Goal: Information Seeking & Learning: Learn about a topic

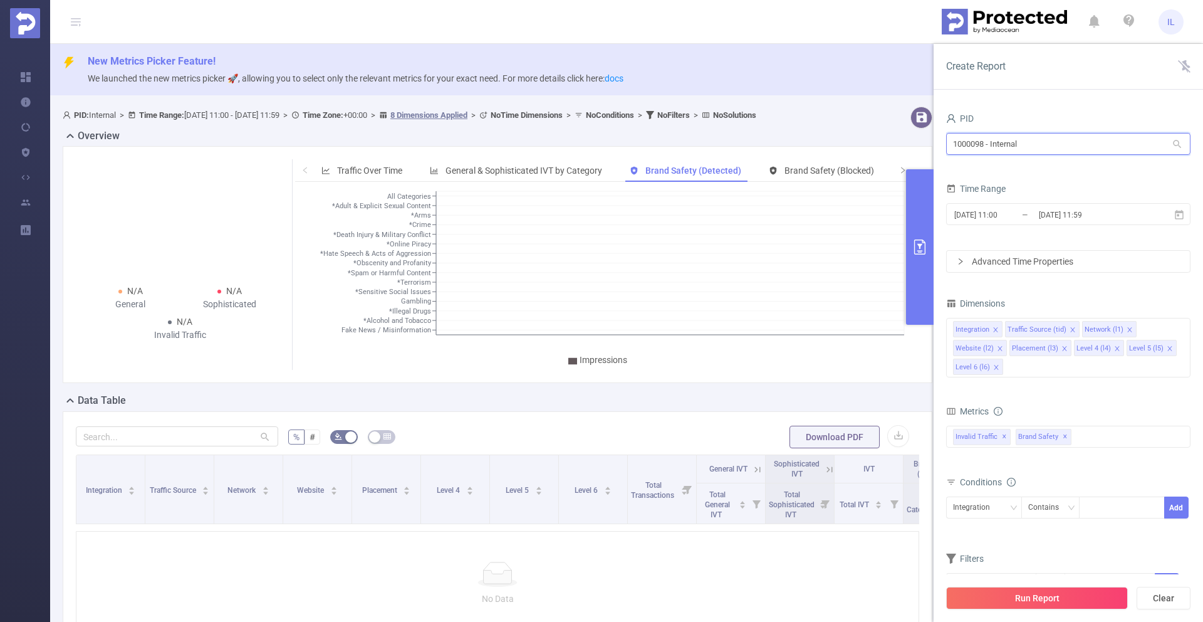
click at [1055, 133] on input "1000098 - Internal" at bounding box center [1068, 144] width 244 height 22
paste input "941"
type input "1000941"
click at [1048, 172] on li "1000941 - FT_Adobe_Publicis_EMEA 208M [78M rows]" at bounding box center [1068, 170] width 244 height 20
click at [1159, 331] on icon "icon: close" at bounding box center [1162, 329] width 6 height 6
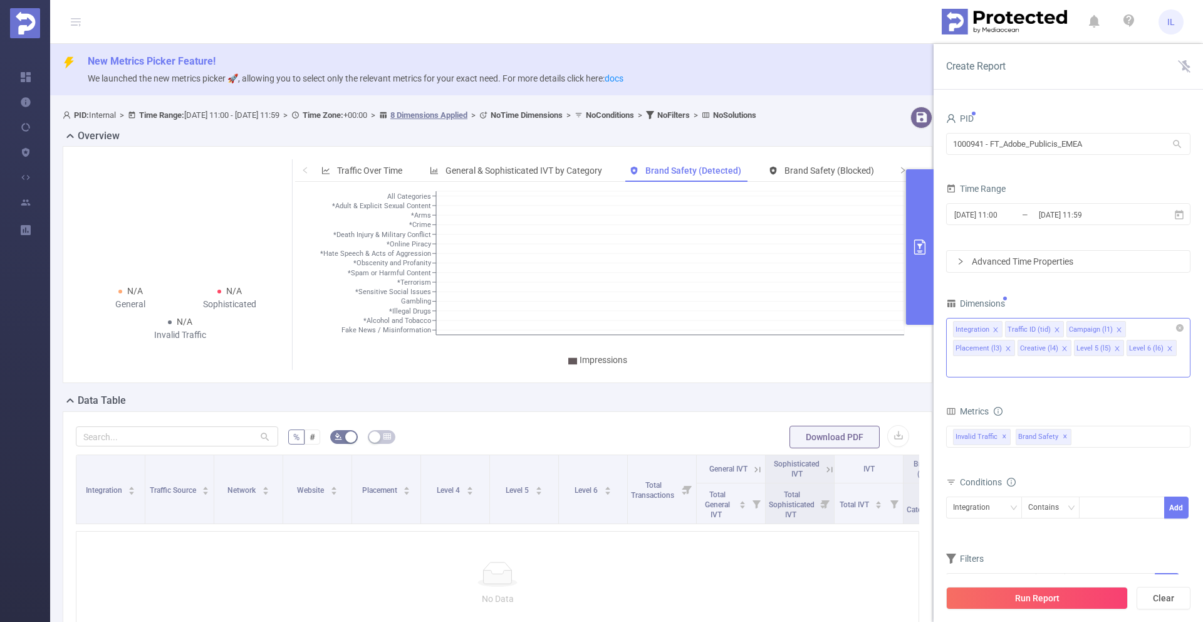
click at [1058, 328] on icon "icon: close" at bounding box center [1057, 329] width 6 height 6
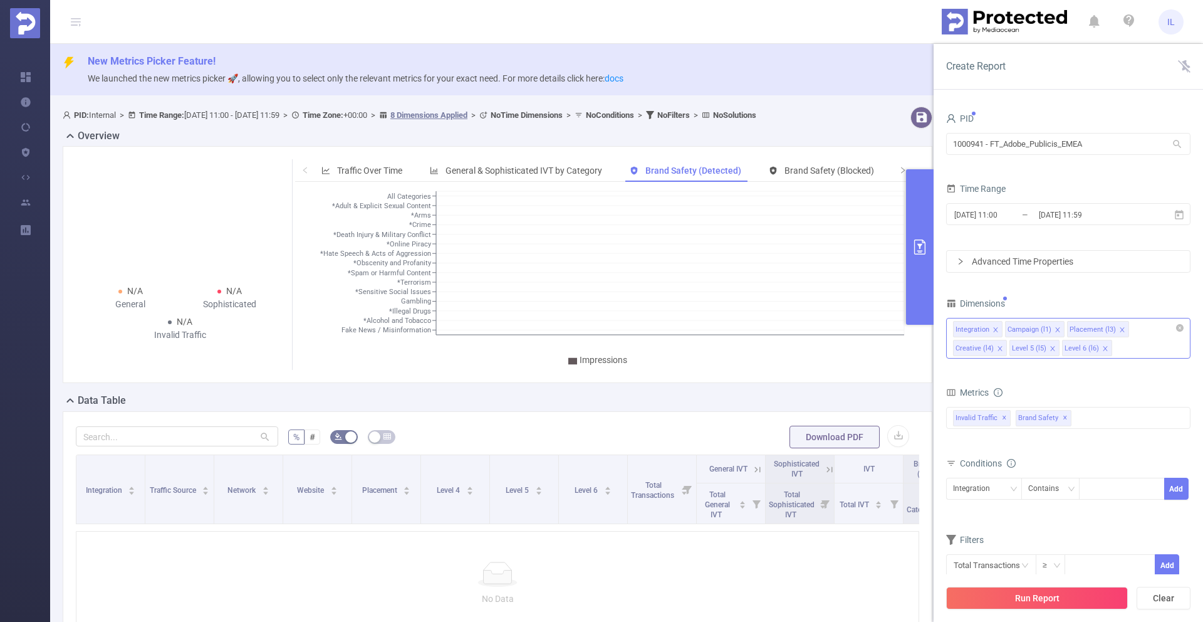
click at [1057, 328] on icon "icon: close" at bounding box center [1057, 329] width 6 height 6
click at [1058, 328] on icon "icon: close" at bounding box center [1060, 329] width 4 height 4
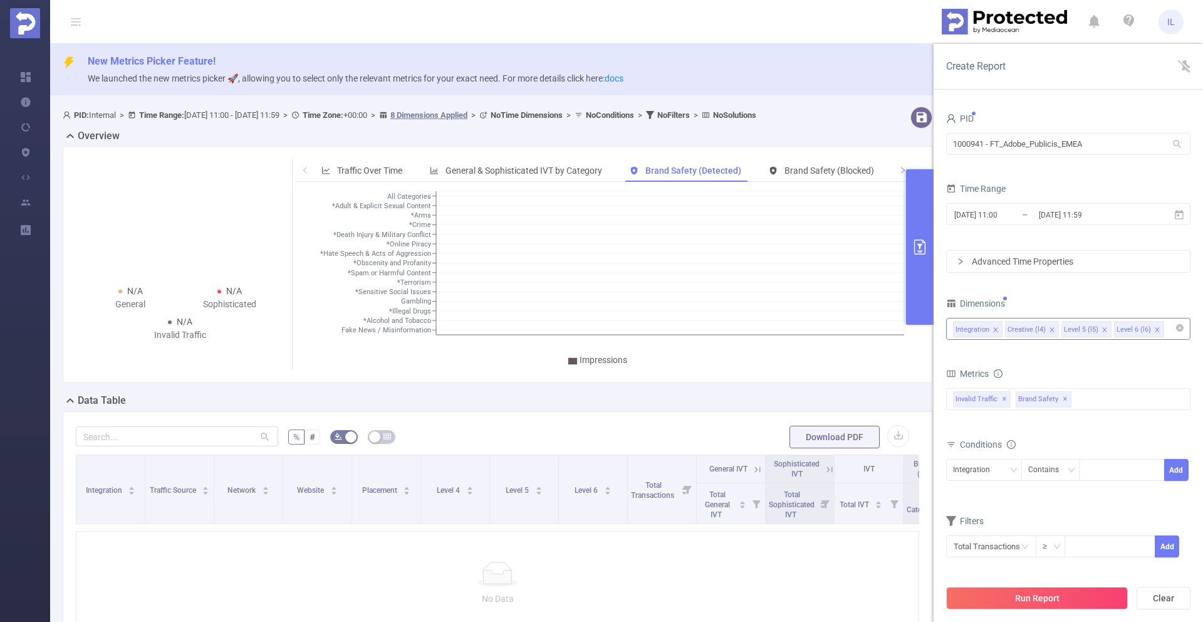
click at [1050, 330] on icon "icon: close" at bounding box center [1052, 329] width 6 height 6
click at [1048, 329] on icon "icon: close" at bounding box center [1048, 329] width 6 height 6
click at [1046, 330] on icon "icon: close" at bounding box center [1048, 329] width 4 height 4
click at [1043, 327] on div "Integration" at bounding box center [1068, 328] width 231 height 21
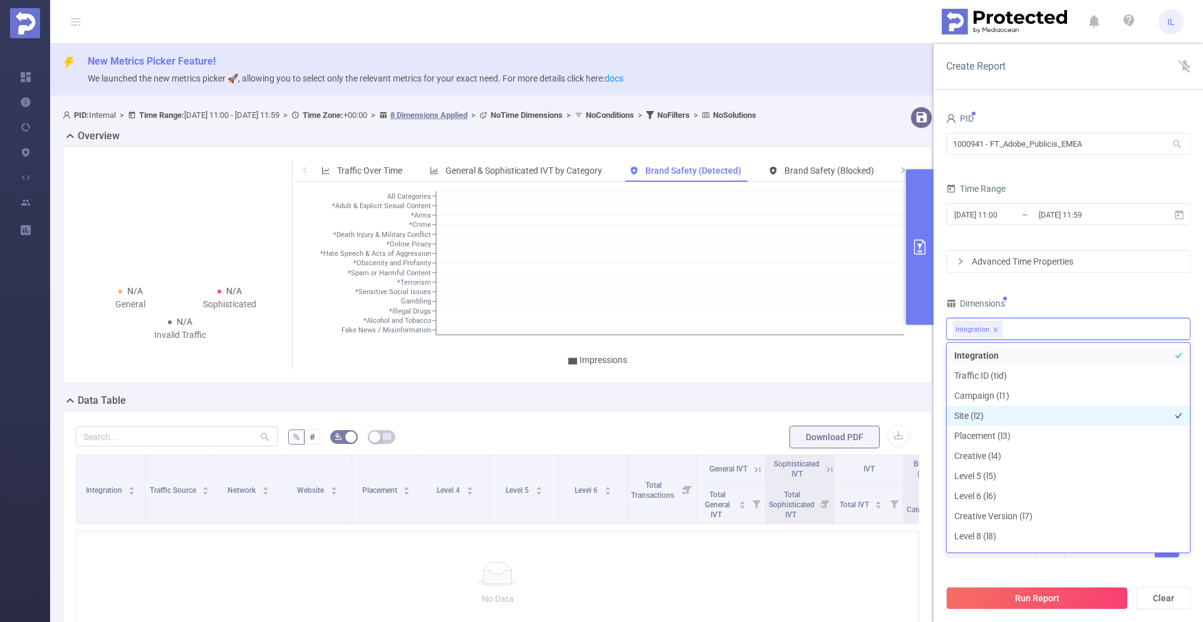
click at [1001, 417] on li "Site (l2)" at bounding box center [1068, 415] width 243 height 20
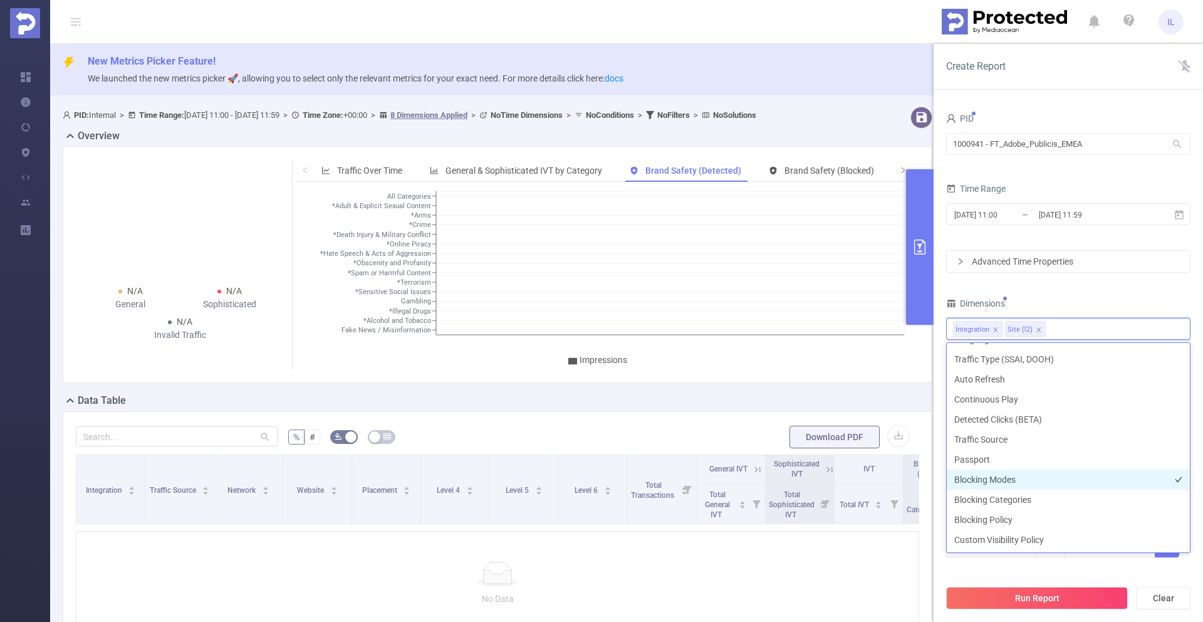
click at [991, 480] on li "Blocking Modes" at bounding box center [1068, 479] width 243 height 20
click at [991, 497] on li "Blocking Categories" at bounding box center [1068, 499] width 243 height 20
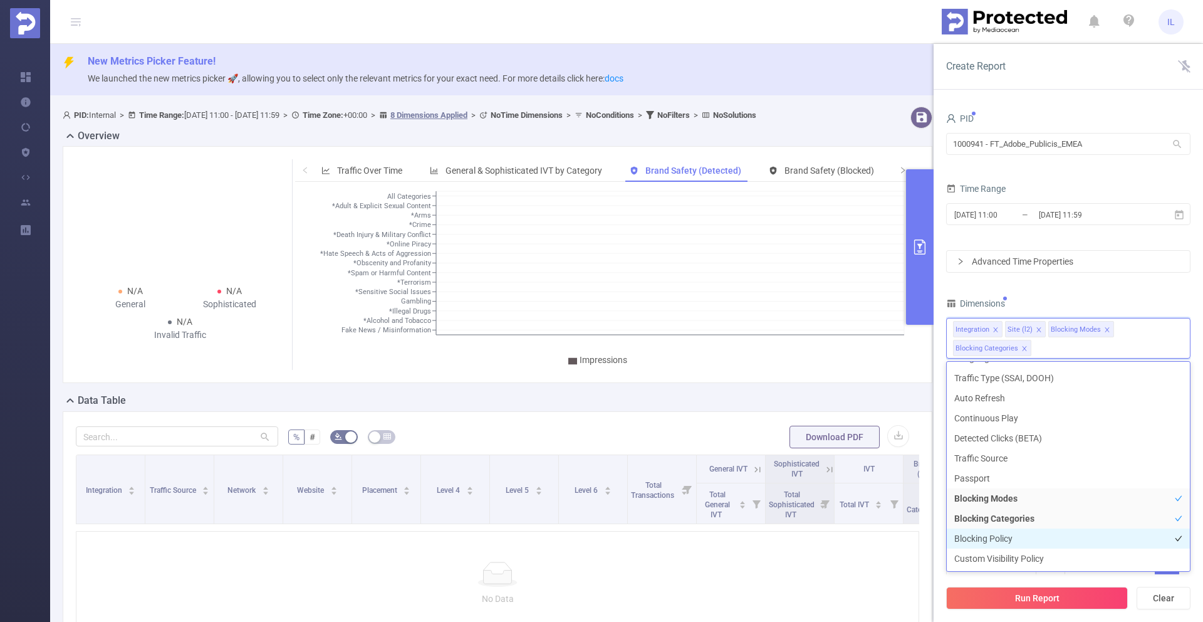
click at [992, 537] on li "Blocking Policy" at bounding box center [1068, 538] width 243 height 20
click at [1127, 300] on div "Dimensions" at bounding box center [1068, 304] width 244 height 21
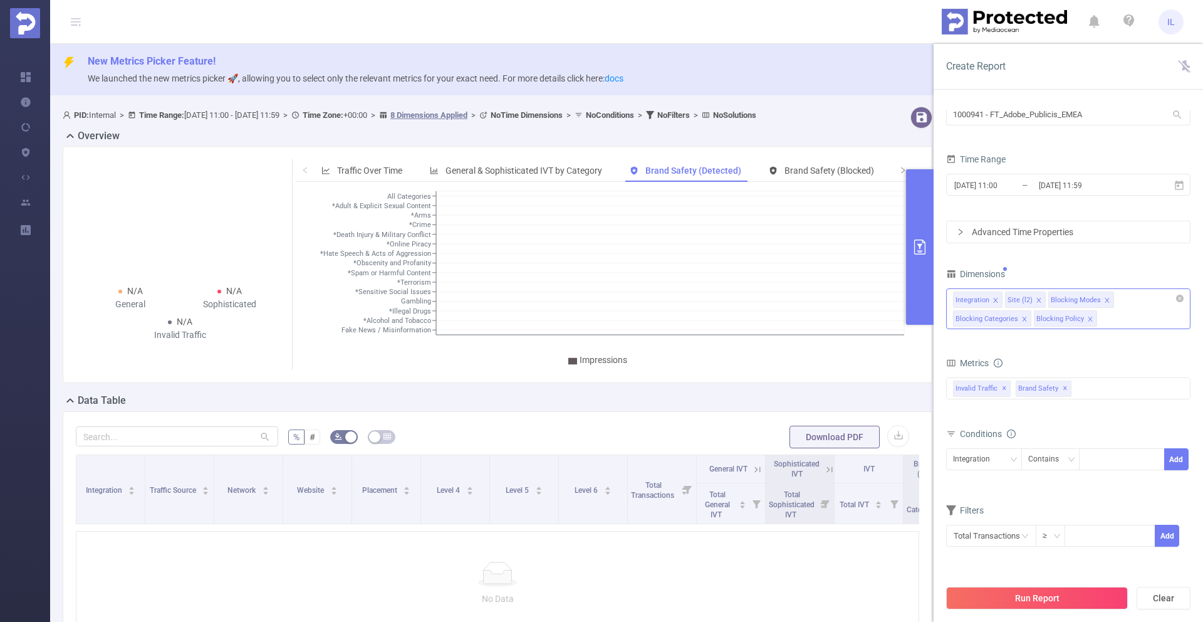
click at [1120, 303] on div "Integration Site (l2) Blocking Modes Blocking Categories Blocking Policy" at bounding box center [1068, 299] width 231 height 21
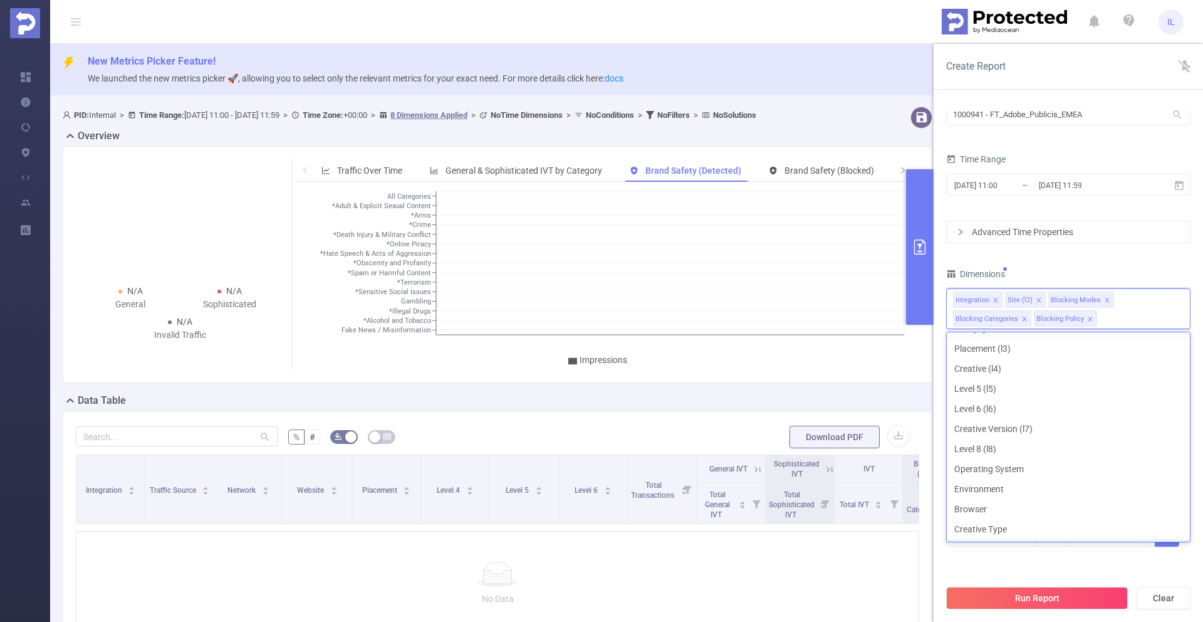
scroll to position [0, 0]
click at [1107, 273] on div "Dimensions" at bounding box center [1068, 275] width 244 height 21
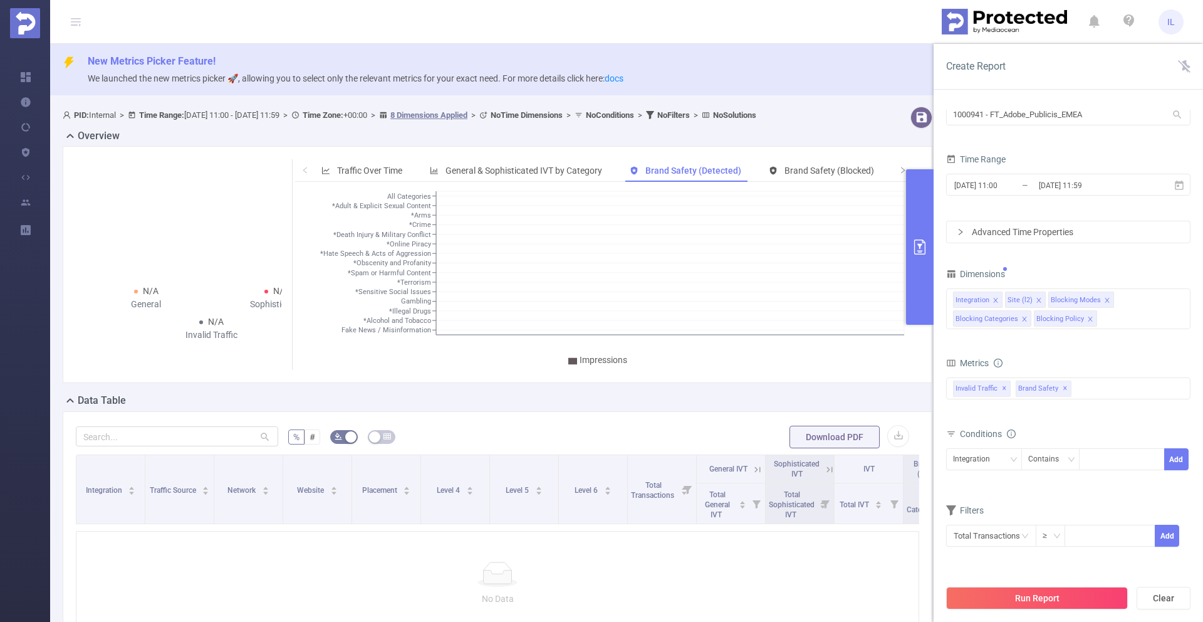
click at [1052, 231] on div "Advanced Time Properties" at bounding box center [1068, 231] width 243 height 21
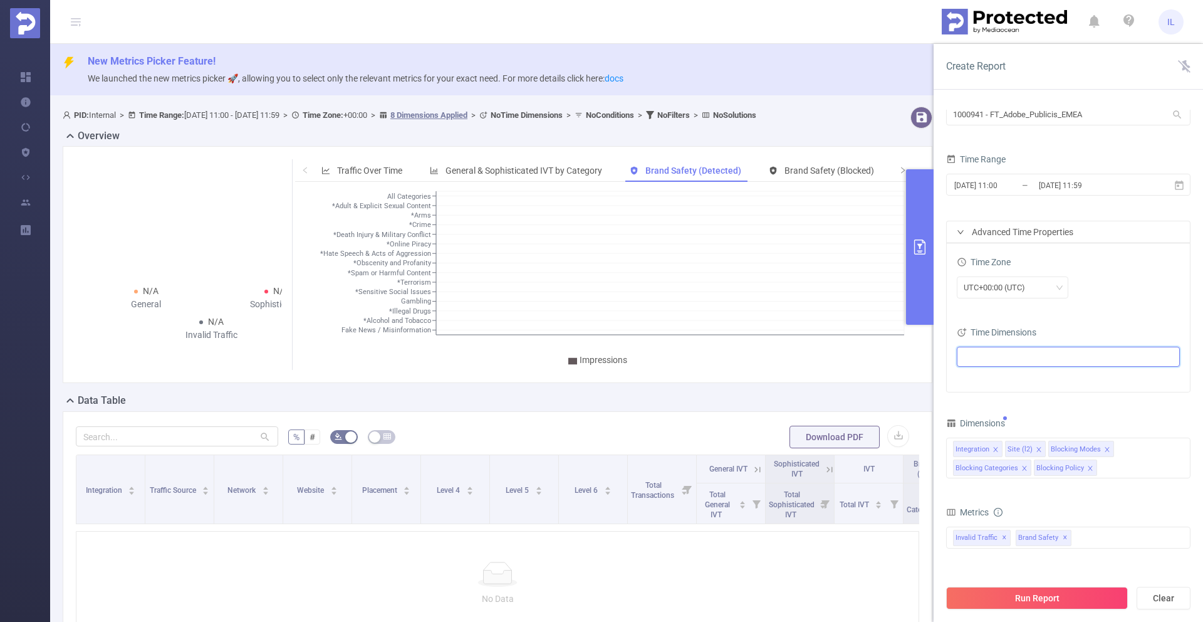
click at [1006, 362] on ul at bounding box center [1064, 356] width 206 height 19
click at [981, 378] on span at bounding box center [979, 380] width 10 height 10
click at [1127, 294] on div "UTC+00:00 (UTC)" at bounding box center [1068, 287] width 223 height 22
click at [1046, 591] on button "Run Report" at bounding box center [1037, 597] width 182 height 23
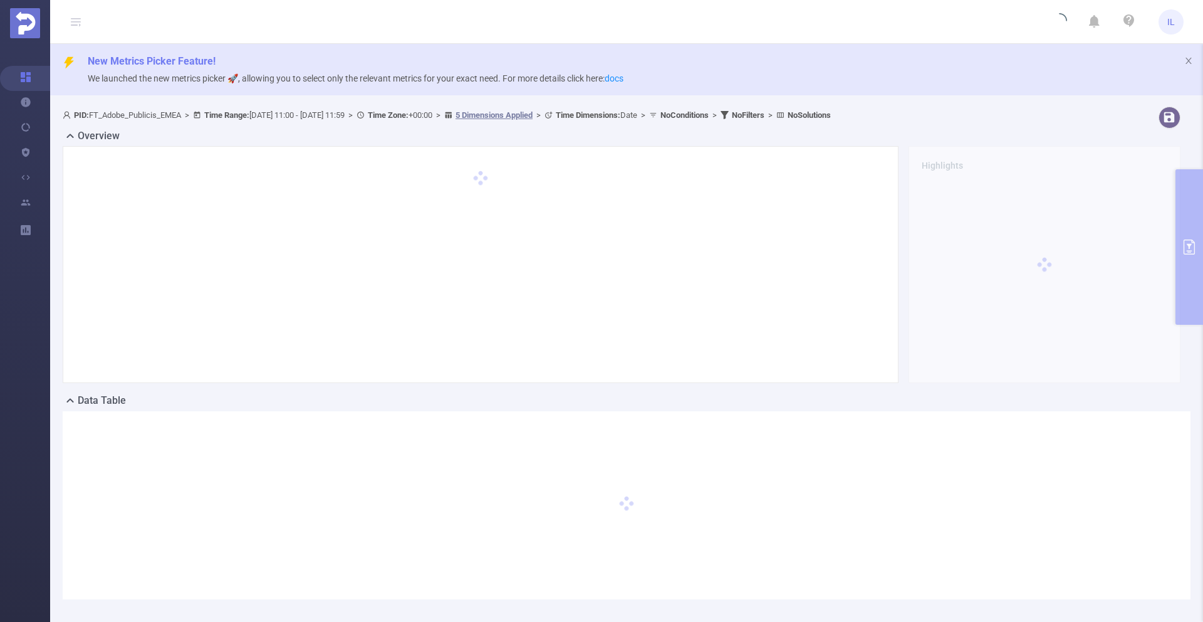
click at [1179, 210] on div "Overview Highlights" at bounding box center [627, 260] width 1128 height 264
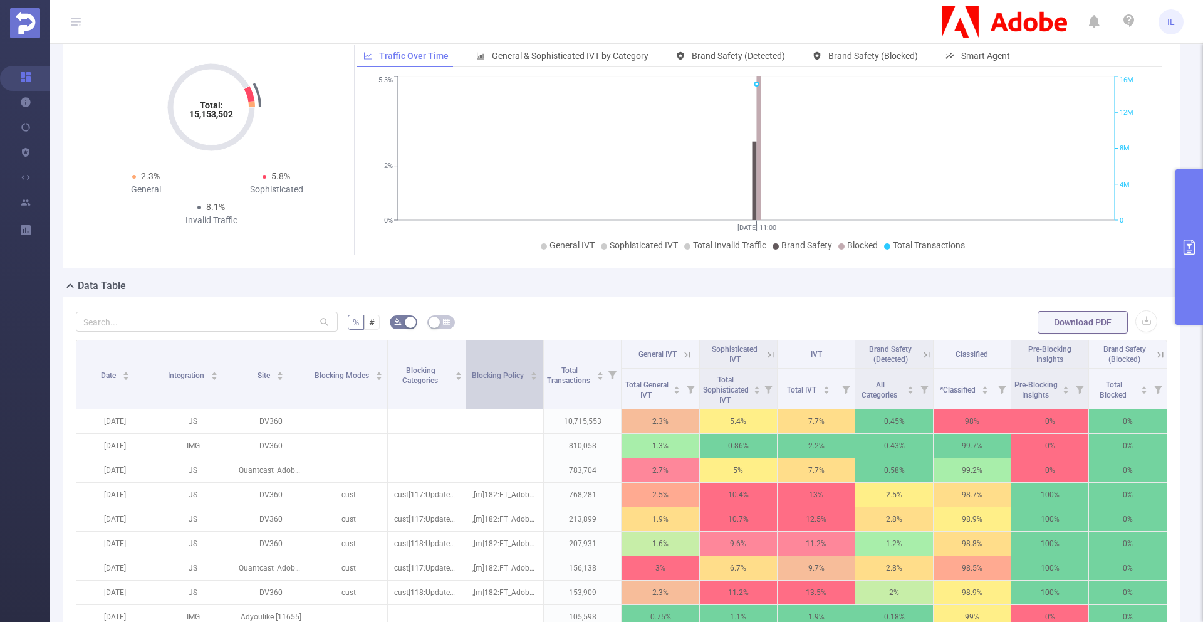
scroll to position [191, 0]
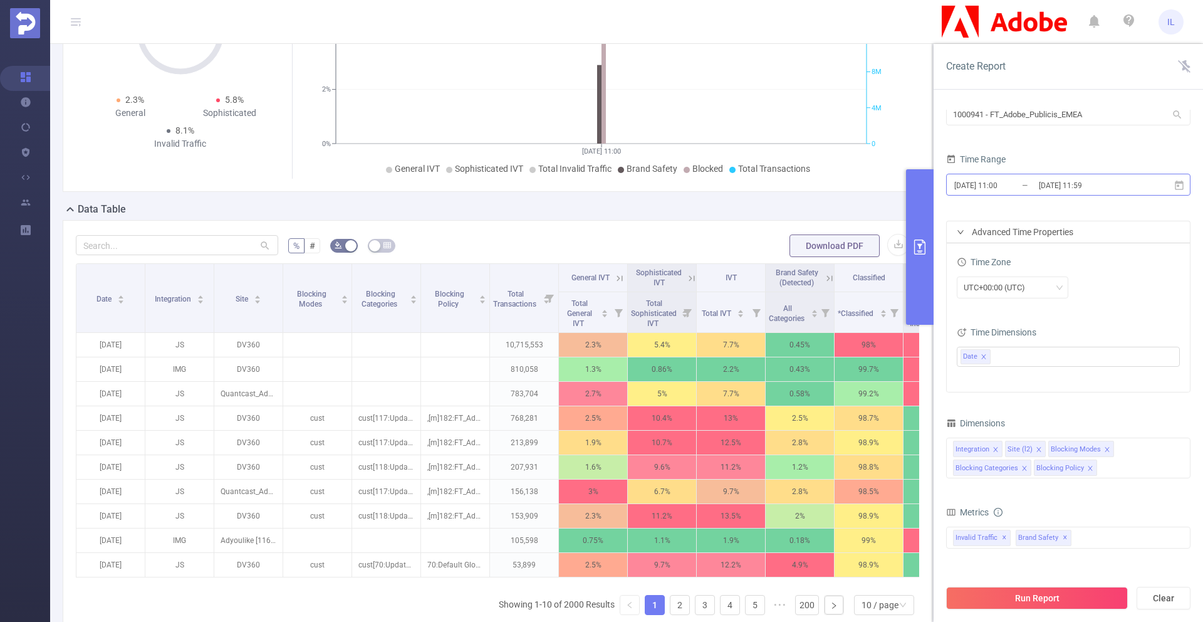
click at [1078, 177] on input "2025-08-25 11:59" at bounding box center [1089, 185] width 102 height 17
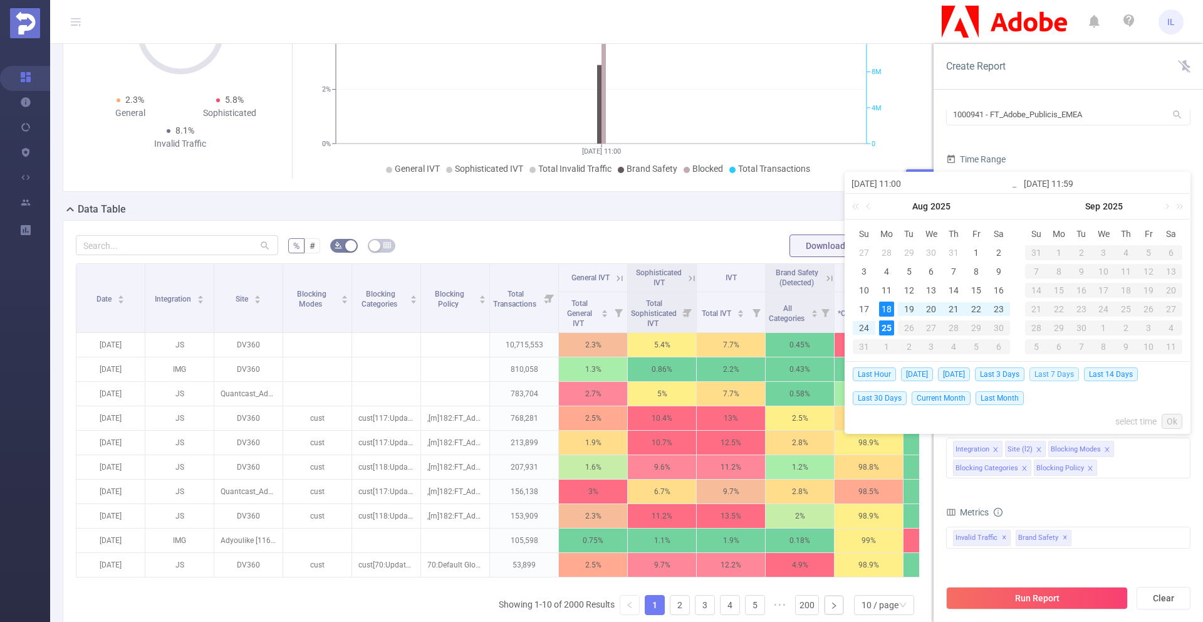
click at [1066, 373] on span "Last 7 Days" at bounding box center [1053, 374] width 49 height 14
type input "2025-08-18 00:00"
type input "2025-08-25 23:59"
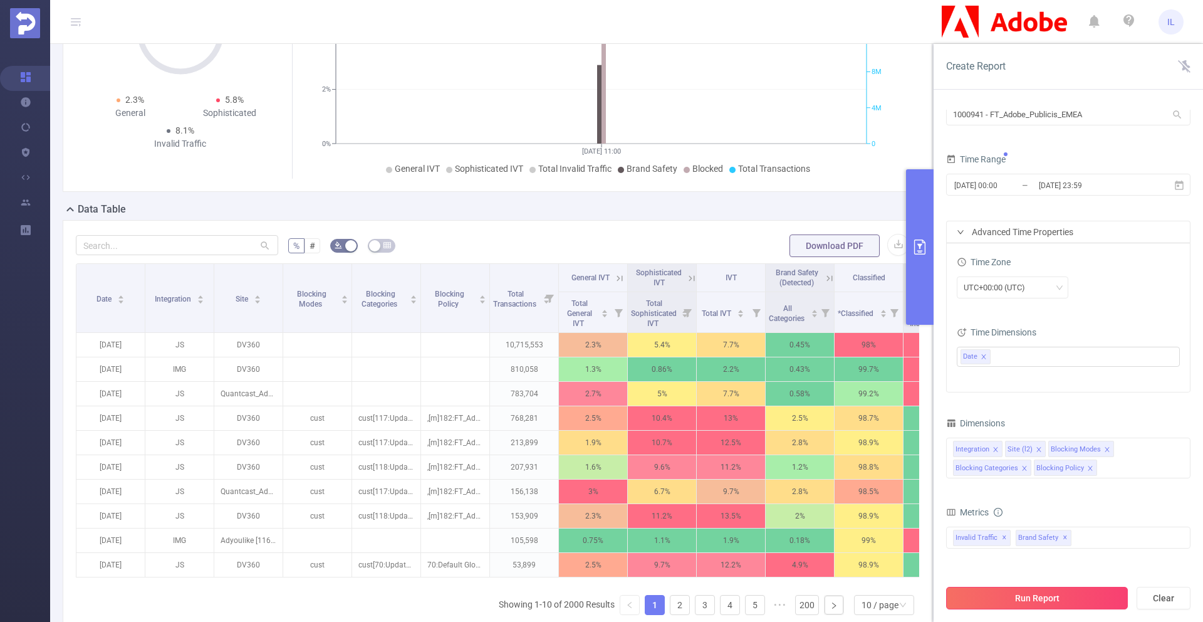
click at [1059, 588] on button "Run Report" at bounding box center [1037, 597] width 182 height 23
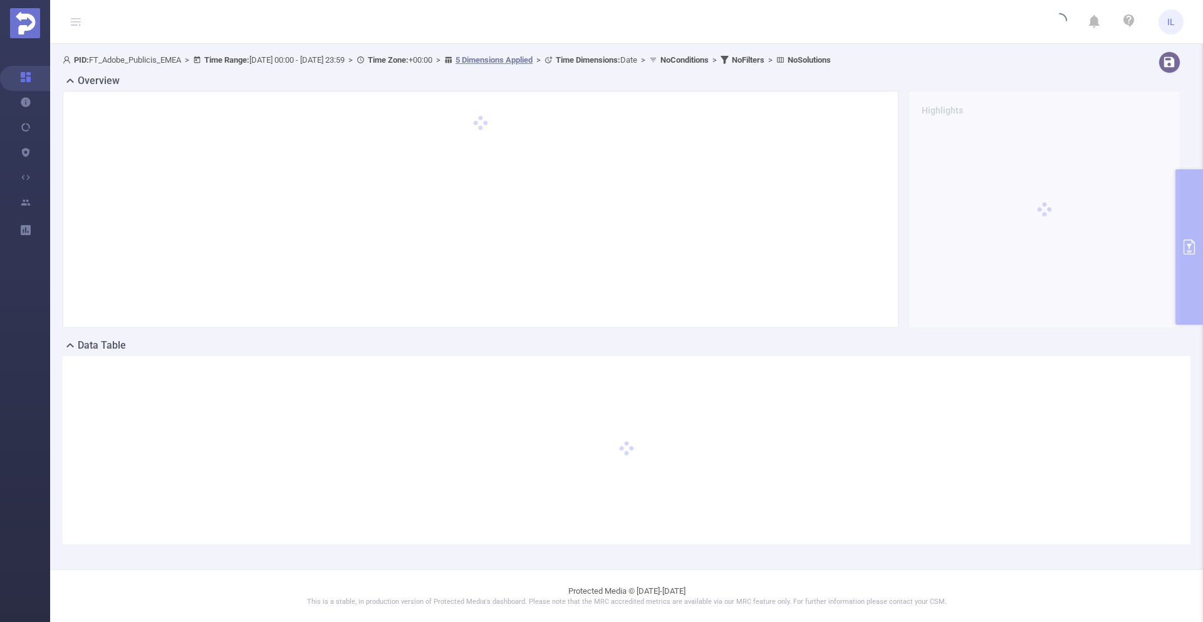
click at [1184, 229] on div "PID: FT_Adobe_Publicis_EMEA > Time Range: 2025-08-18 00:00 - 2025-08-25 23:59 >…" at bounding box center [626, 307] width 1153 height 523
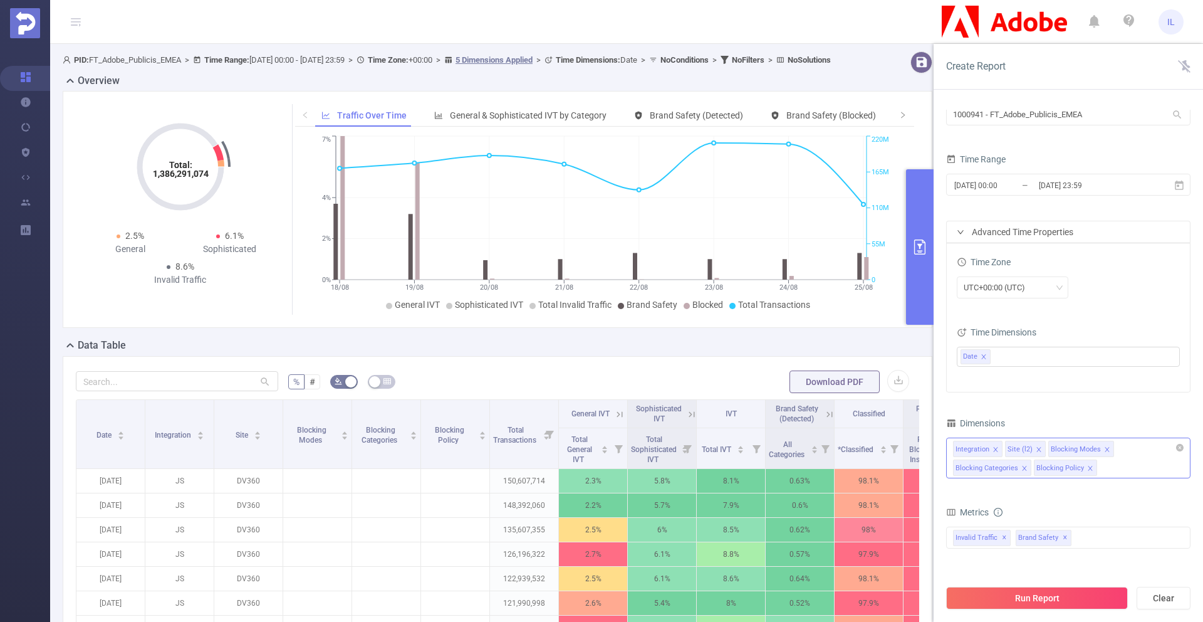
click at [1036, 448] on icon "icon: close" at bounding box center [1038, 449] width 4 height 4
click at [1007, 468] on icon "icon: close" at bounding box center [1009, 468] width 4 height 4
click at [1143, 449] on icon "icon: close" at bounding box center [1145, 449] width 6 height 6
click at [1061, 448] on icon "icon: close" at bounding box center [1064, 449] width 6 height 6
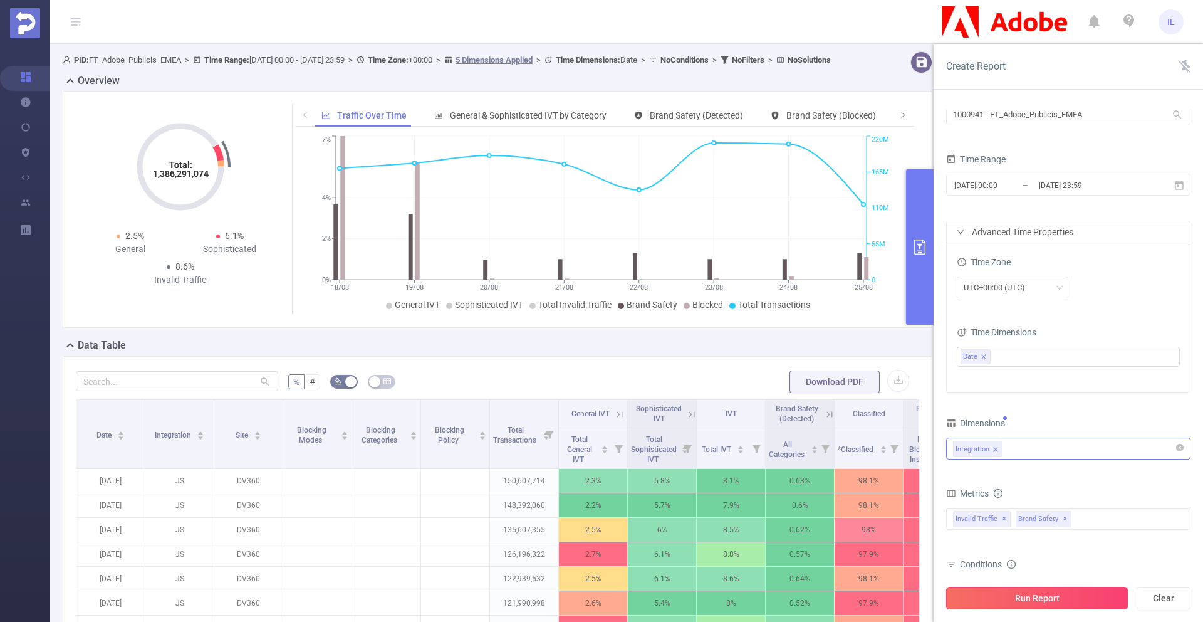
click at [1053, 593] on button "Run Report" at bounding box center [1037, 597] width 182 height 23
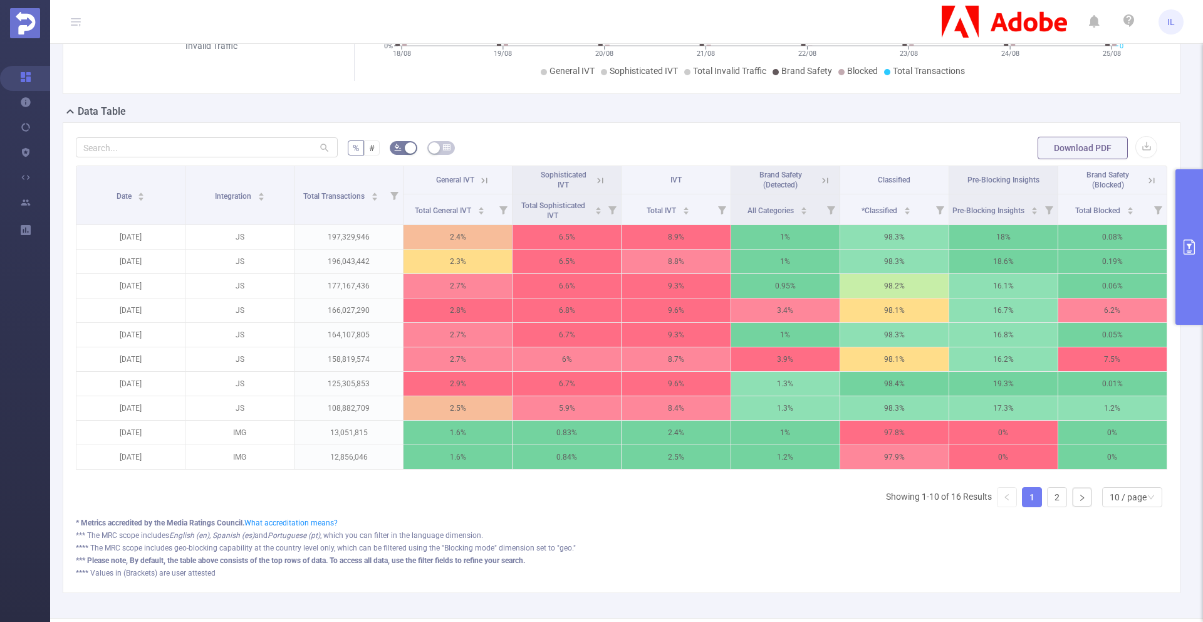
scroll to position [330, 0]
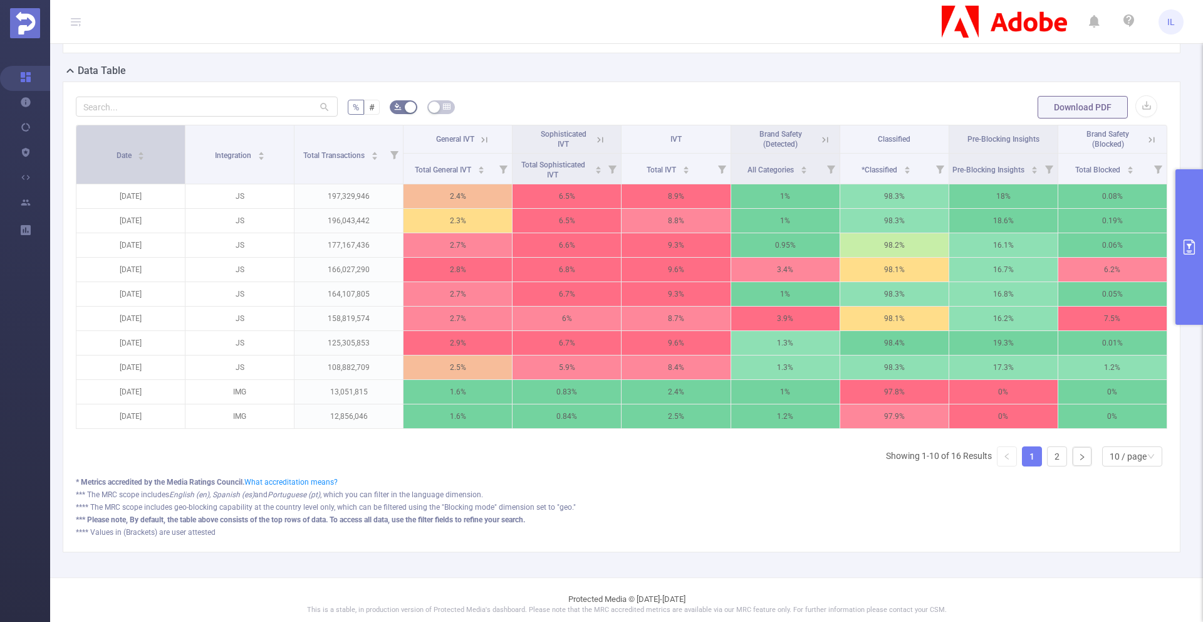
click at [141, 160] on icon "icon: caret-down" at bounding box center [141, 158] width 7 height 7
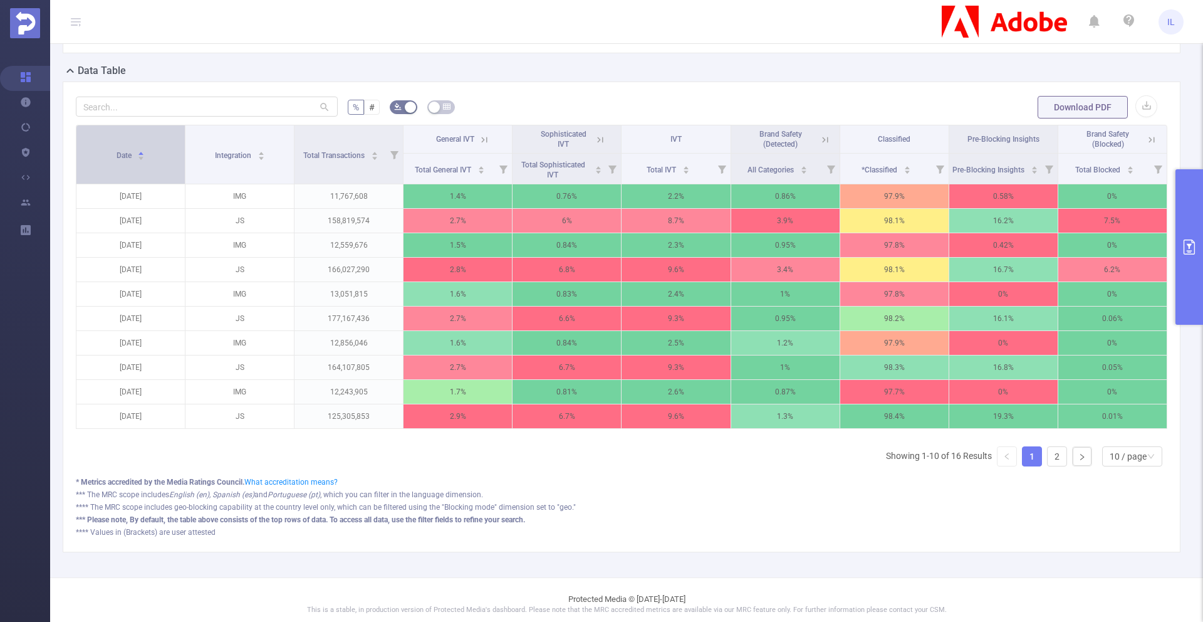
click at [142, 159] on icon "icon: caret-down" at bounding box center [141, 158] width 7 height 7
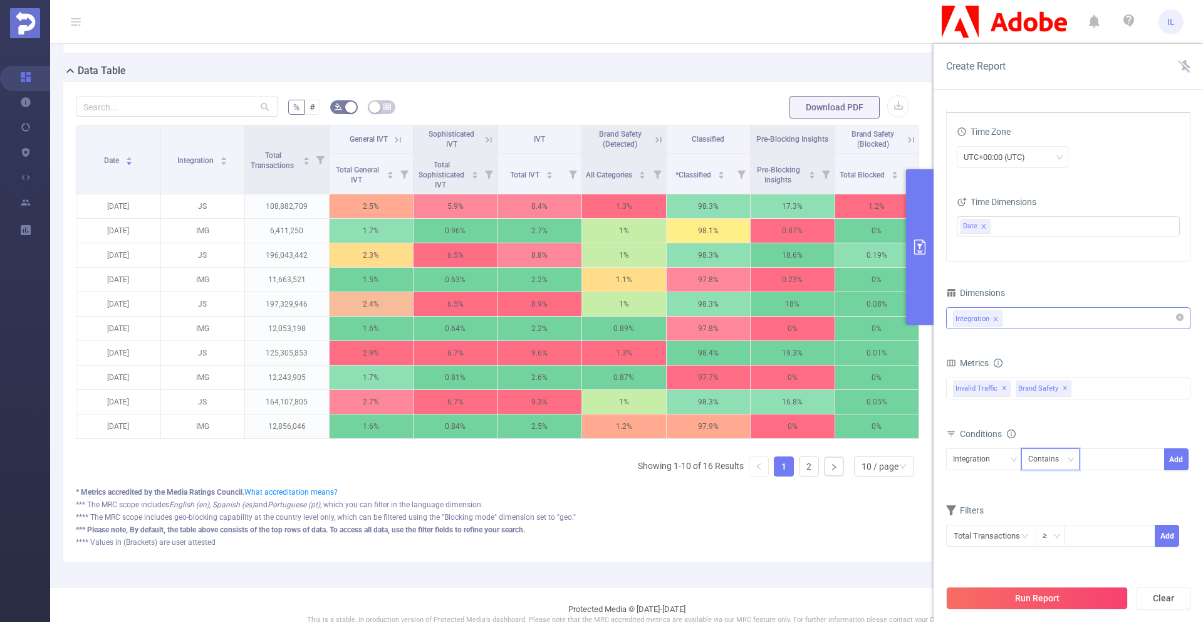
click at [1063, 464] on div "Contains" at bounding box center [1047, 459] width 39 height 21
click at [1050, 497] on li "Is" at bounding box center [1062, 505] width 83 height 20
click at [1103, 455] on div at bounding box center [1122, 459] width 72 height 21
type input "JS"
click at [1104, 485] on li "JS" at bounding box center [1122, 485] width 86 height 20
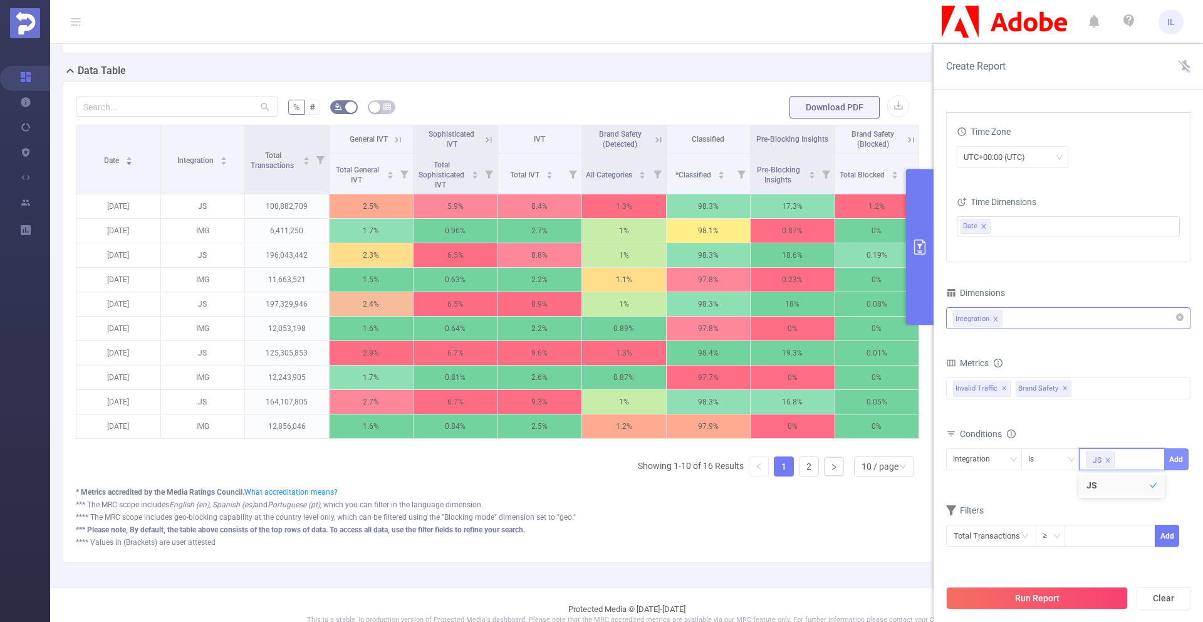
click at [1180, 460] on button "Add" at bounding box center [1176, 459] width 24 height 22
click at [1080, 595] on button "Run Report" at bounding box center [1037, 597] width 182 height 23
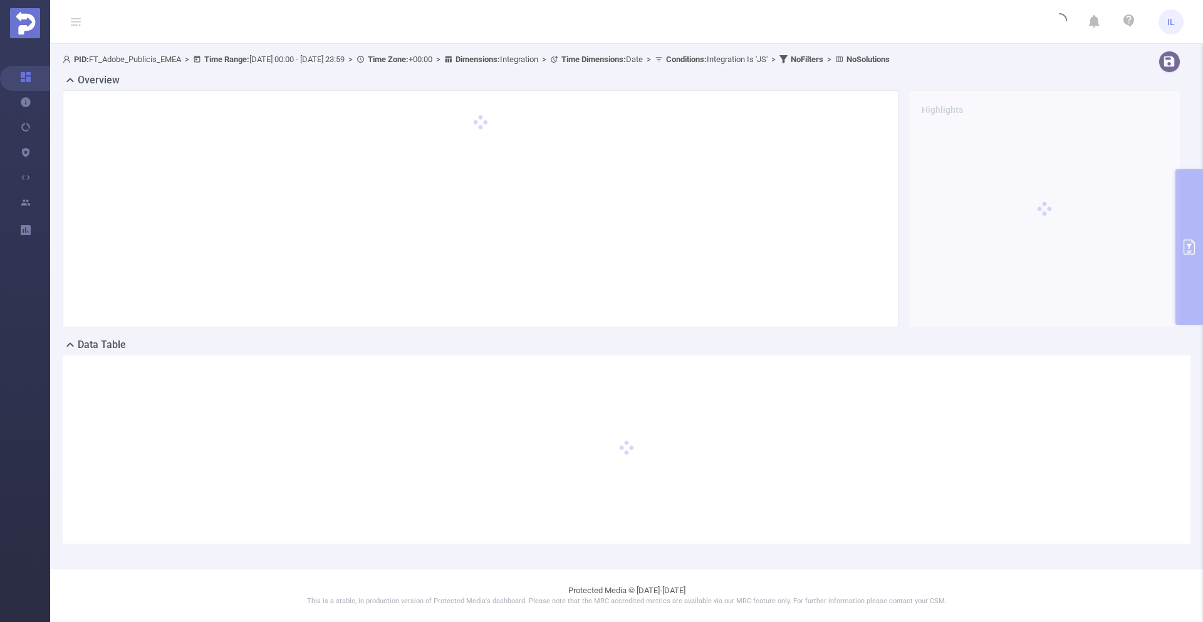
scroll to position [55, 0]
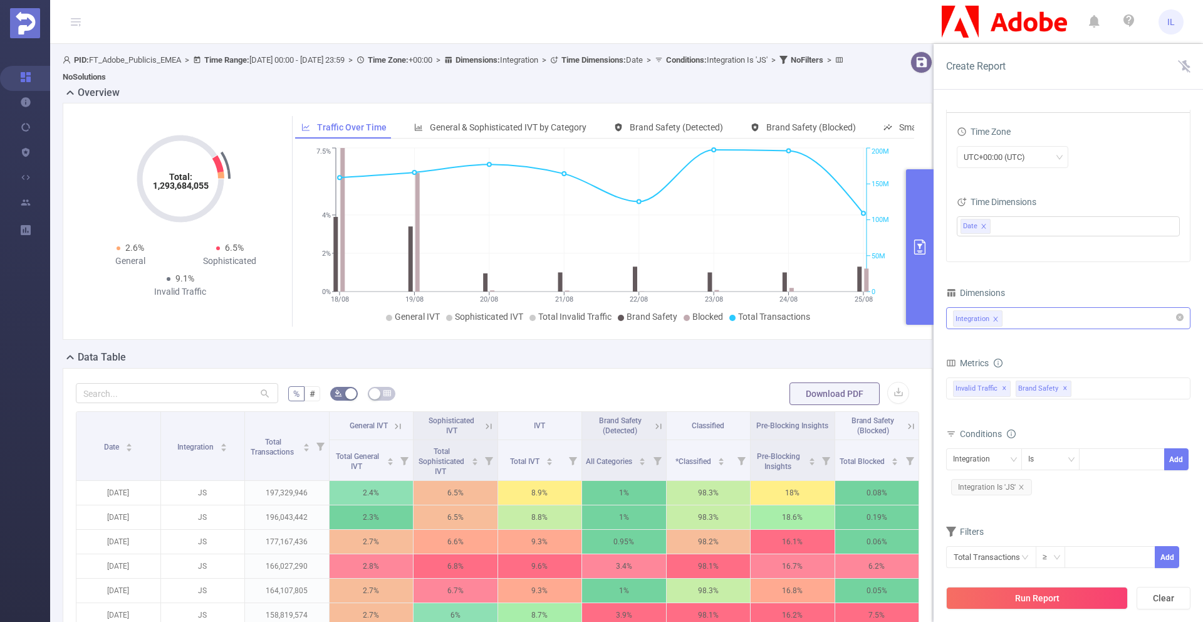
click at [1188, 245] on div at bounding box center [1188, 394] width 3 height 338
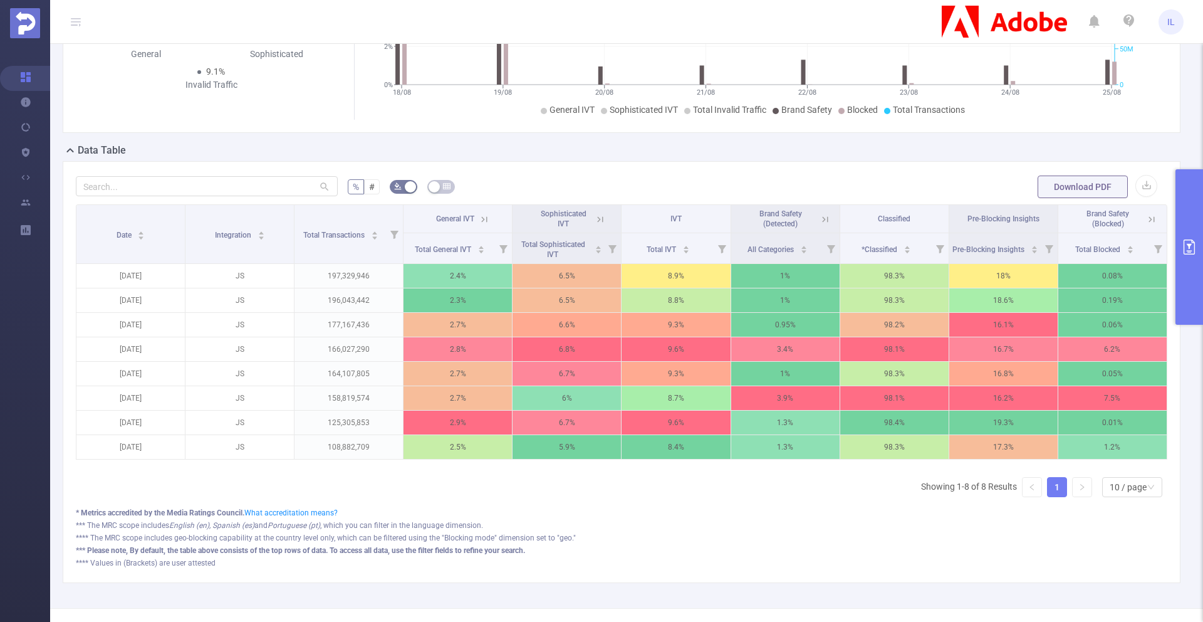
scroll to position [298, 0]
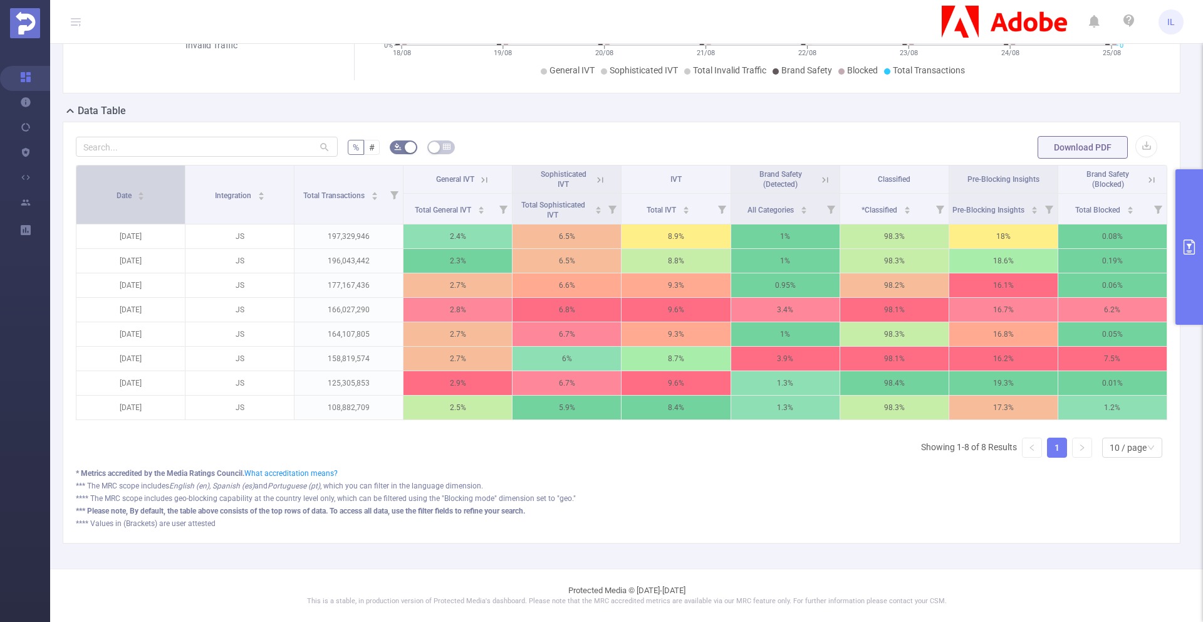
click at [145, 192] on div "Date" at bounding box center [131, 194] width 29 height 13
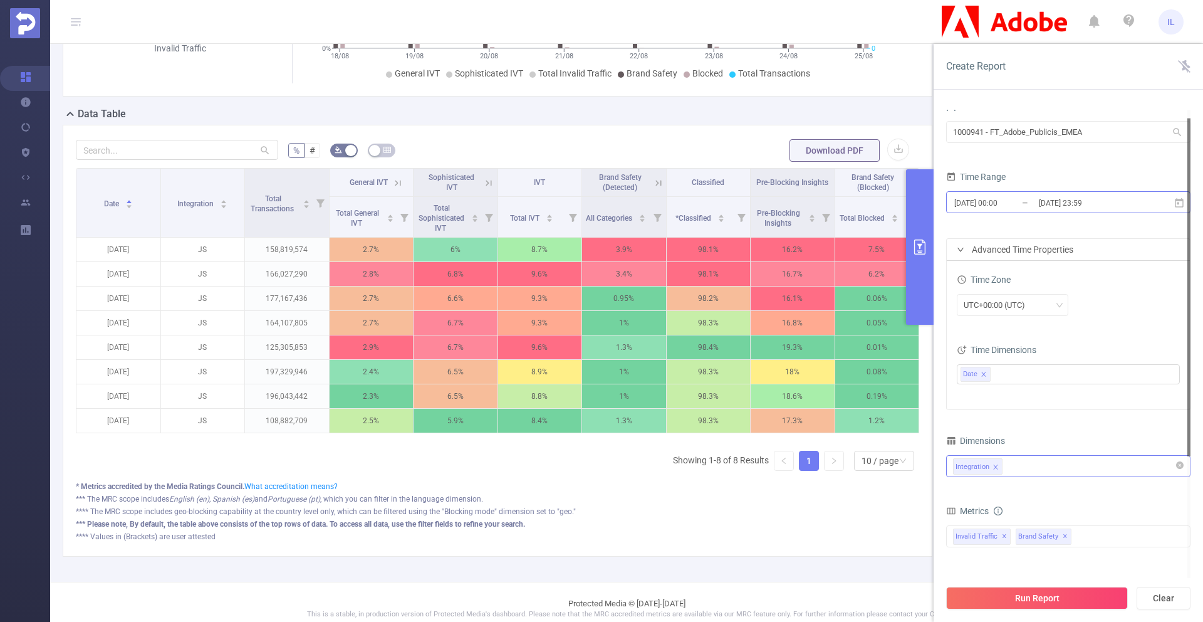
click at [1088, 202] on input "2025-08-25 23:59" at bounding box center [1089, 202] width 102 height 17
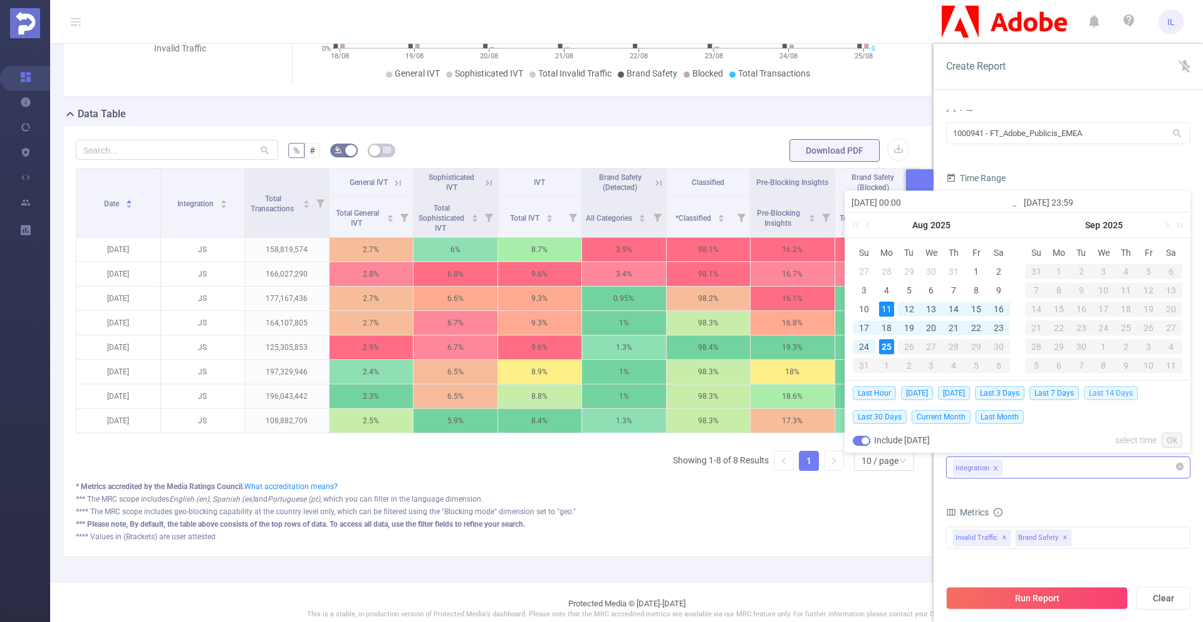
click at [1124, 392] on span "Last 14 Days" at bounding box center [1111, 393] width 54 height 14
type input "2025-08-11 00:00"
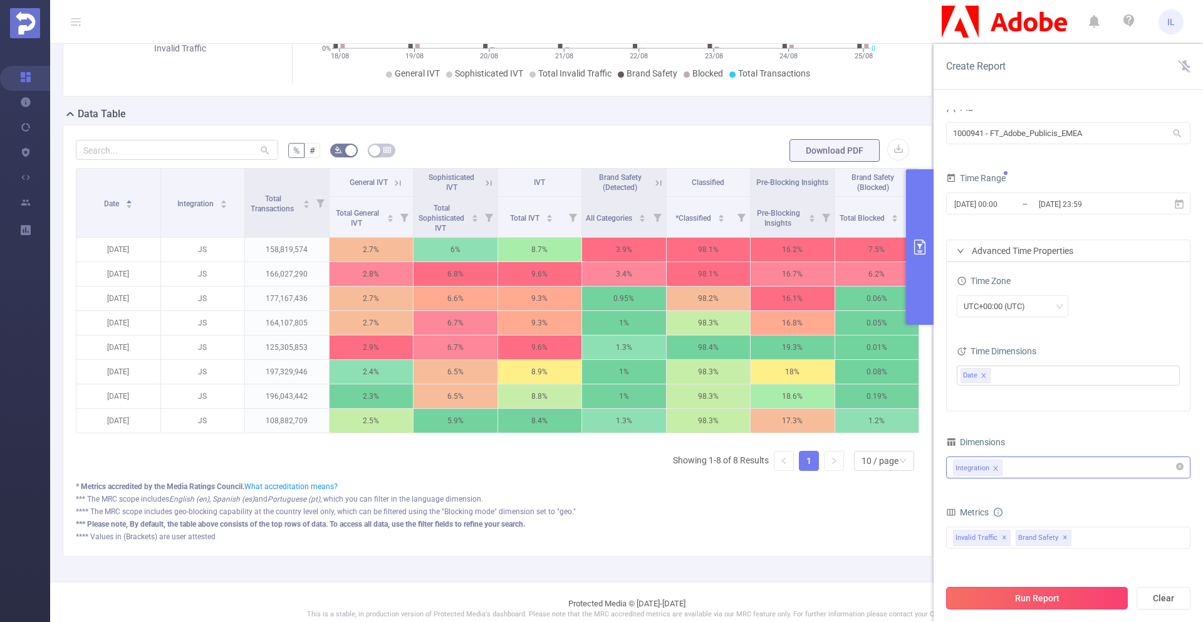
click at [1036, 588] on button "Run Report" at bounding box center [1037, 597] width 182 height 23
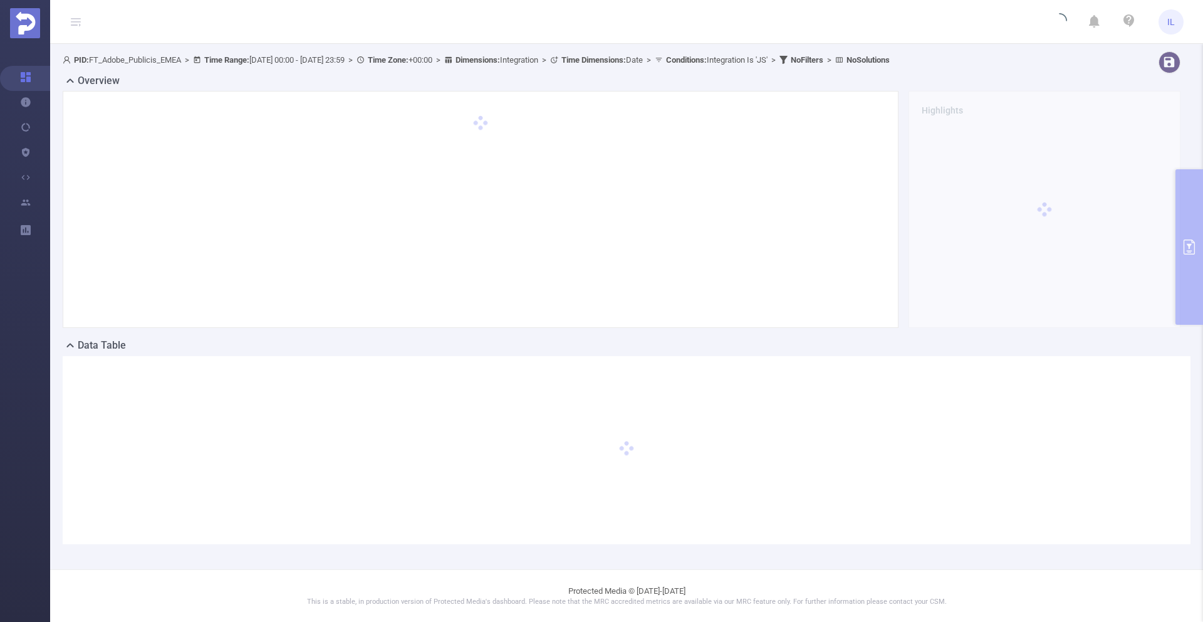
scroll to position [0, 0]
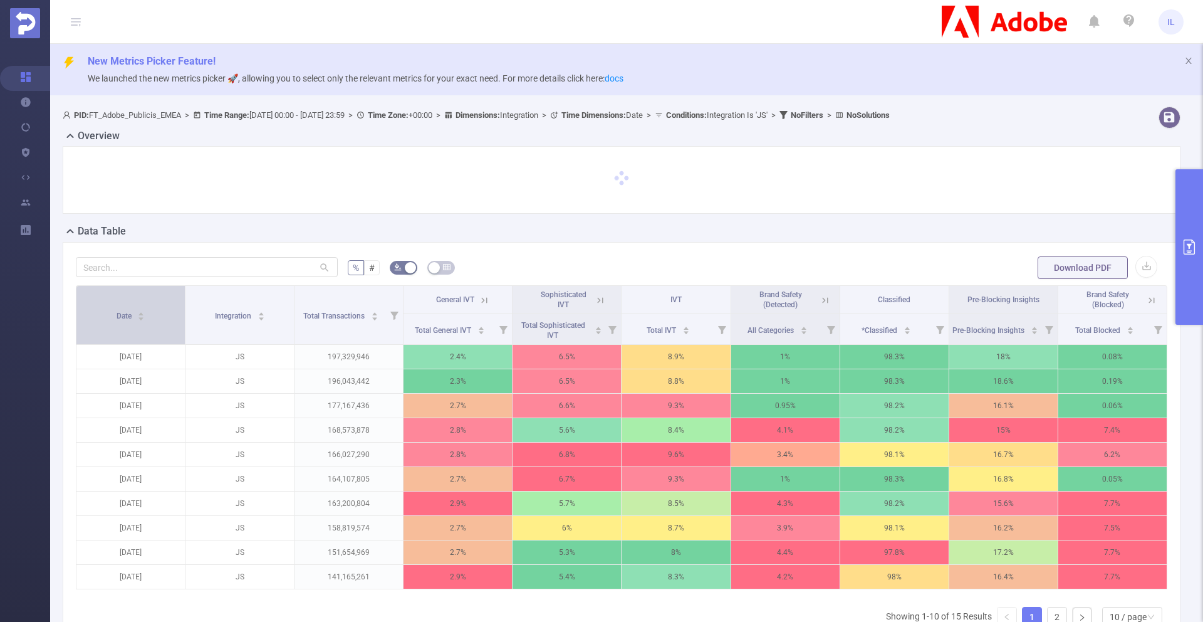
click at [140, 321] on div "Date" at bounding box center [131, 314] width 29 height 13
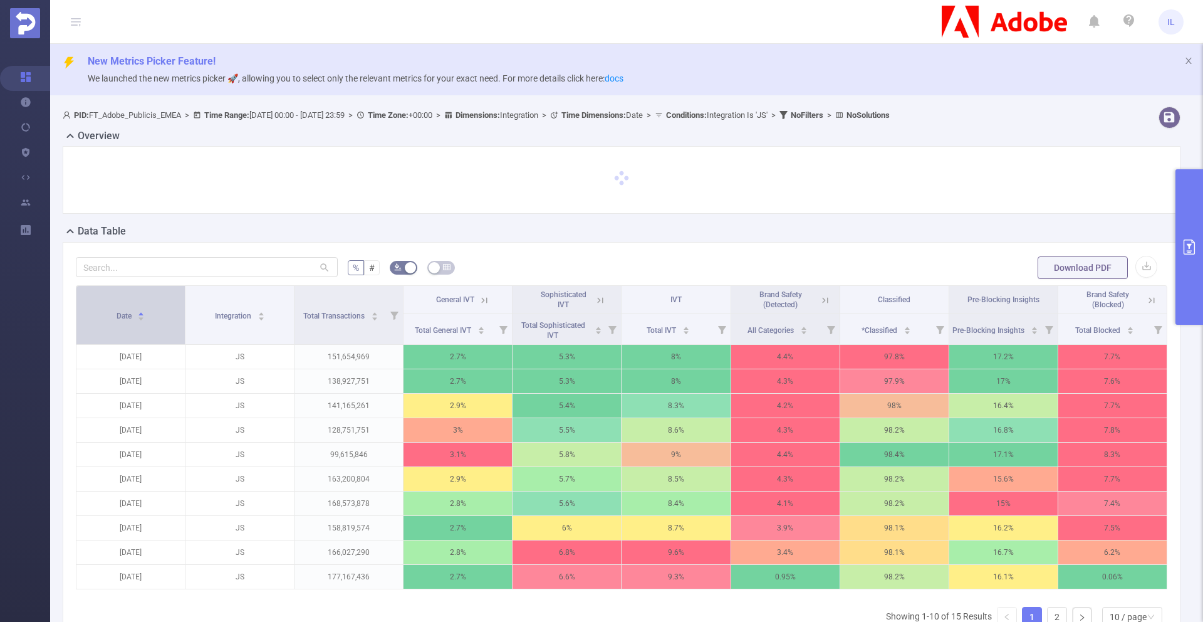
click at [140, 321] on icon "icon: caret-down" at bounding box center [141, 318] width 7 height 7
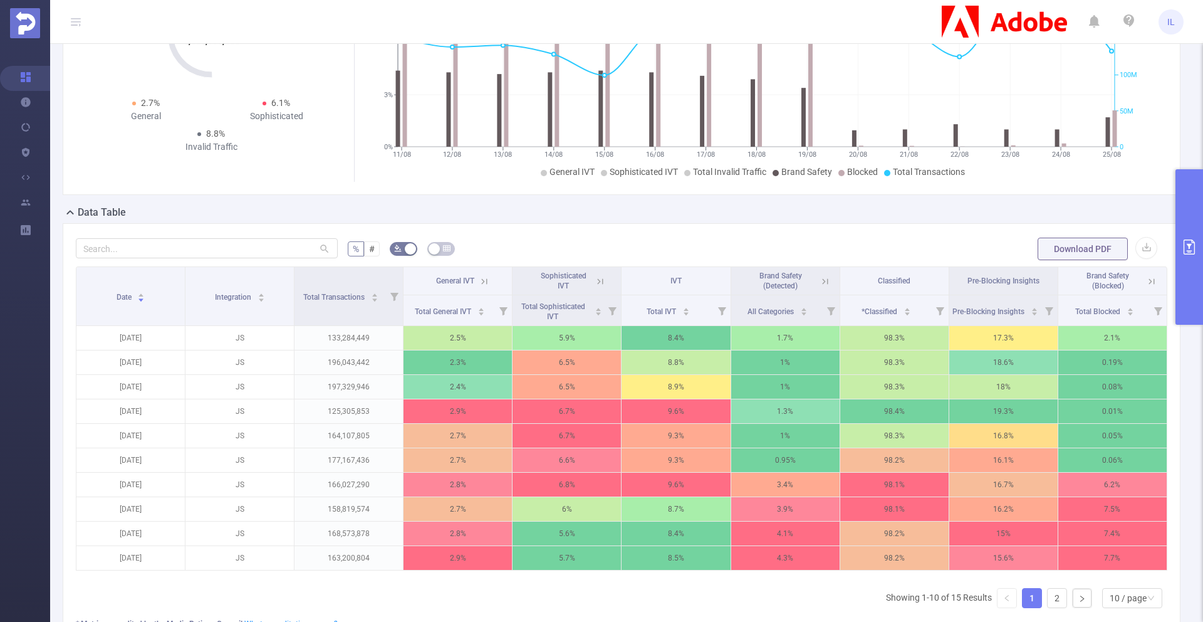
scroll to position [347, 0]
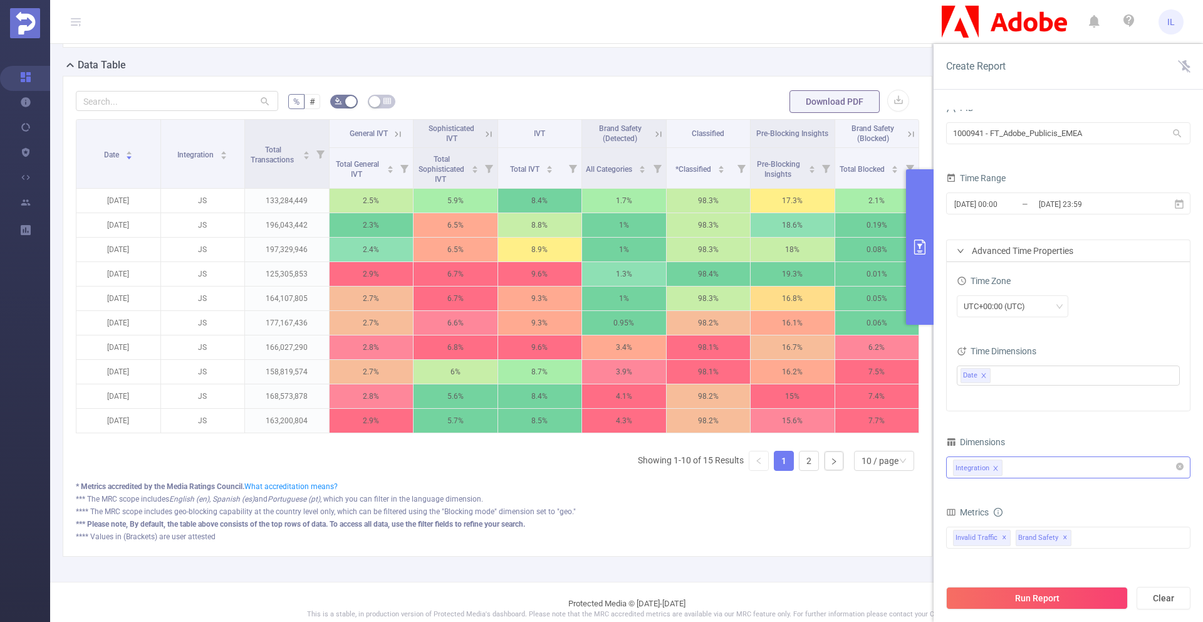
click at [1044, 462] on div "Integration" at bounding box center [1068, 467] width 231 height 21
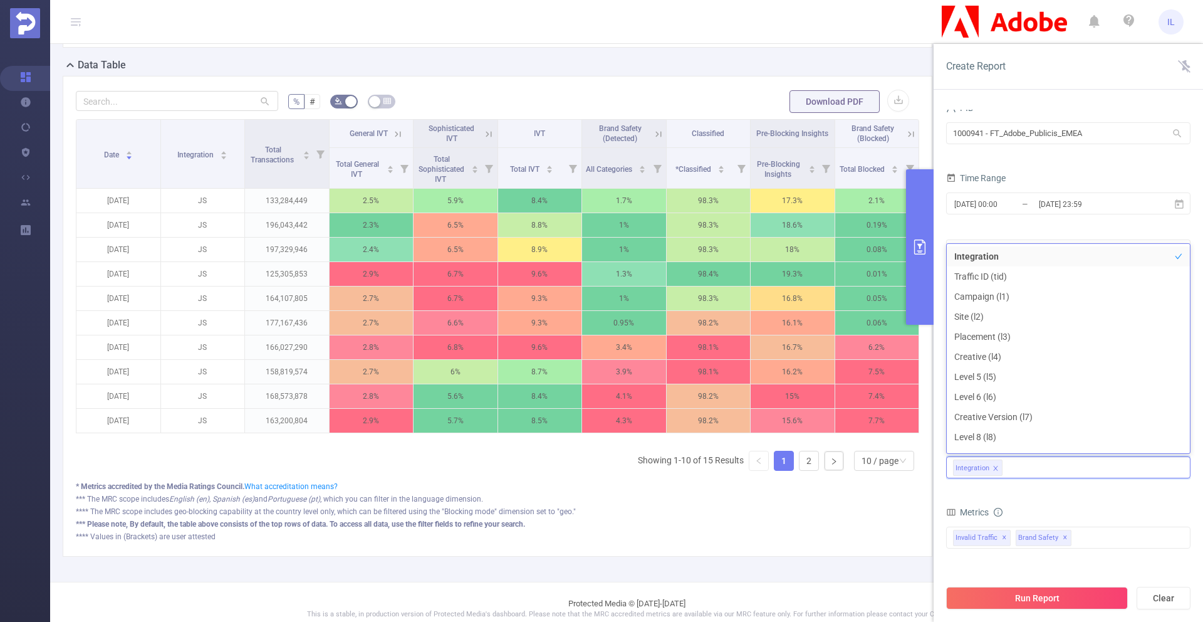
scroll to position [14, 0]
click at [1050, 493] on form "Dimensions Integration Metrics total Total General IVT Data Centers Disclosed B…" at bounding box center [1068, 583] width 244 height 300
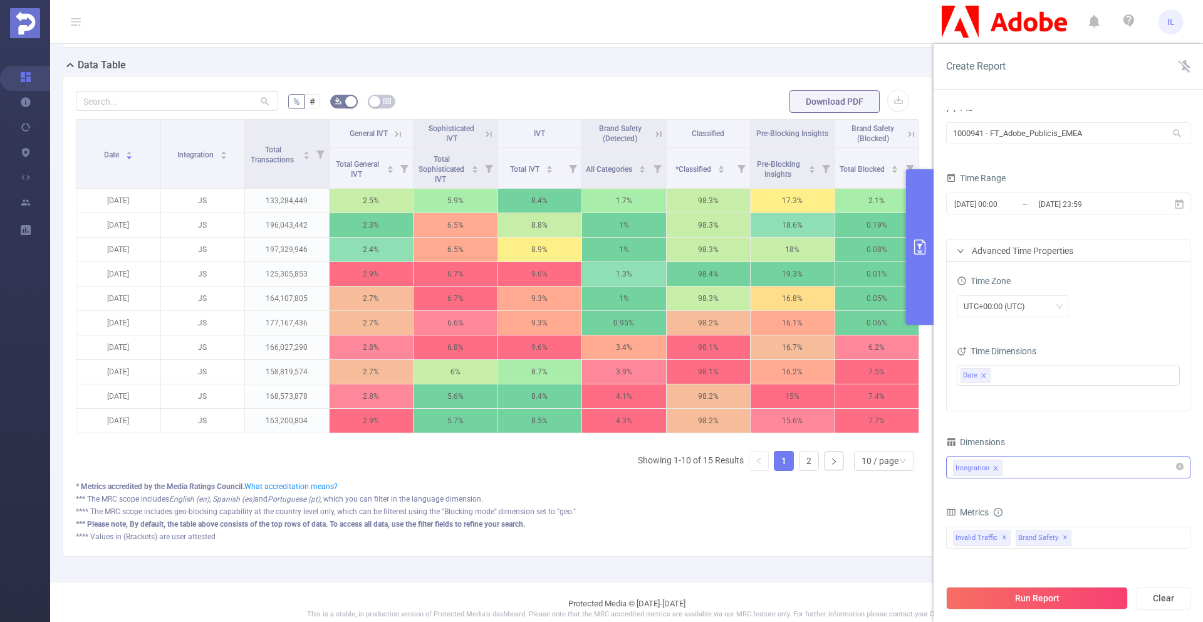
click at [1071, 466] on div "Integration" at bounding box center [1068, 467] width 231 height 21
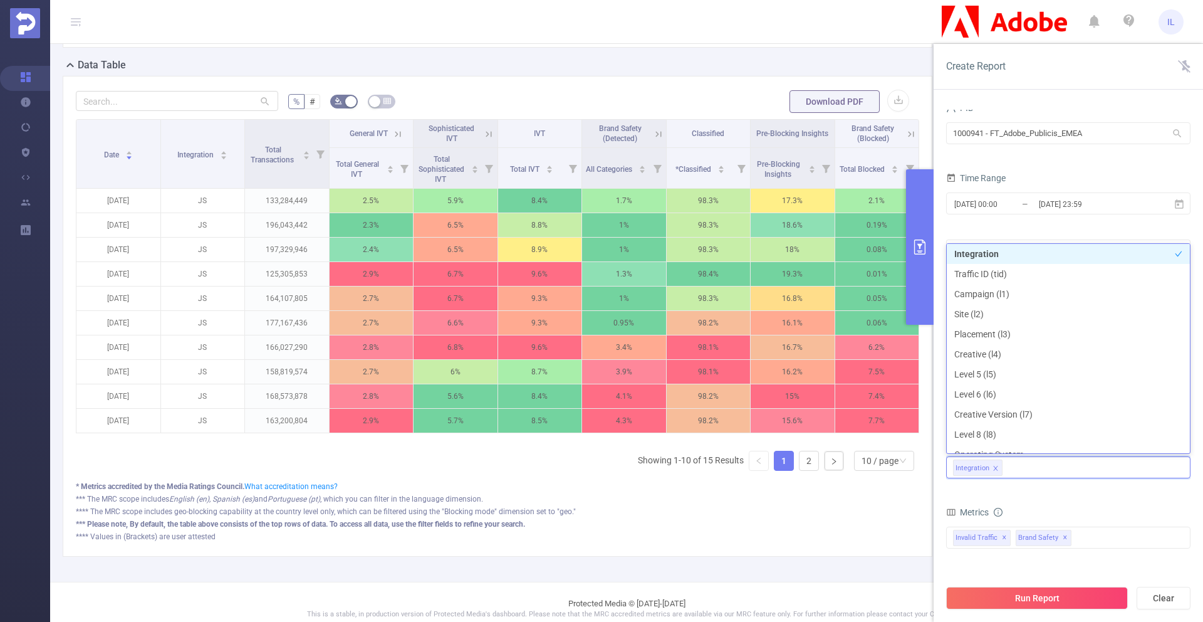
click at [1066, 509] on div "Metrics" at bounding box center [1068, 513] width 244 height 21
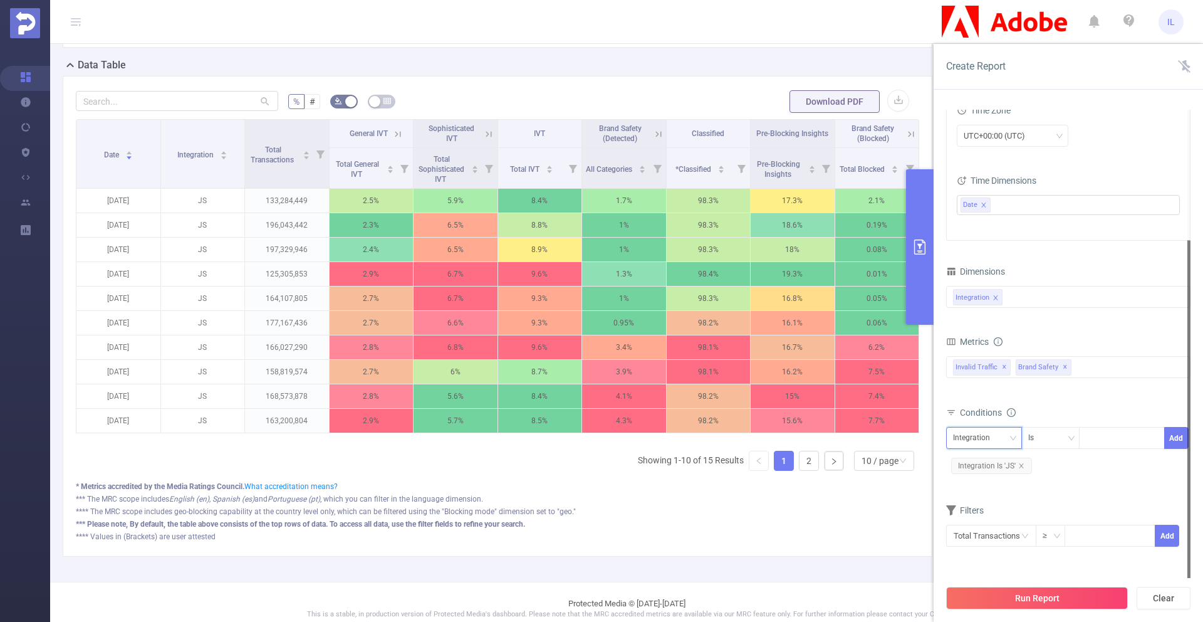
click at [991, 439] on div "Integration" at bounding box center [976, 437] width 46 height 21
click at [1123, 484] on div "Conditions Integration Is Add Integration Is 'JS'" at bounding box center [1068, 444] width 244 height 83
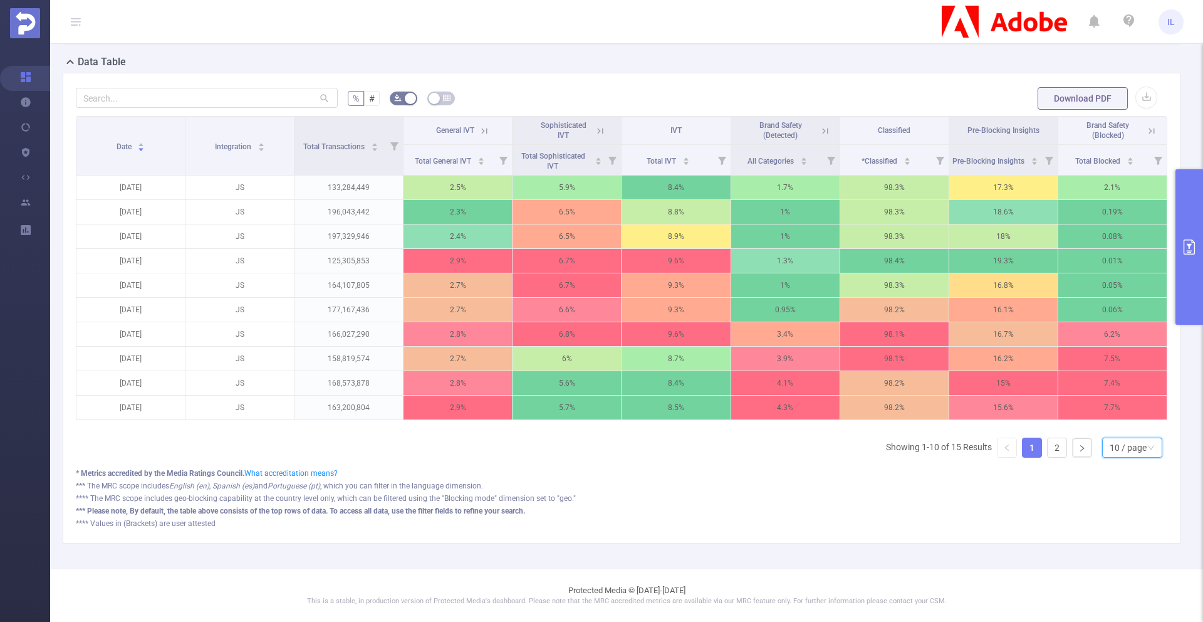
click at [1115, 446] on div "10 / page" at bounding box center [1128, 447] width 37 height 19
click at [1116, 384] on li "30 / page" at bounding box center [1122, 394] width 60 height 20
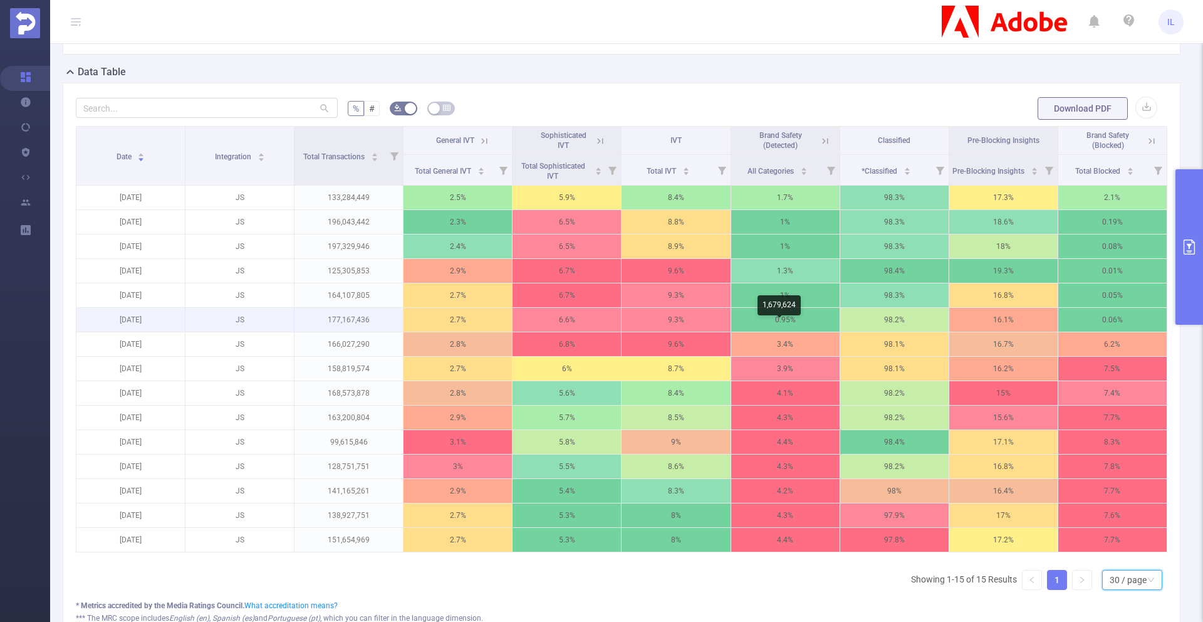
scroll to position [333, 0]
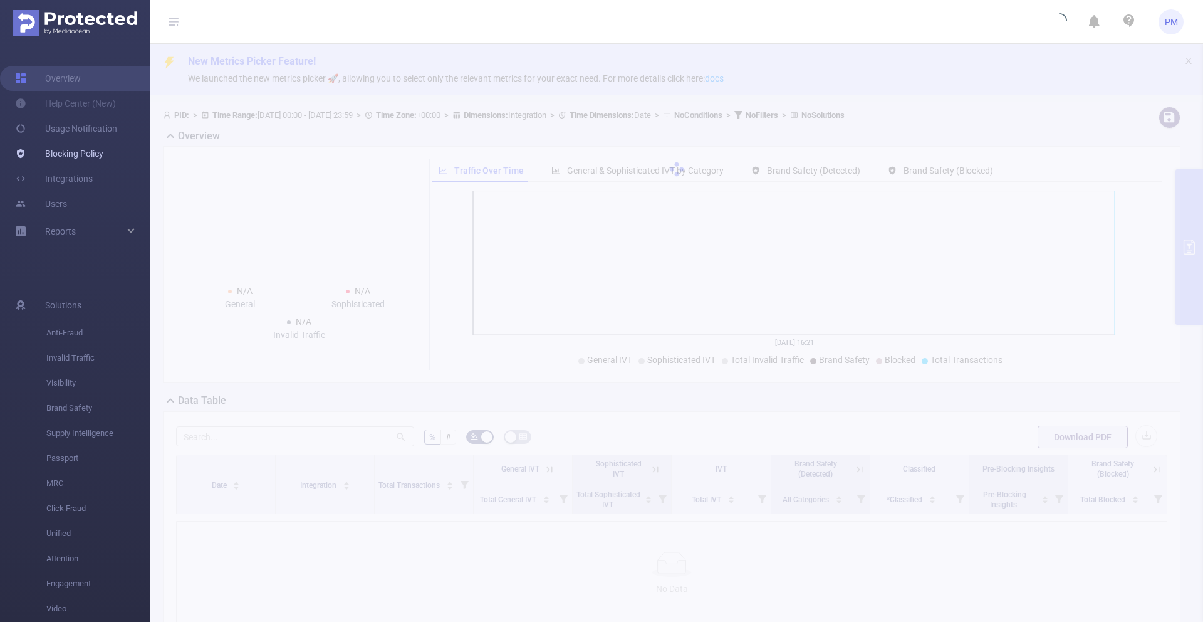
click at [56, 152] on link "Blocking Policy" at bounding box center [59, 153] width 88 height 25
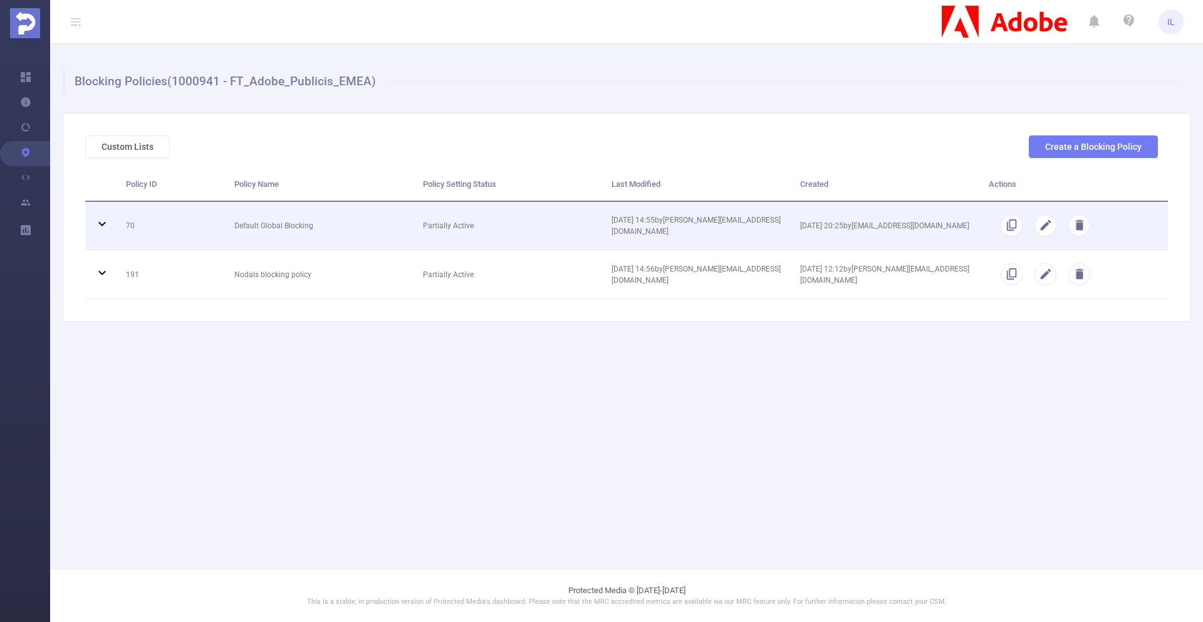
click at [522, 237] on td "Partially Active" at bounding box center [508, 226] width 189 height 49
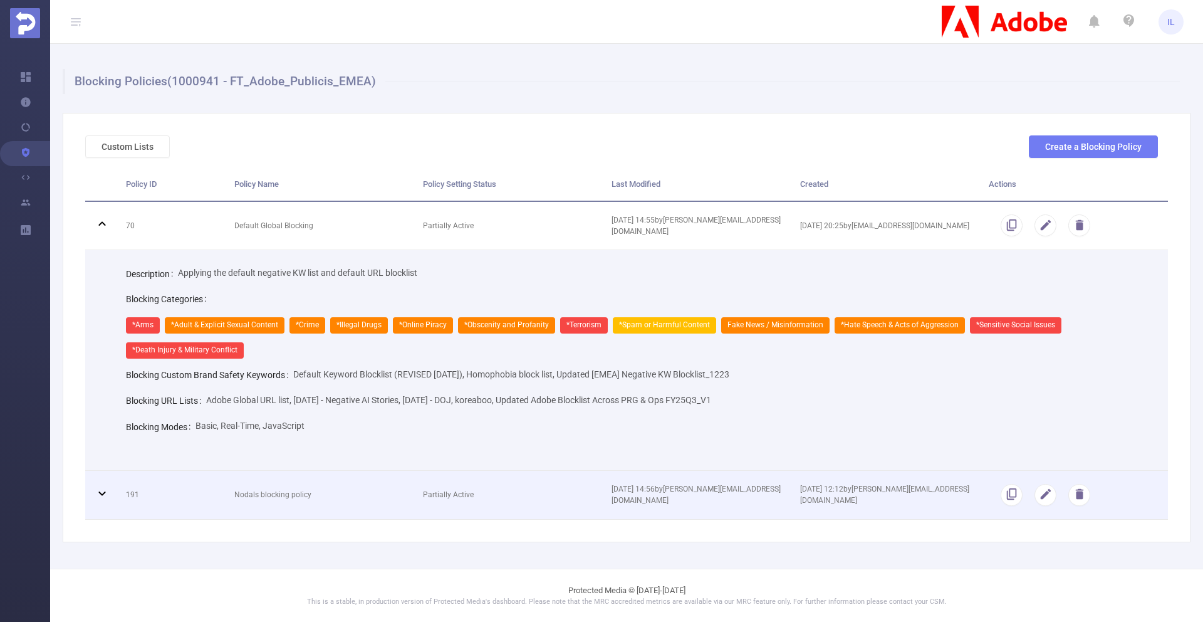
click at [506, 502] on td "Partially Active" at bounding box center [508, 495] width 189 height 49
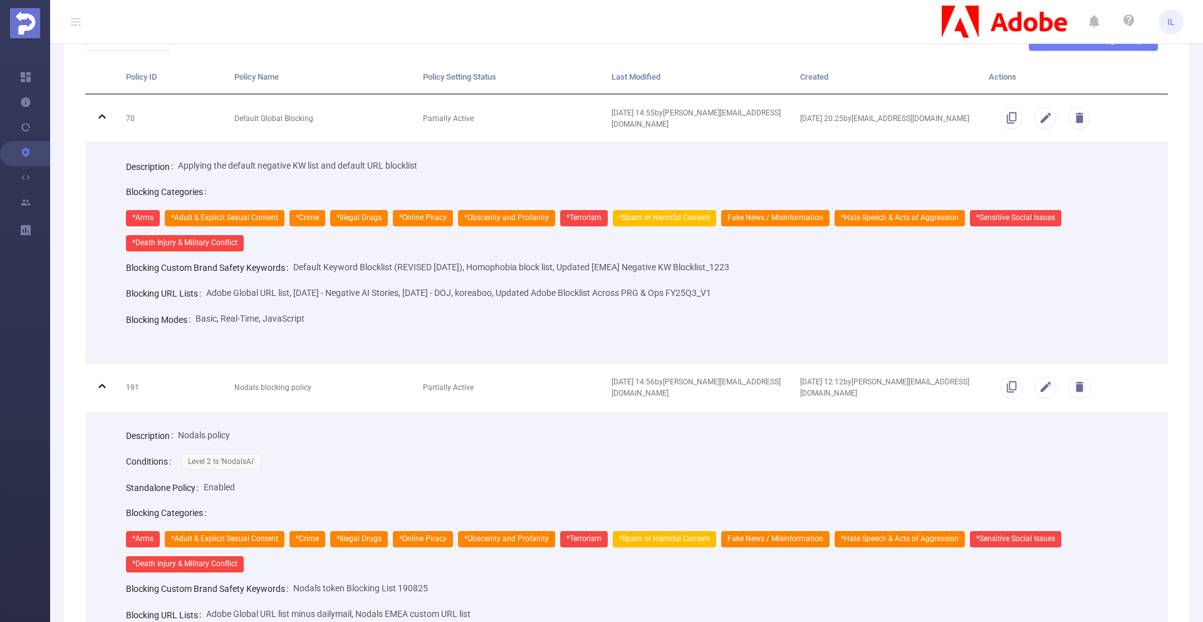
scroll to position [105, 0]
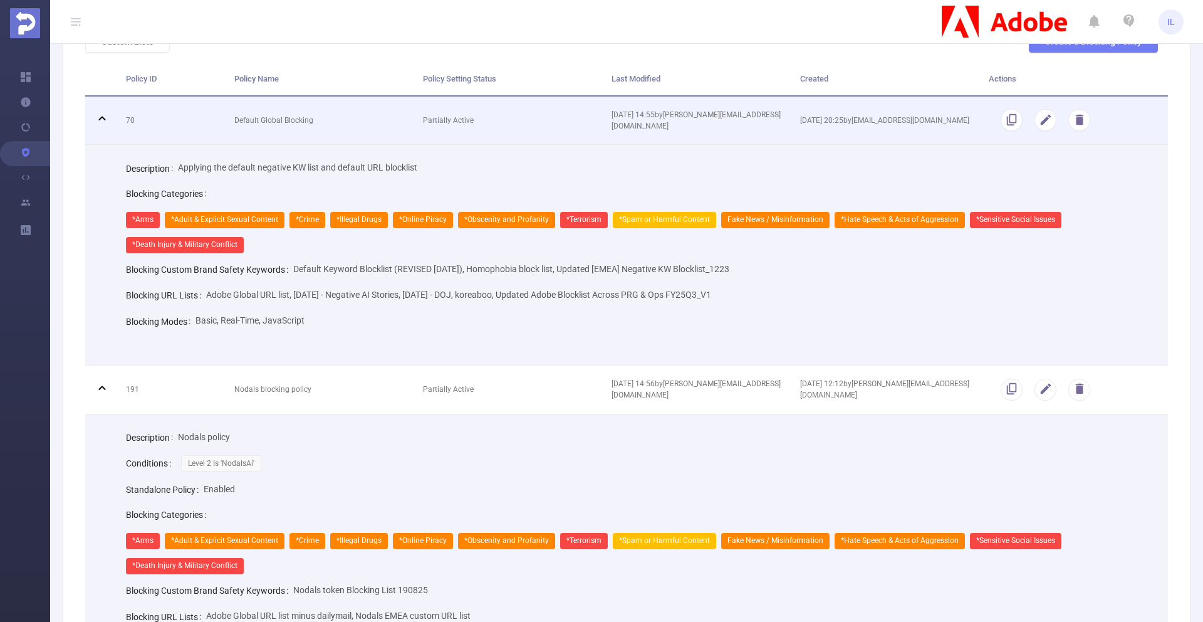
click at [544, 122] on td "Partially Active" at bounding box center [508, 120] width 189 height 49
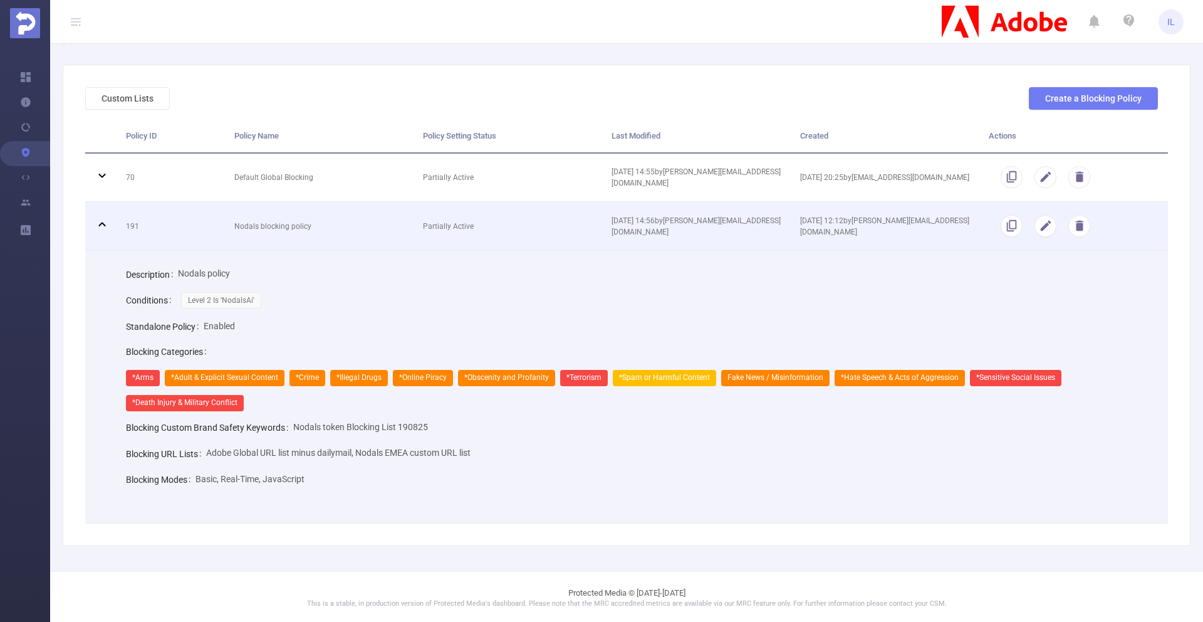
click at [529, 243] on td "Partially Active" at bounding box center [508, 226] width 189 height 49
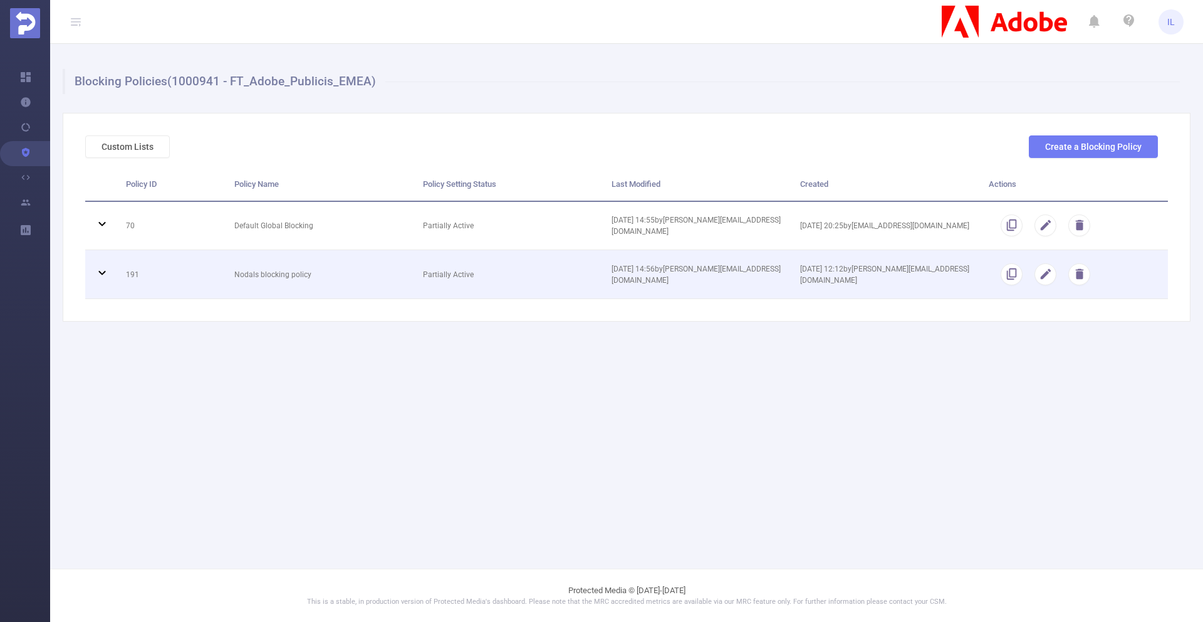
scroll to position [0, 0]
click at [483, 286] on td "Partially Active" at bounding box center [508, 274] width 189 height 49
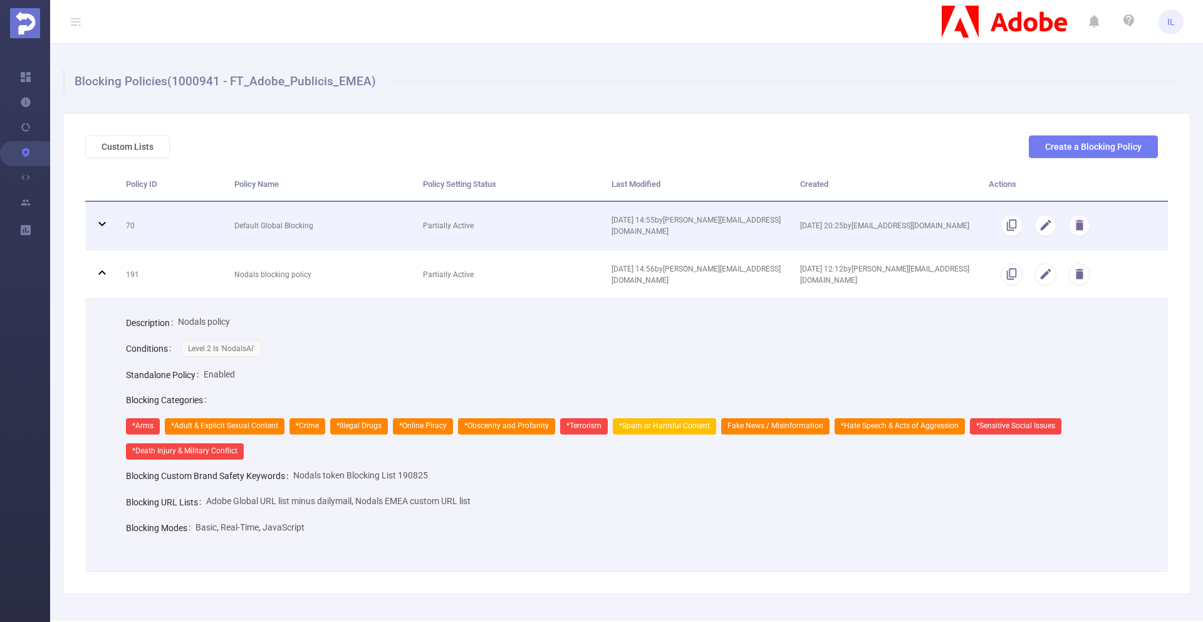
click at [496, 226] on td "Partially Active" at bounding box center [508, 226] width 189 height 49
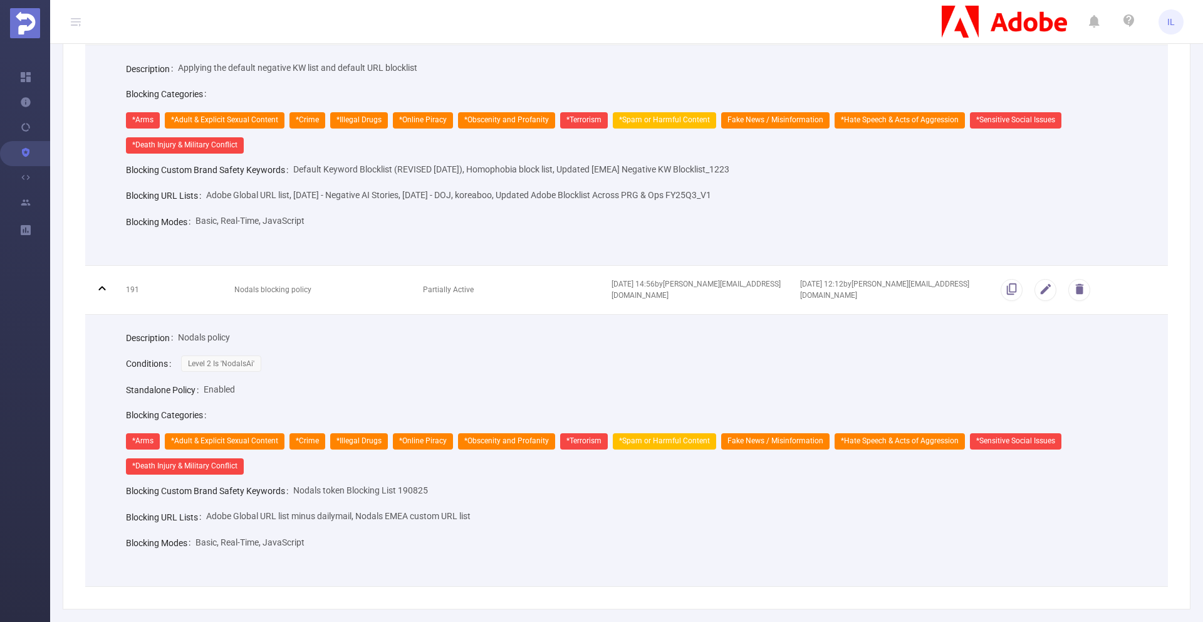
scroll to position [215, 0]
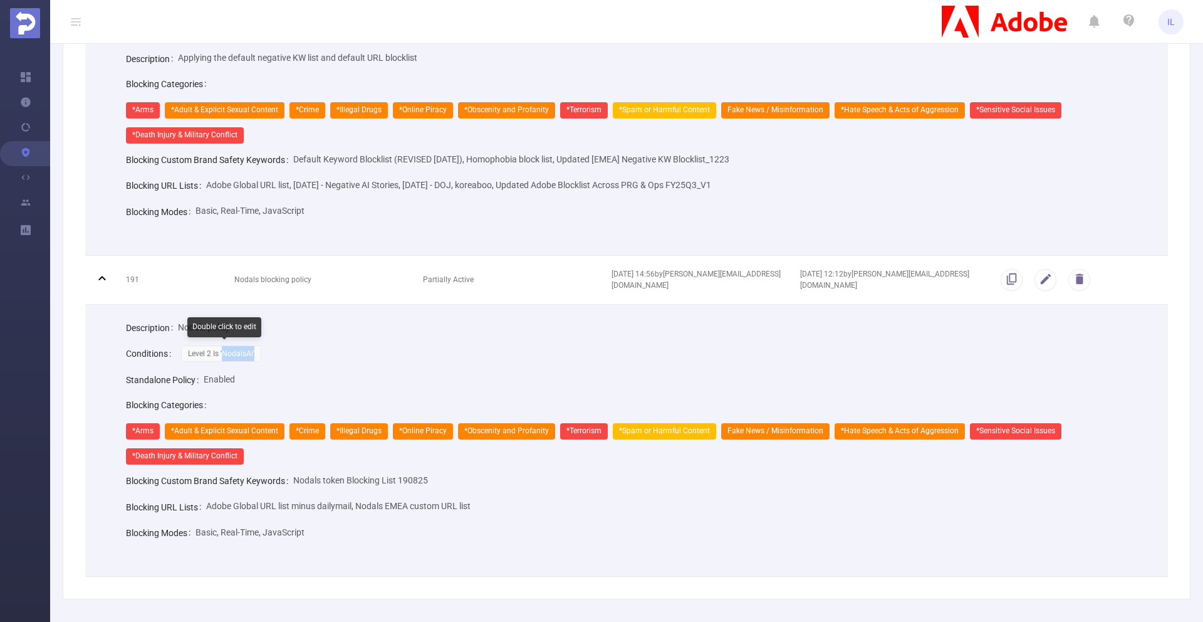
drag, startPoint x: 254, startPoint y: 351, endPoint x: 224, endPoint y: 355, distance: 30.9
click at [224, 355] on span "Level 2 Is 'NodalsAi'" at bounding box center [221, 353] width 80 height 16
copy span "NodalsAi'"
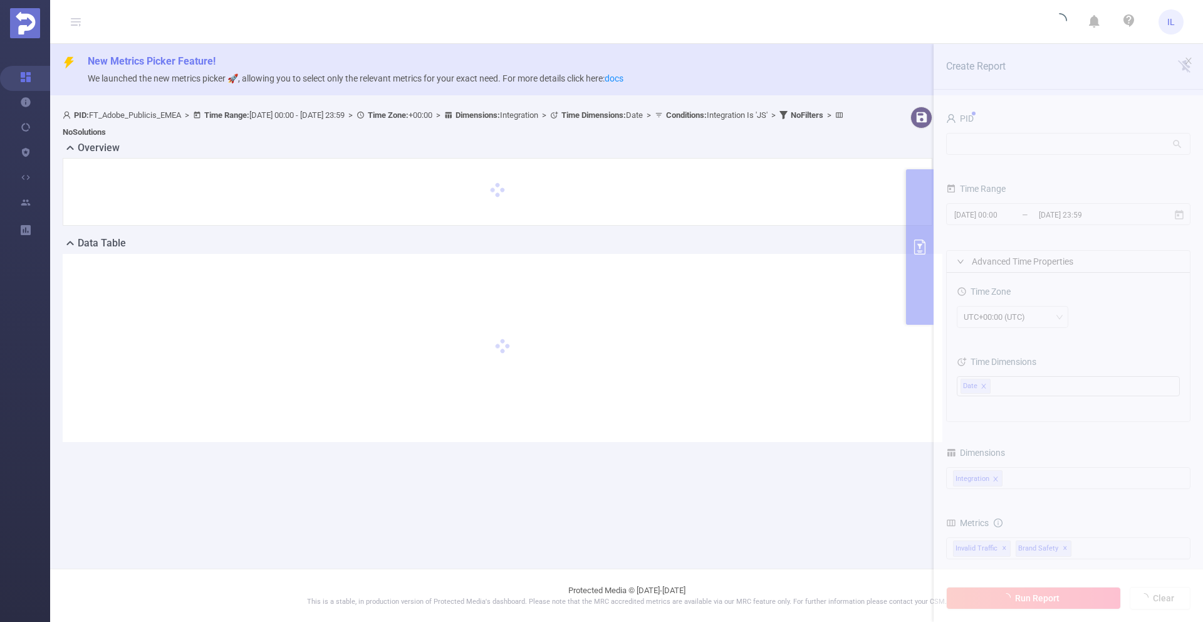
click at [1054, 213] on section "PID: FT_Adobe_Publicis_EMEA > Time Range: [DATE] 00:00 - [DATE] 23:59 > Time Zo…" at bounding box center [626, 284] width 1153 height 365
click at [1028, 210] on section "PID: FT_Adobe_Publicis_EMEA > Time Range: [DATE] 00:00 - [DATE] 23:59 > Time Zo…" at bounding box center [626, 284] width 1153 height 365
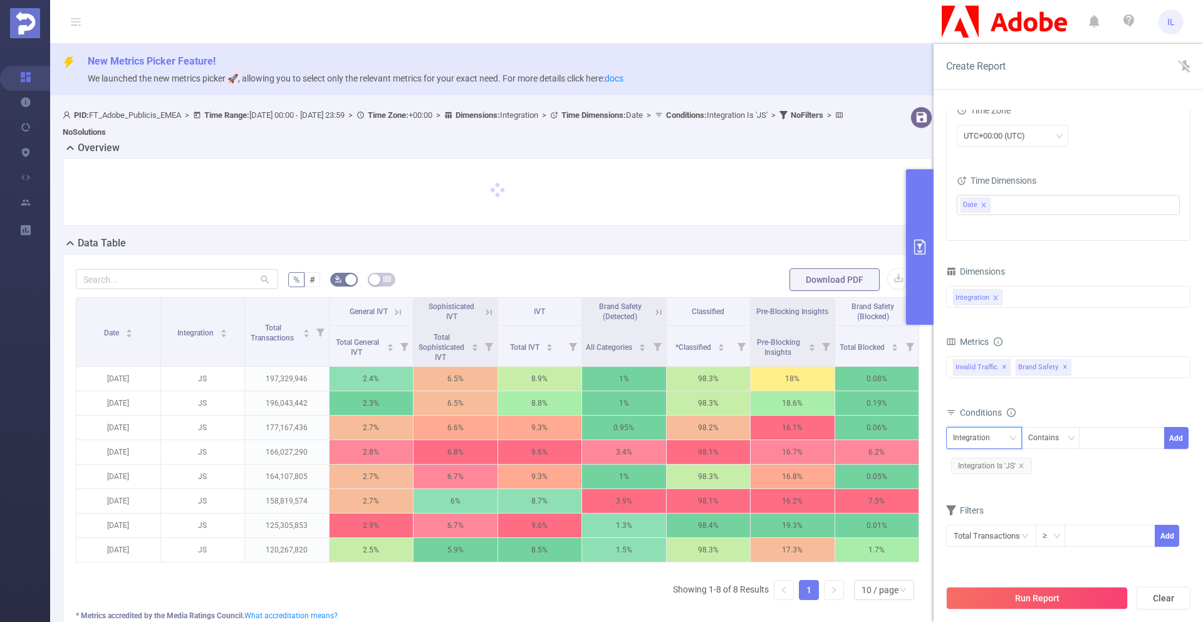
click at [1006, 440] on div "Integration" at bounding box center [984, 437] width 62 height 21
click at [1081, 398] on div "Metrics Total General IVT Data Centers Disclosed Bots Known Crawlers Irregular …" at bounding box center [1068, 368] width 244 height 70
click at [1026, 298] on div "Integration" at bounding box center [1068, 296] width 231 height 21
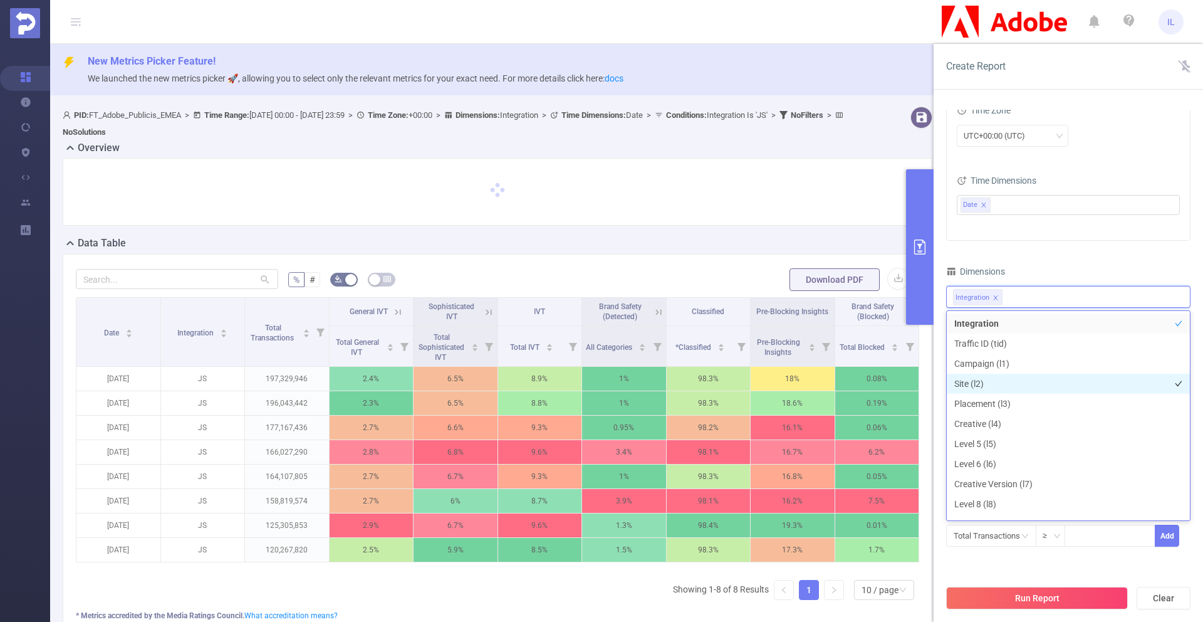
click at [1006, 385] on li "Site (l2)" at bounding box center [1068, 383] width 243 height 20
click at [1087, 222] on div "Time Dimensions Date" at bounding box center [1068, 198] width 223 height 53
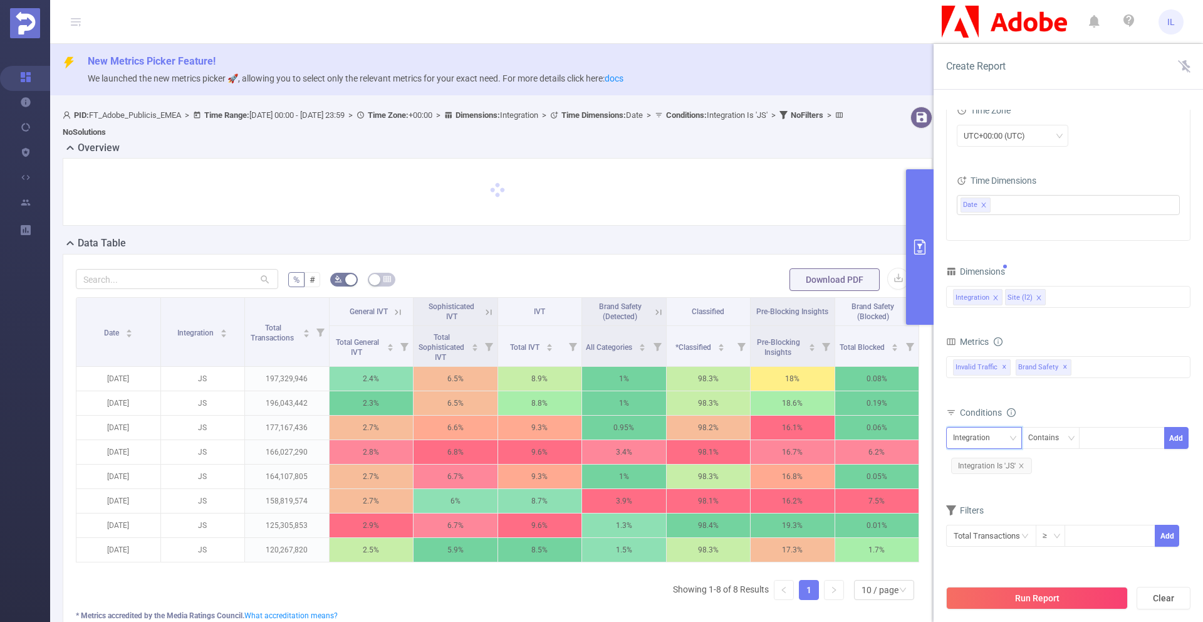
click at [992, 433] on div "Integration" at bounding box center [976, 437] width 46 height 21
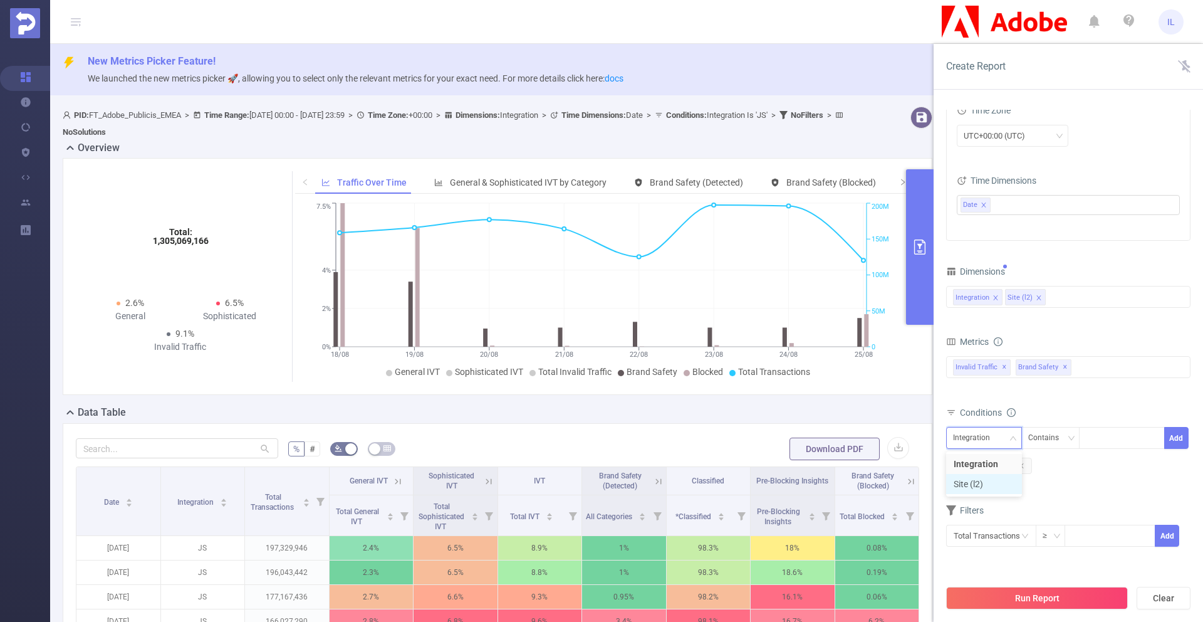
click at [984, 483] on li "Site (l2)" at bounding box center [984, 484] width 76 height 20
click at [1071, 441] on icon "icon: down" at bounding box center [1071, 438] width 8 height 9
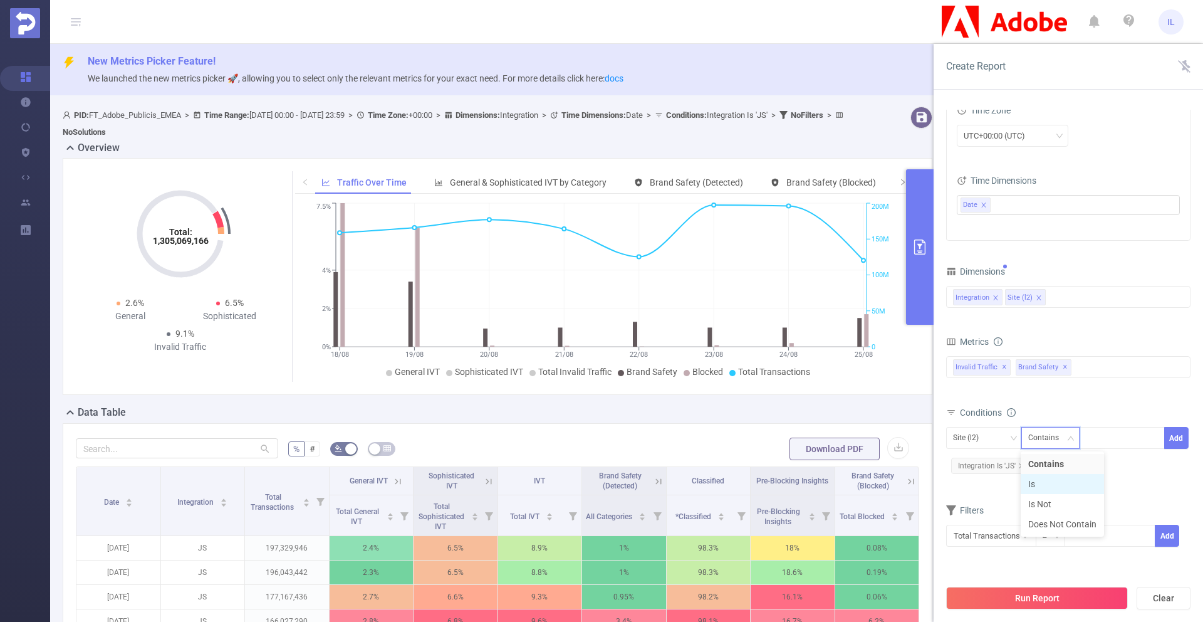
click at [1039, 483] on li "Is" at bounding box center [1062, 484] width 83 height 20
click at [1102, 440] on div at bounding box center [1122, 437] width 72 height 21
paste input "NodalsAi'"
type input "NodalsAi'"
click at [1113, 459] on li "NodalsAi'" at bounding box center [1122, 464] width 86 height 20
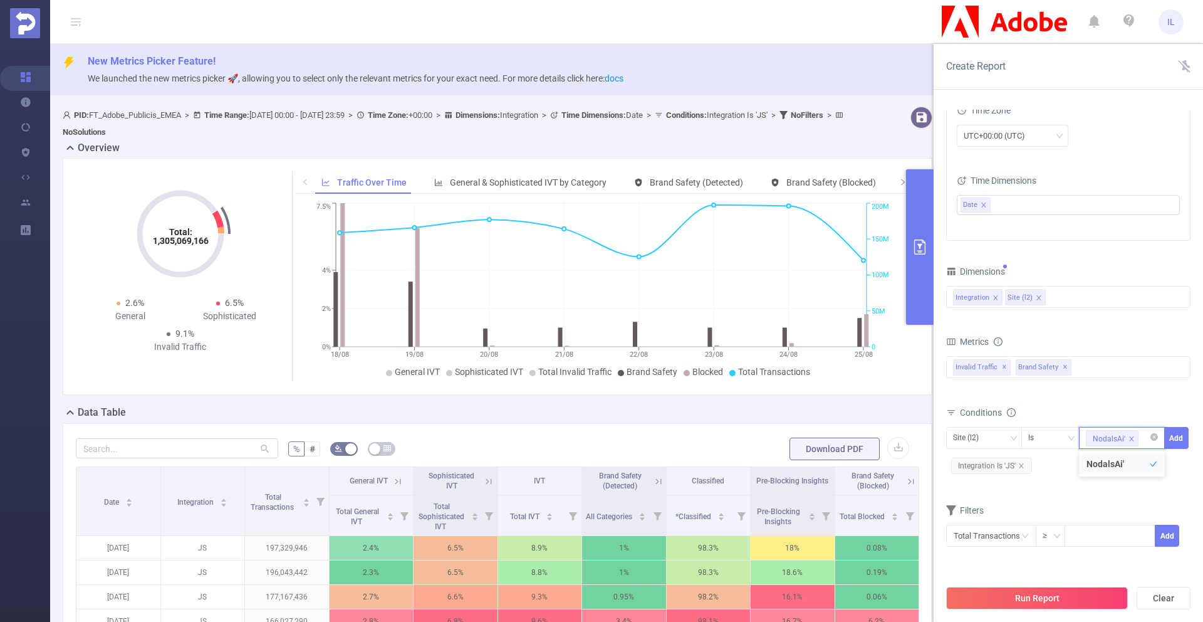
click at [1130, 434] on span at bounding box center [1131, 439] width 6 height 14
click at [1115, 438] on div at bounding box center [1122, 437] width 72 height 21
paste input "NodalsAi'"
type input "NodalsAi"
click at [1179, 438] on button "Add" at bounding box center [1176, 438] width 24 height 22
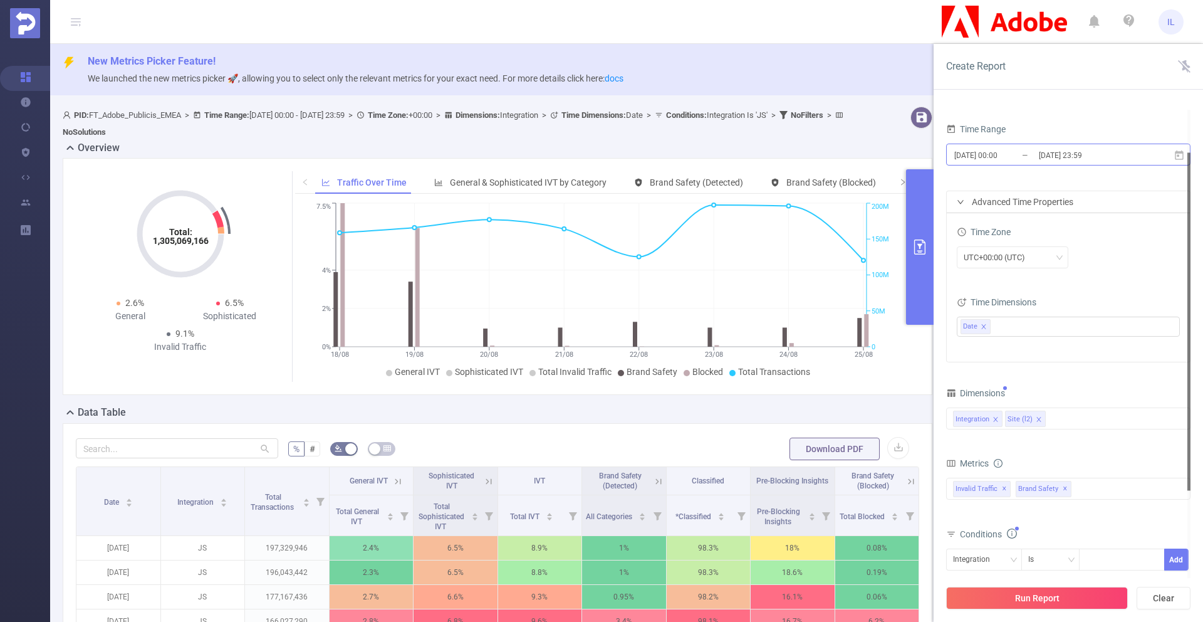
click at [1041, 155] on input "2025-08-25 23:59" at bounding box center [1089, 155] width 102 height 17
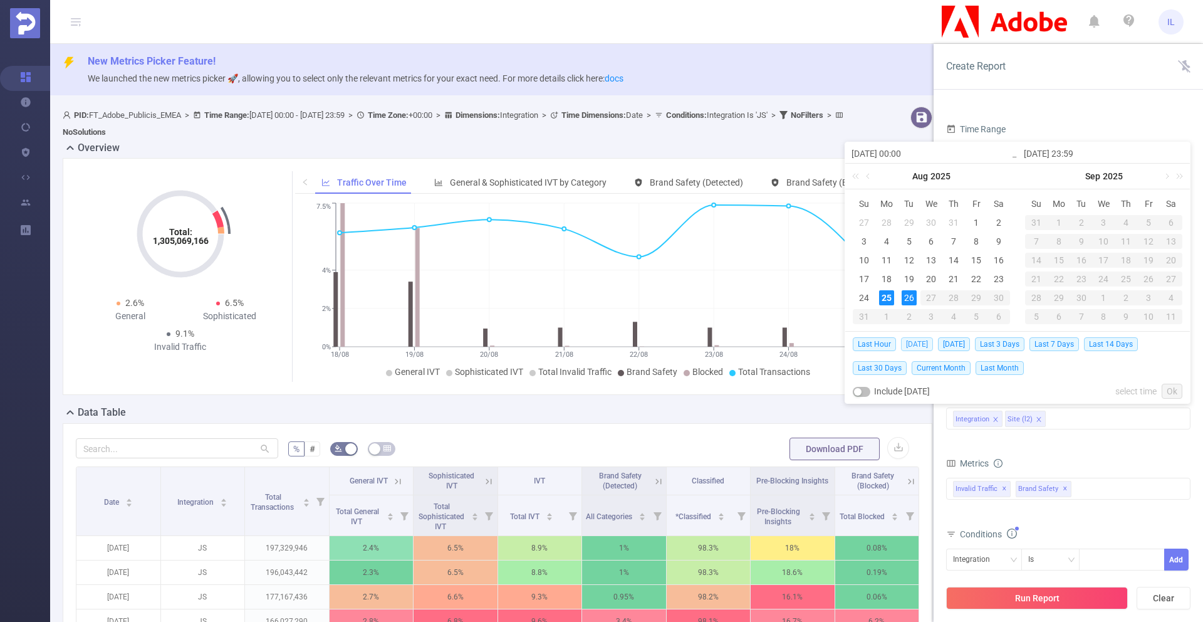
click at [911, 342] on span "[DATE]" at bounding box center [917, 344] width 32 height 14
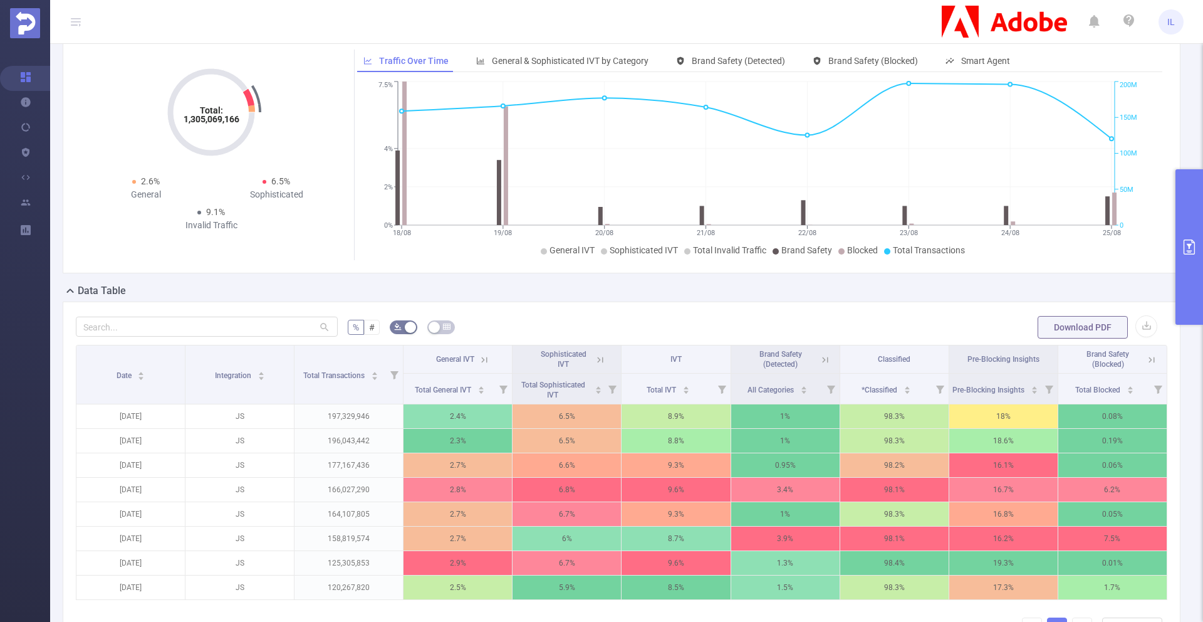
scroll to position [298, 0]
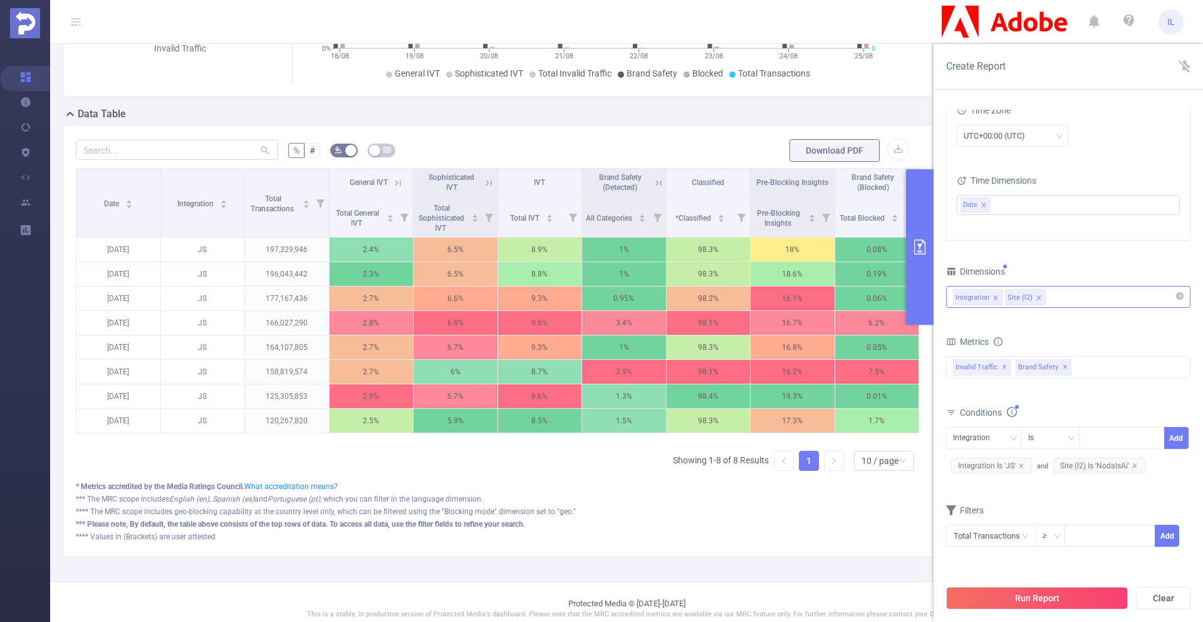
click at [1072, 296] on div "Integration Site (l2)" at bounding box center [1068, 296] width 231 height 21
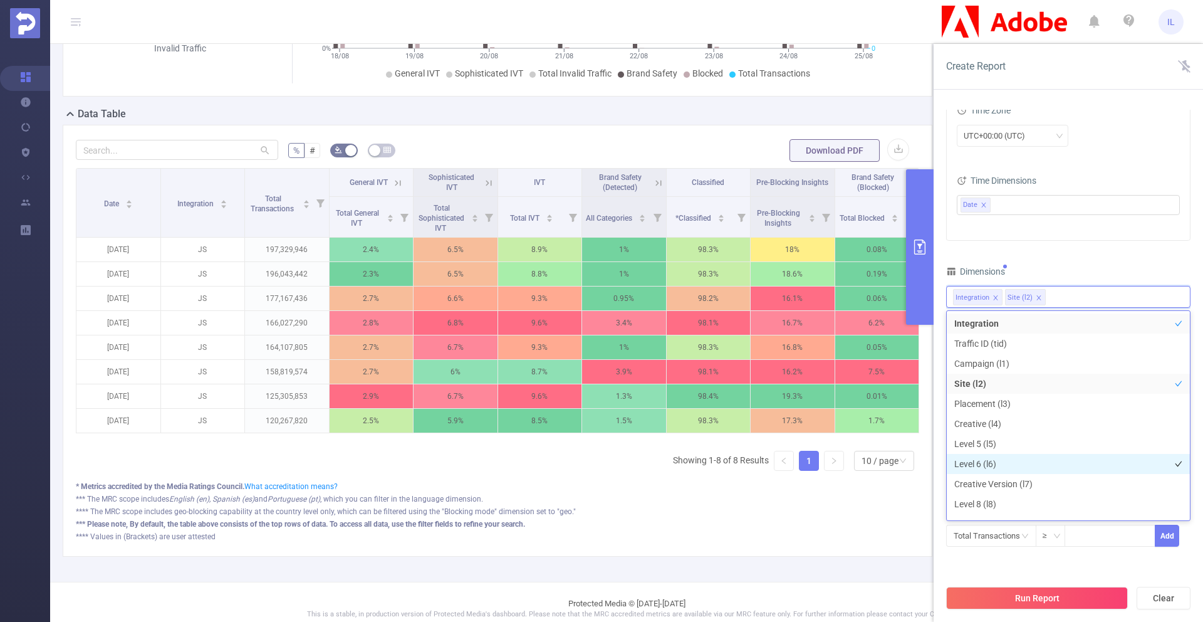
scroll to position [357, 0]
click at [1010, 450] on li "Blocking Modes" at bounding box center [1068, 447] width 243 height 20
click at [1010, 474] on li "Blocking Categories" at bounding box center [1068, 467] width 243 height 20
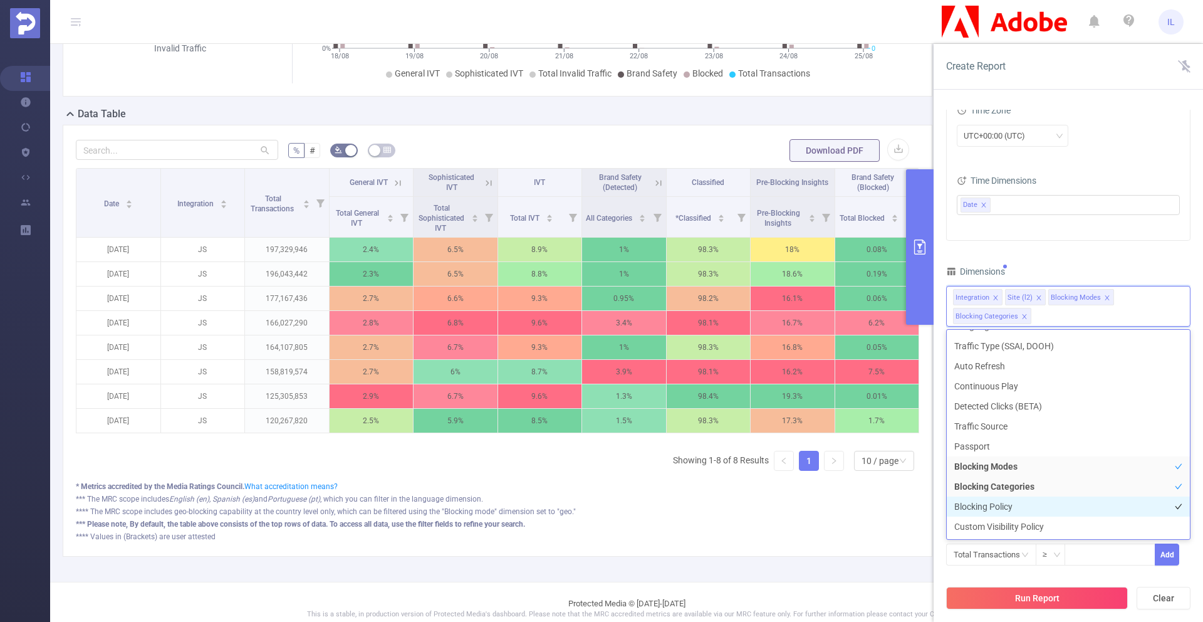
click at [1009, 502] on li "Blocking Policy" at bounding box center [1068, 506] width 243 height 20
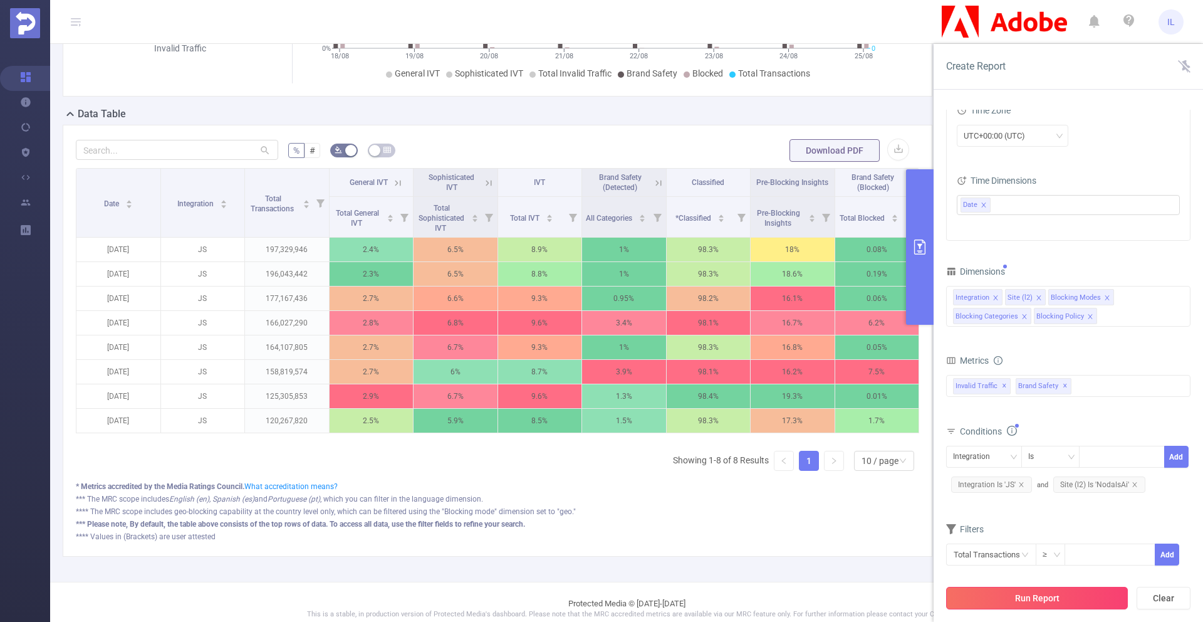
click at [1079, 595] on button "Run Report" at bounding box center [1037, 597] width 182 height 23
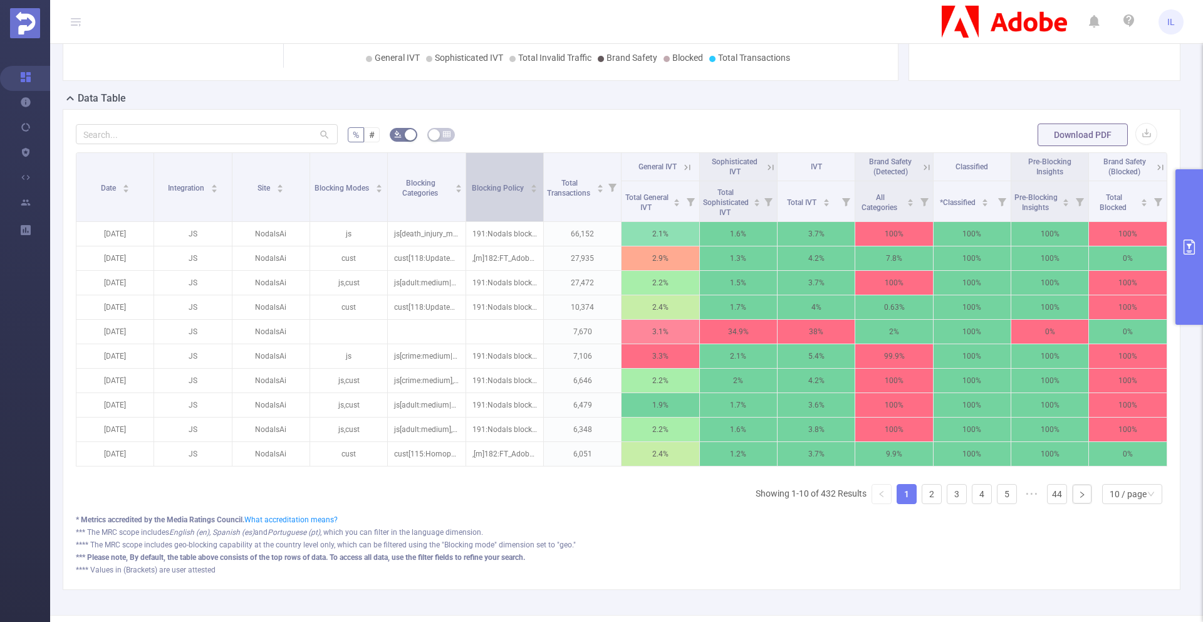
scroll to position [317, 0]
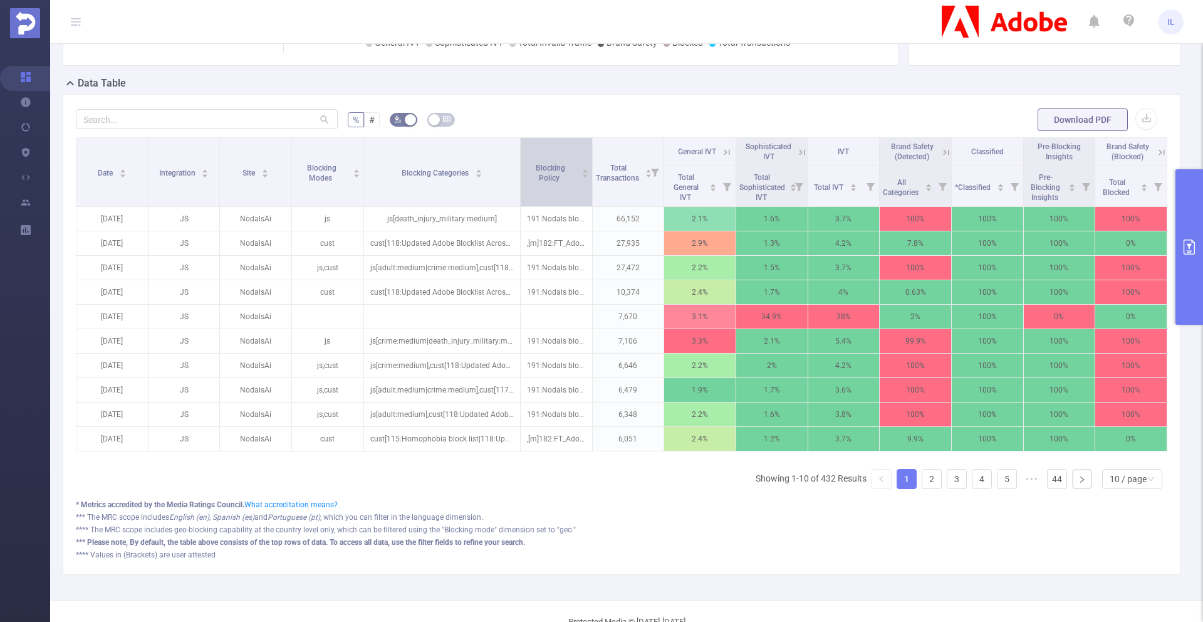
drag, startPoint x: 462, startPoint y: 190, endPoint x: 519, endPoint y: 191, distance: 57.7
click at [519, 166] on tr "Date Integration Site Blocking Modes Blocking Categories Blocking Policy Total …" at bounding box center [621, 152] width 1091 height 28
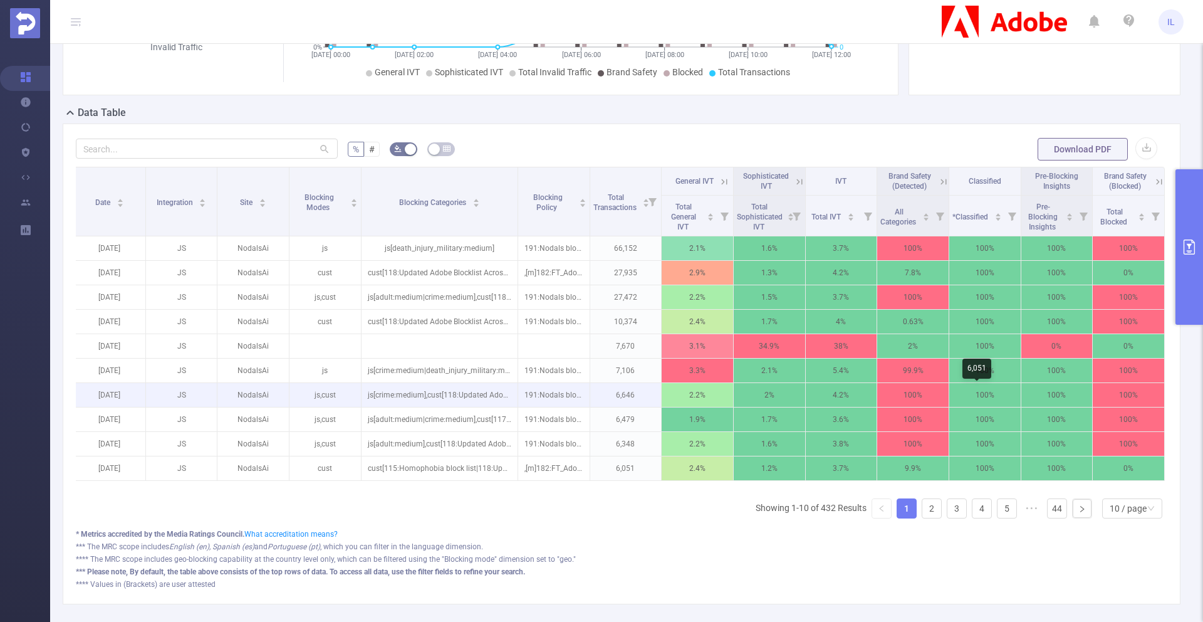
scroll to position [279, 0]
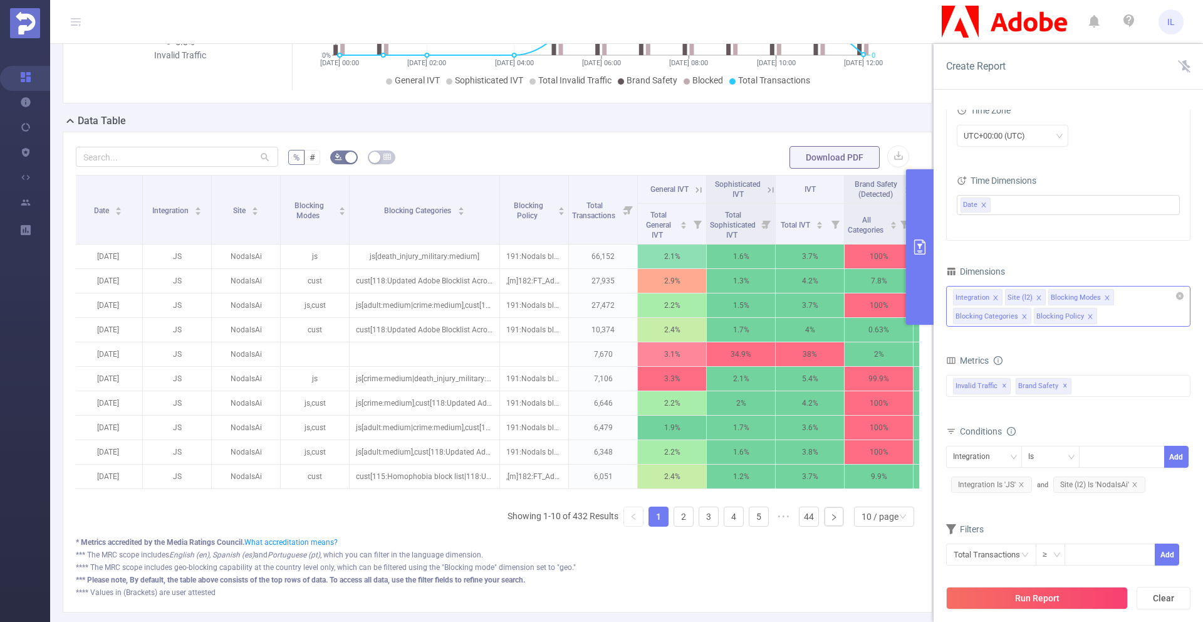
click at [1024, 316] on icon "icon: close" at bounding box center [1024, 316] width 6 height 6
click at [1093, 597] on button "Run Report" at bounding box center [1037, 597] width 182 height 23
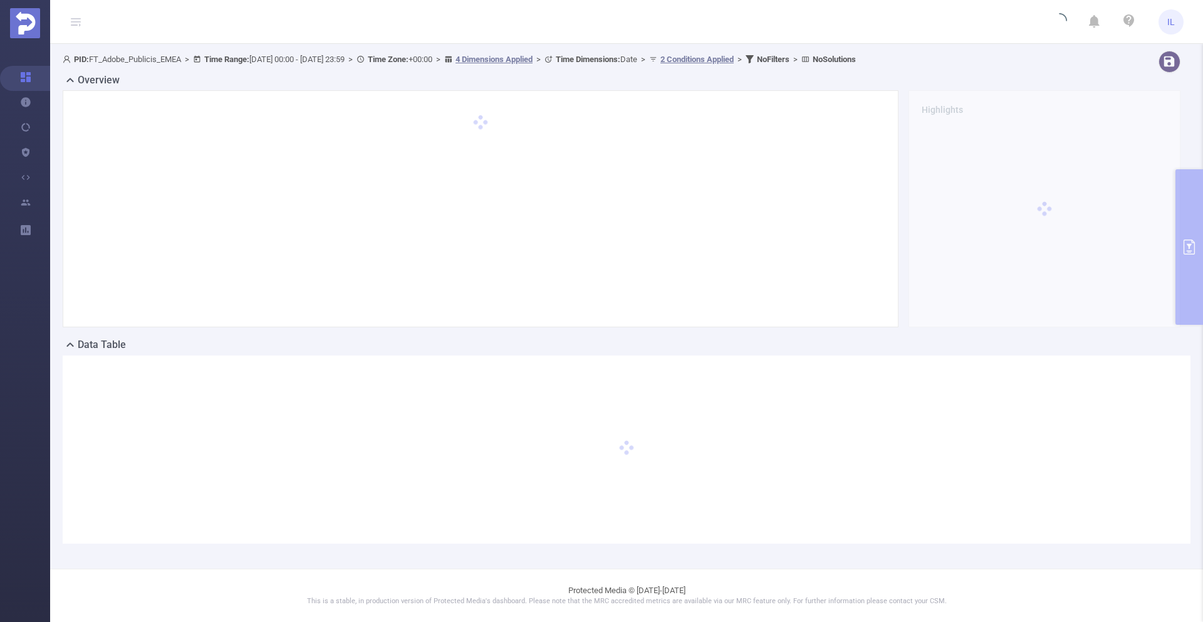
scroll to position [55, 0]
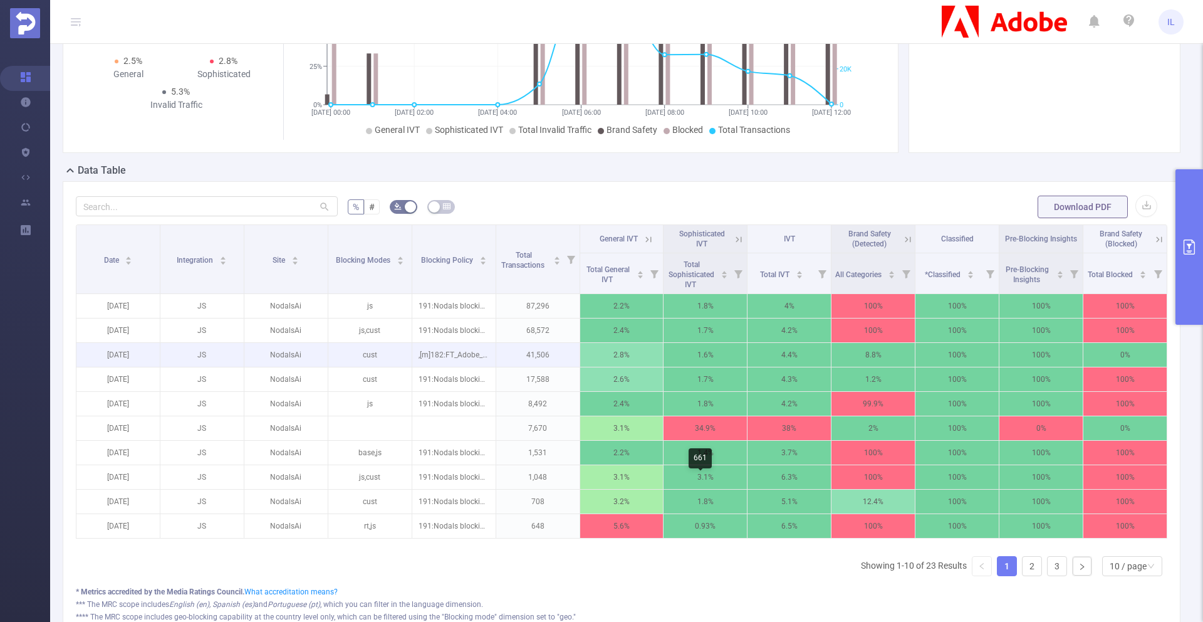
scroll to position [239, 0]
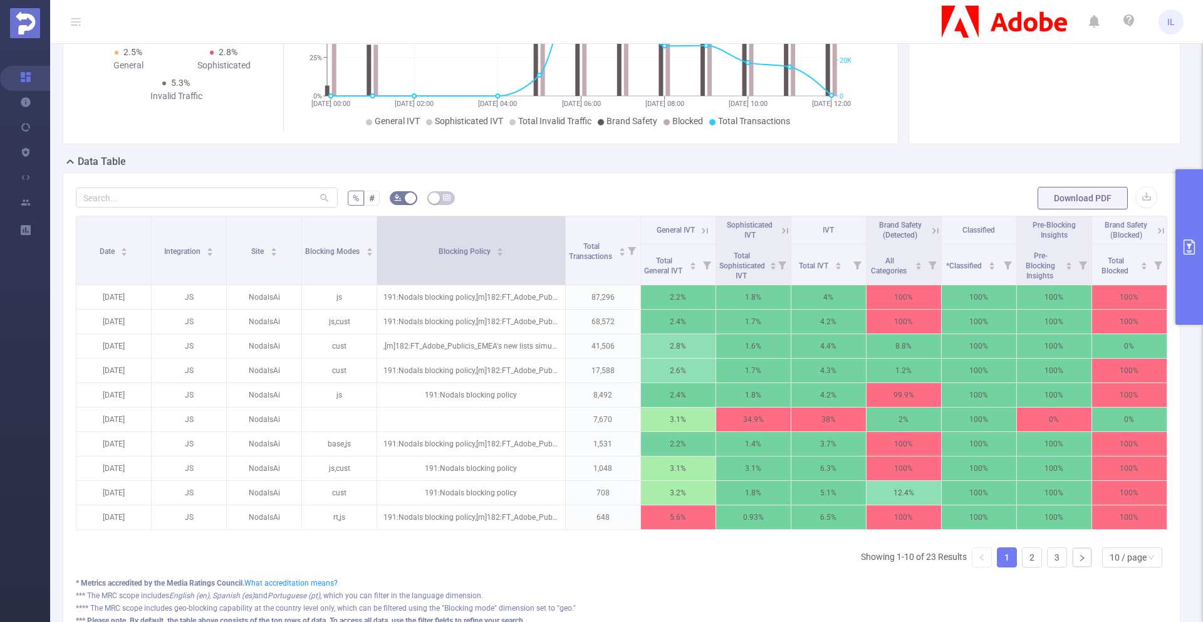
drag, startPoint x: 491, startPoint y: 270, endPoint x: 560, endPoint y: 271, distance: 68.3
click at [562, 271] on span at bounding box center [565, 250] width 6 height 68
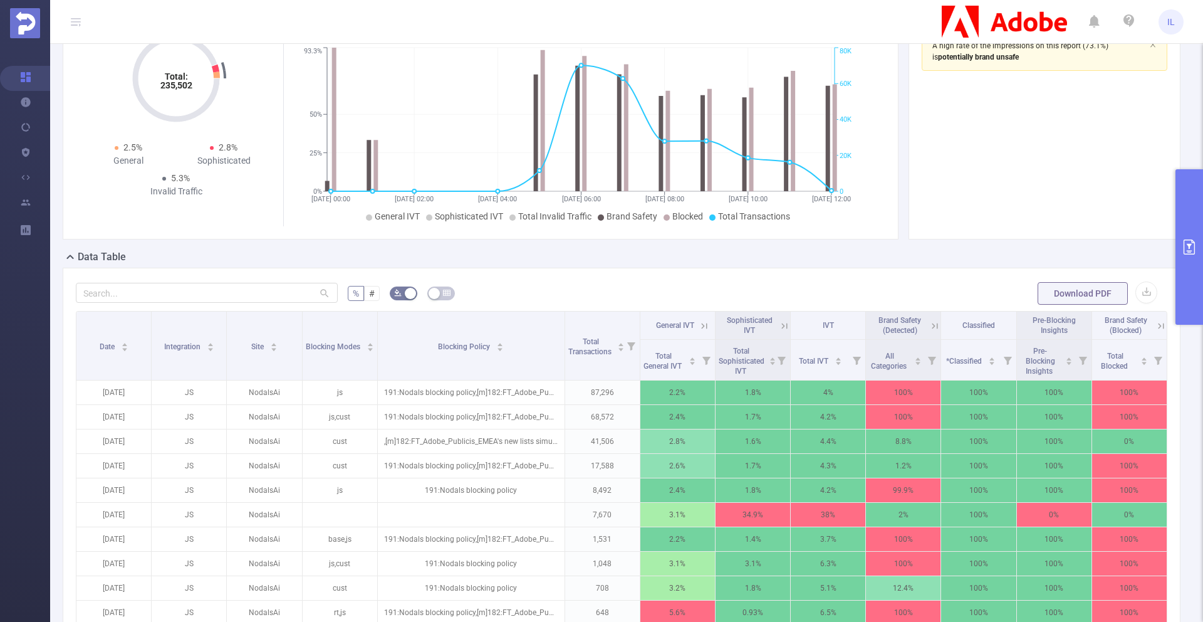
scroll to position [110, 0]
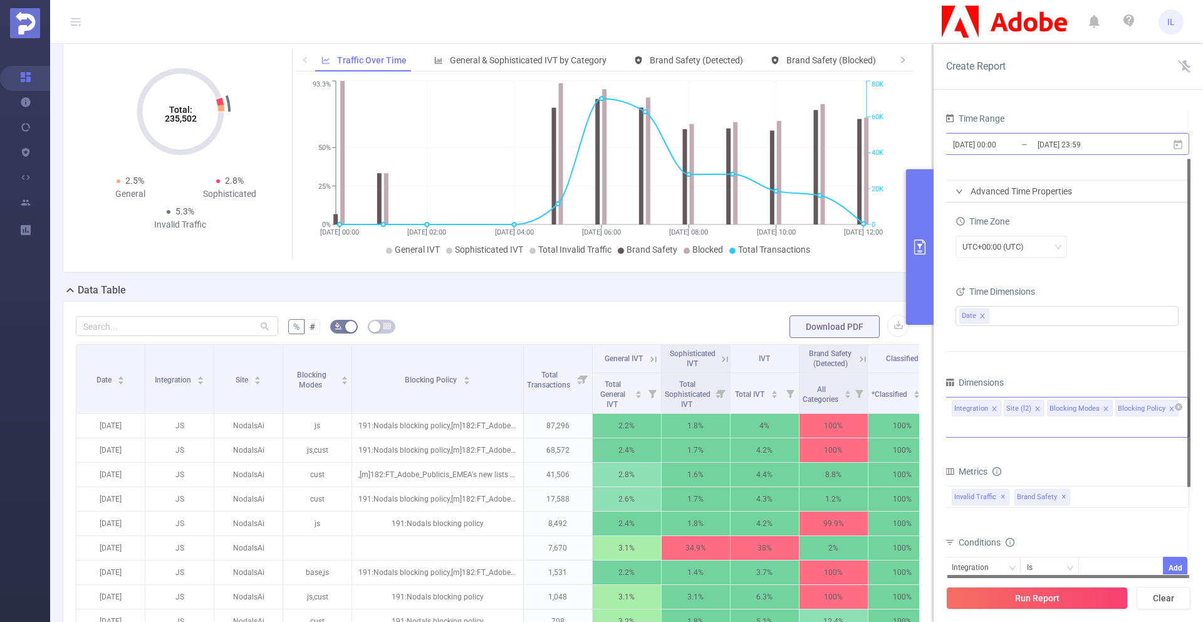
click at [1063, 142] on input "2025-08-25 23:59" at bounding box center [1087, 144] width 102 height 17
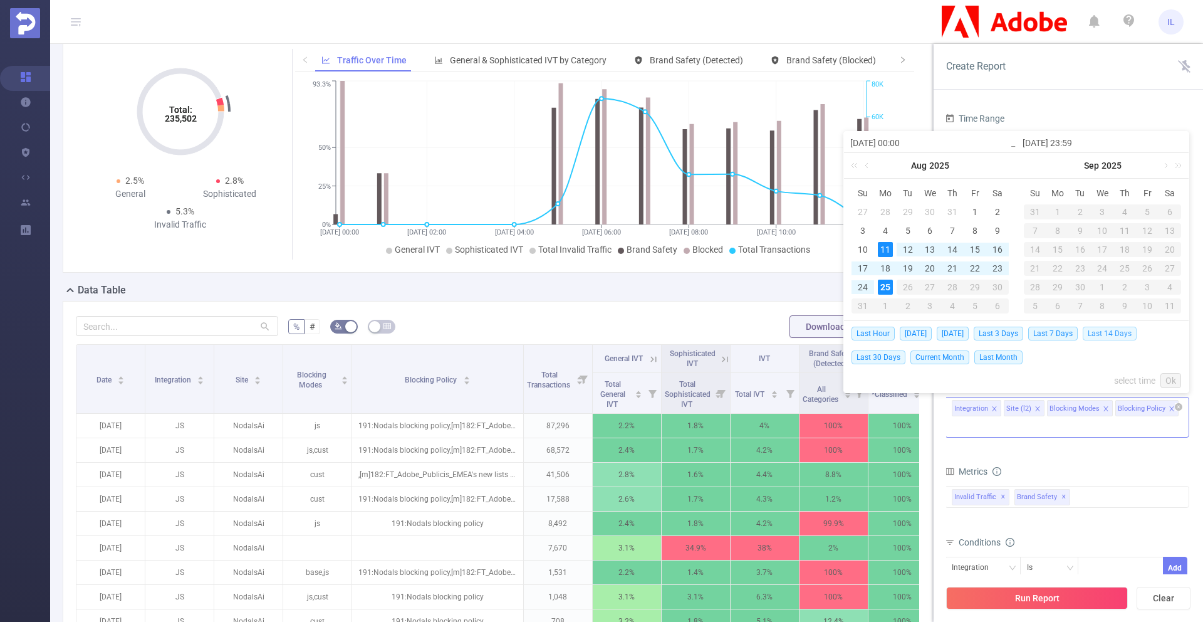
click at [1105, 331] on span "Last 14 Days" at bounding box center [1110, 333] width 54 height 14
type input "2025-08-11 00:00"
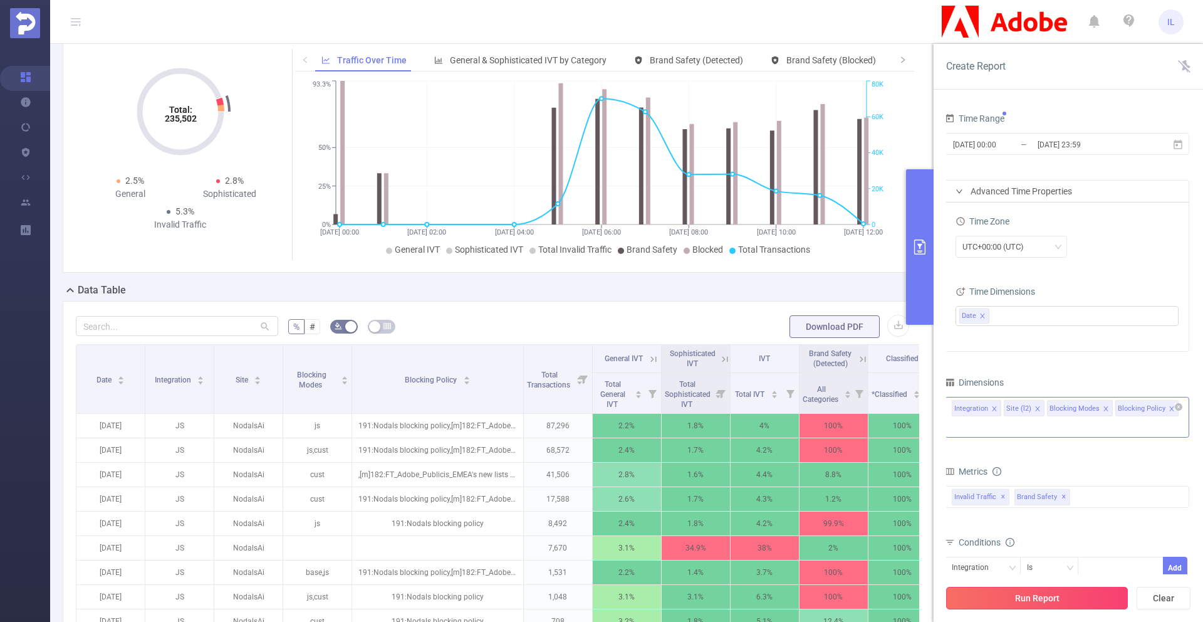
click at [1043, 595] on button "Run Report" at bounding box center [1037, 597] width 182 height 23
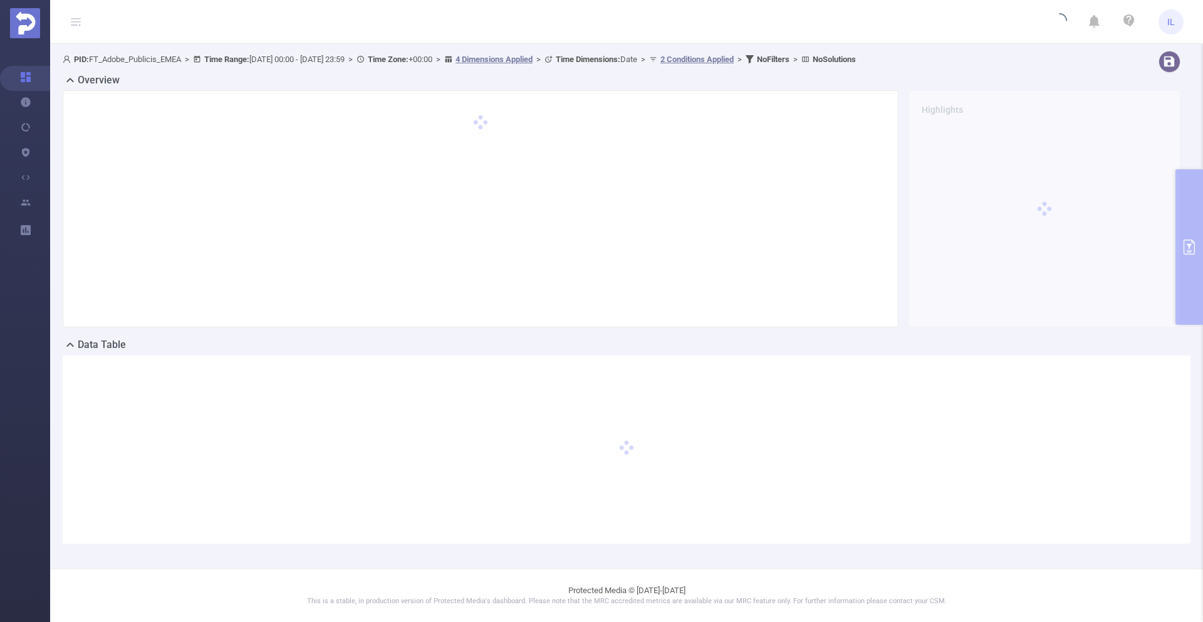
scroll to position [55, 0]
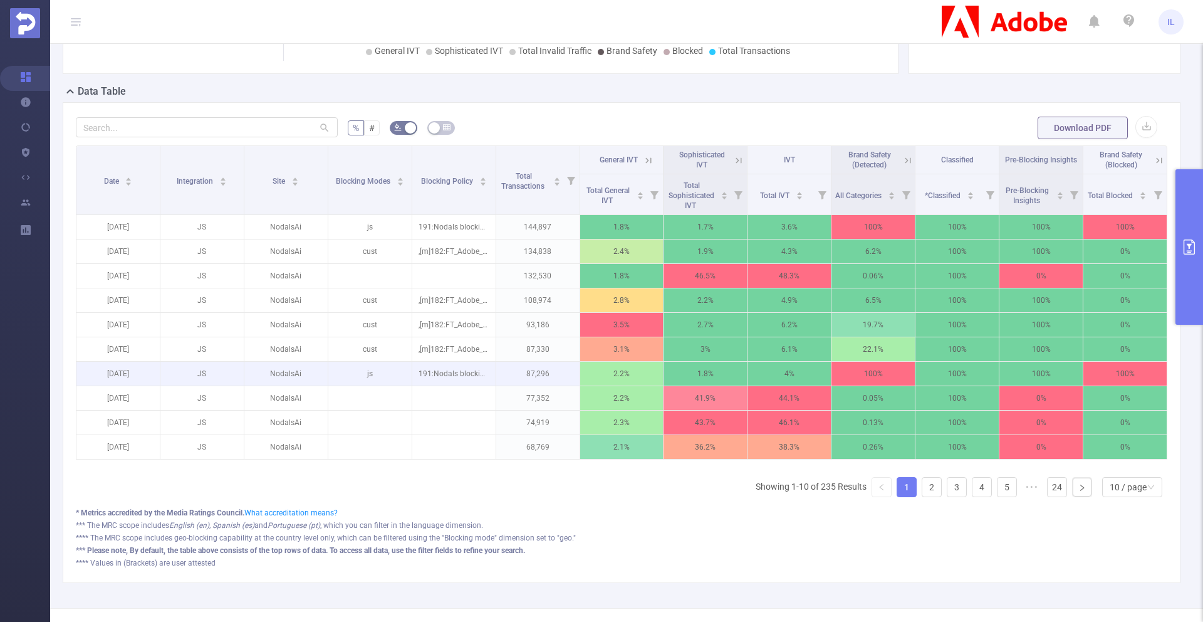
scroll to position [316, 0]
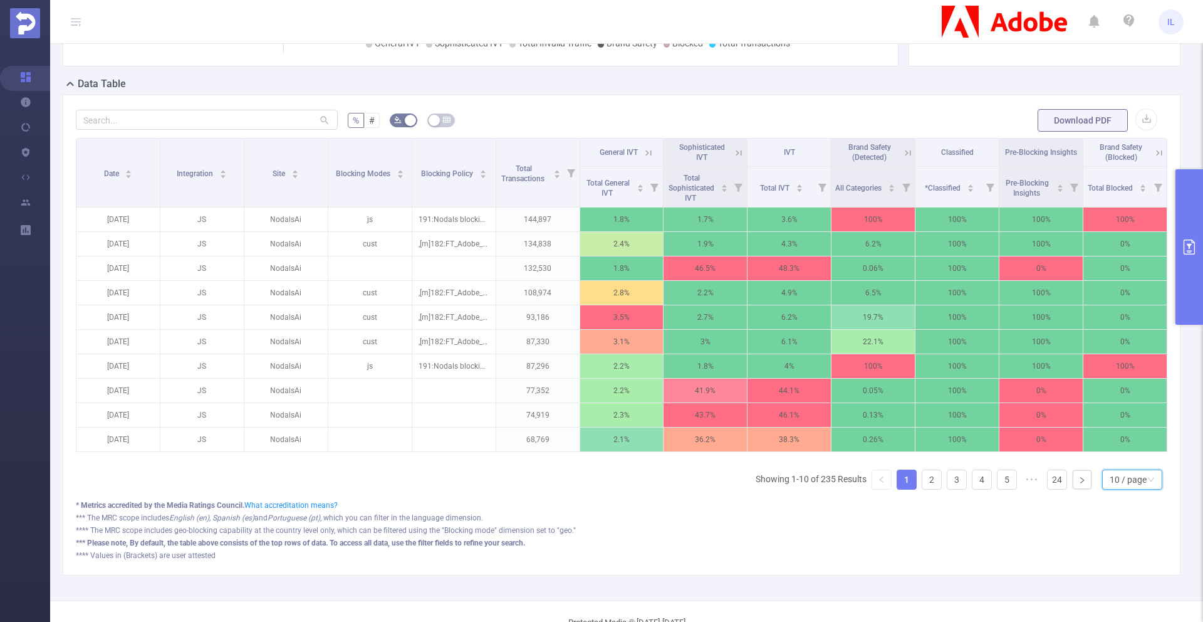
click at [1110, 487] on div "10 / page" at bounding box center [1128, 479] width 37 height 19
click at [1122, 456] on li "50 / page" at bounding box center [1122, 466] width 60 height 20
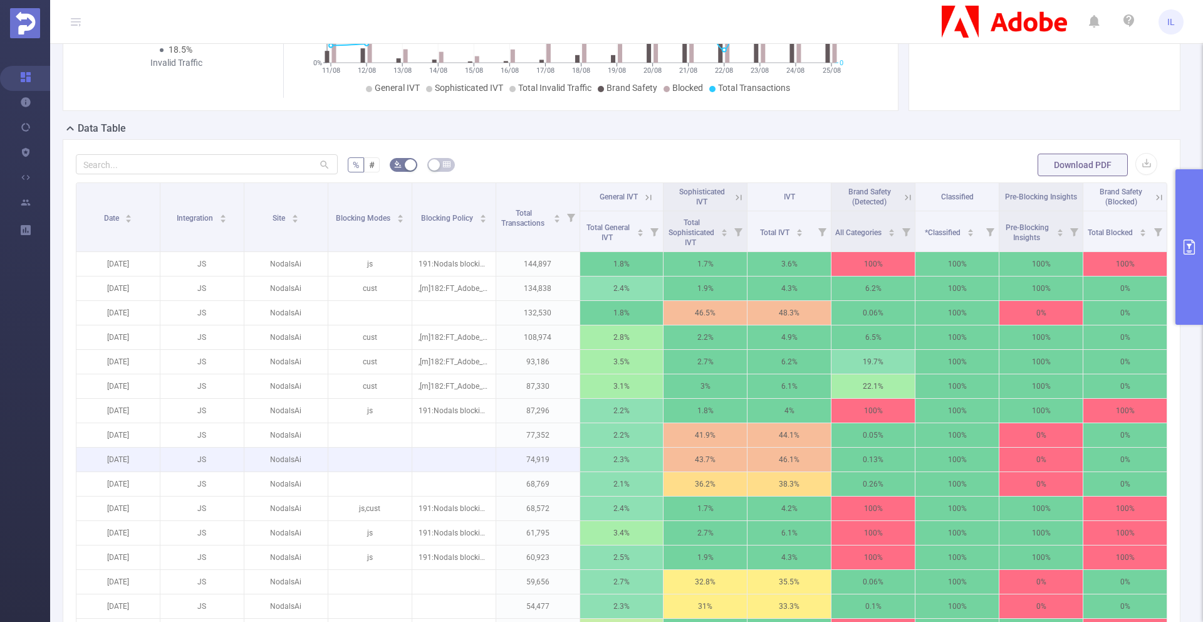
scroll to position [281, 0]
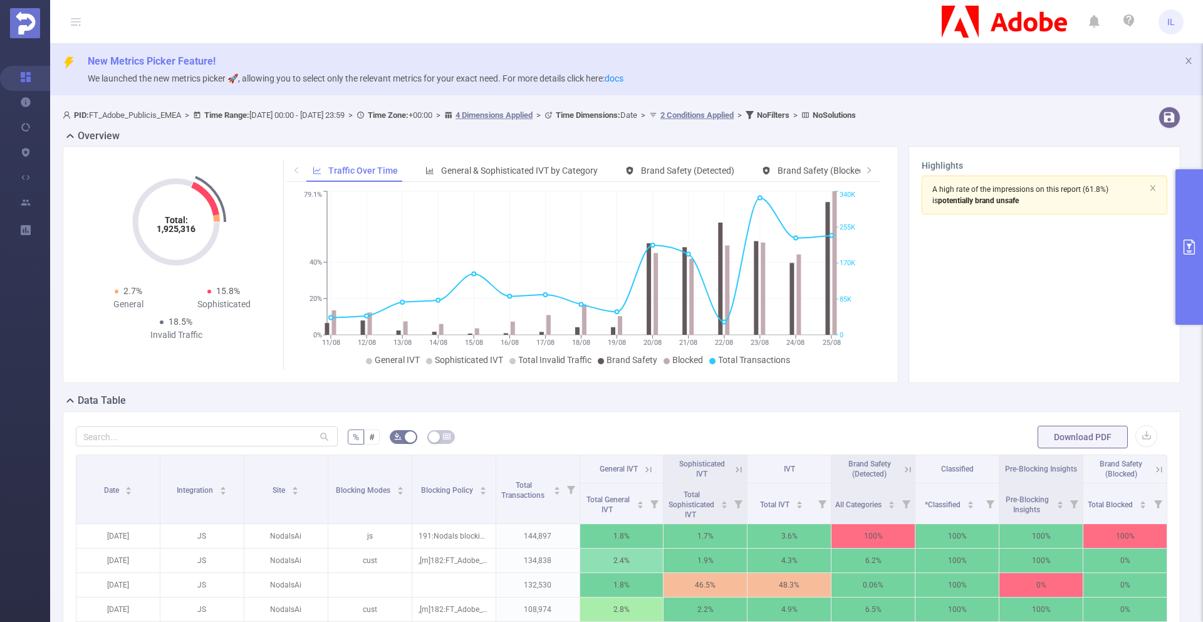
scroll to position [281, 0]
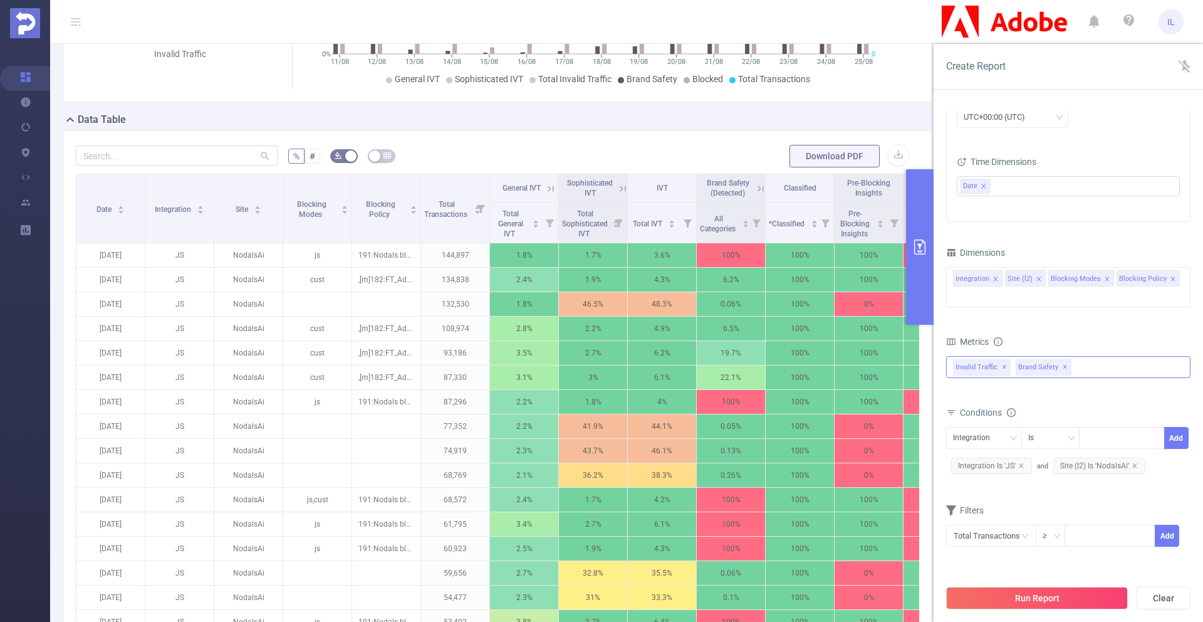
click at [1079, 374] on div "Invalid Traffic ✕ Brand Safety ✕" at bounding box center [1068, 367] width 244 height 22
click at [1089, 289] on div "Integration Site (l2) Blocking Modes Blocking Policy" at bounding box center [1068, 287] width 244 height 41
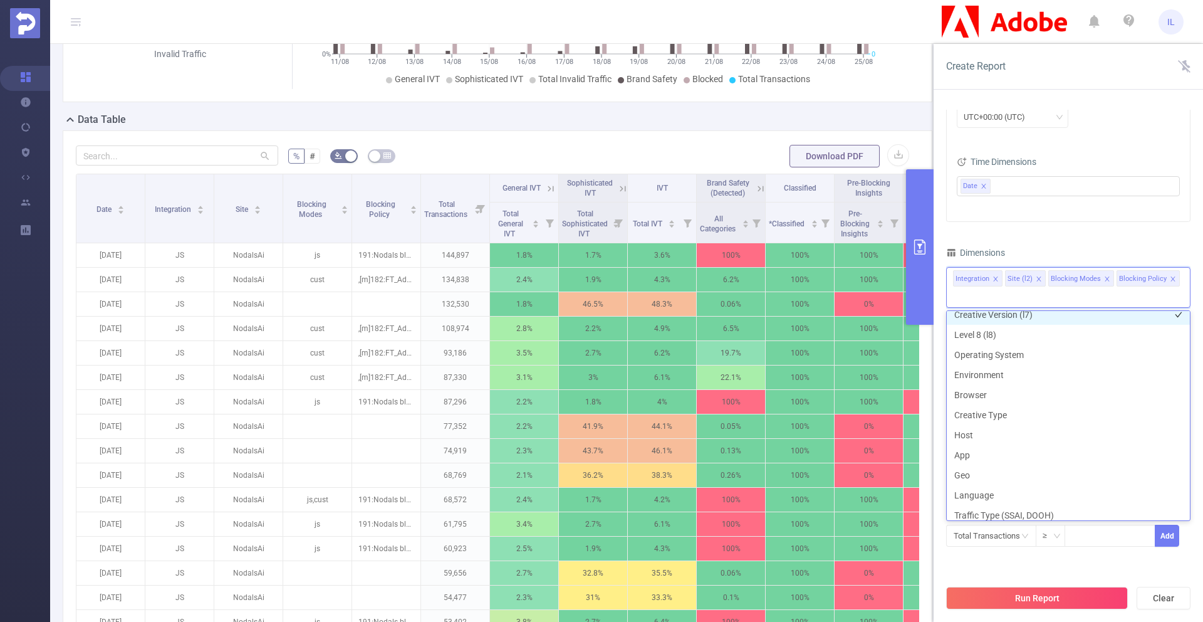
scroll to position [178, 0]
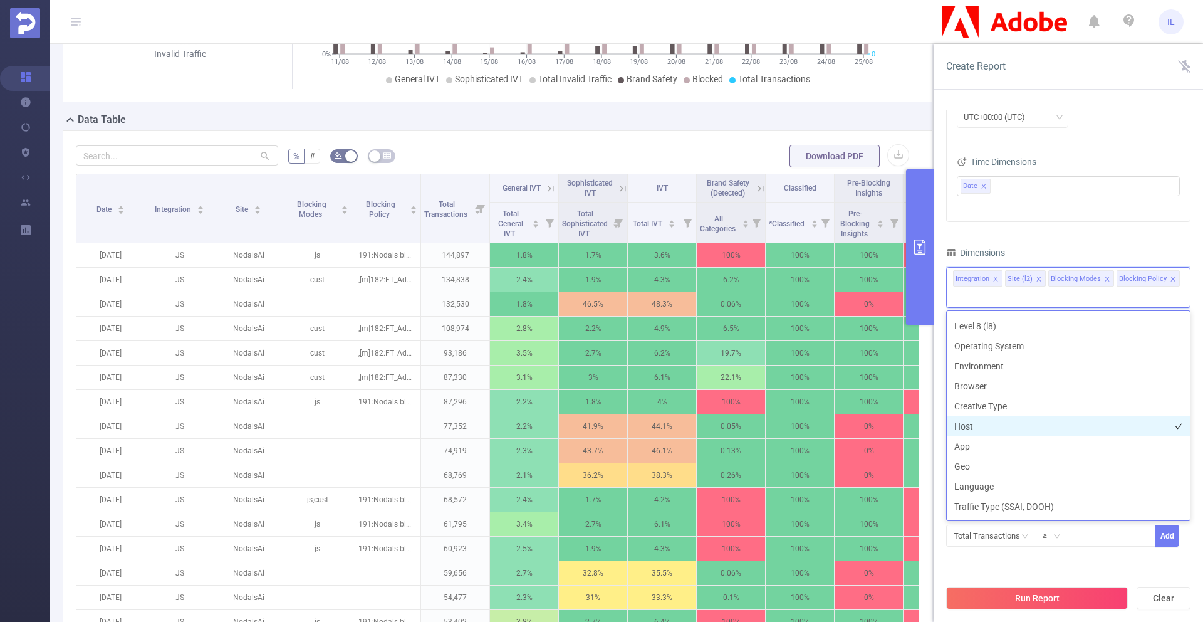
click at [977, 427] on li "Host" at bounding box center [1068, 426] width 243 height 20
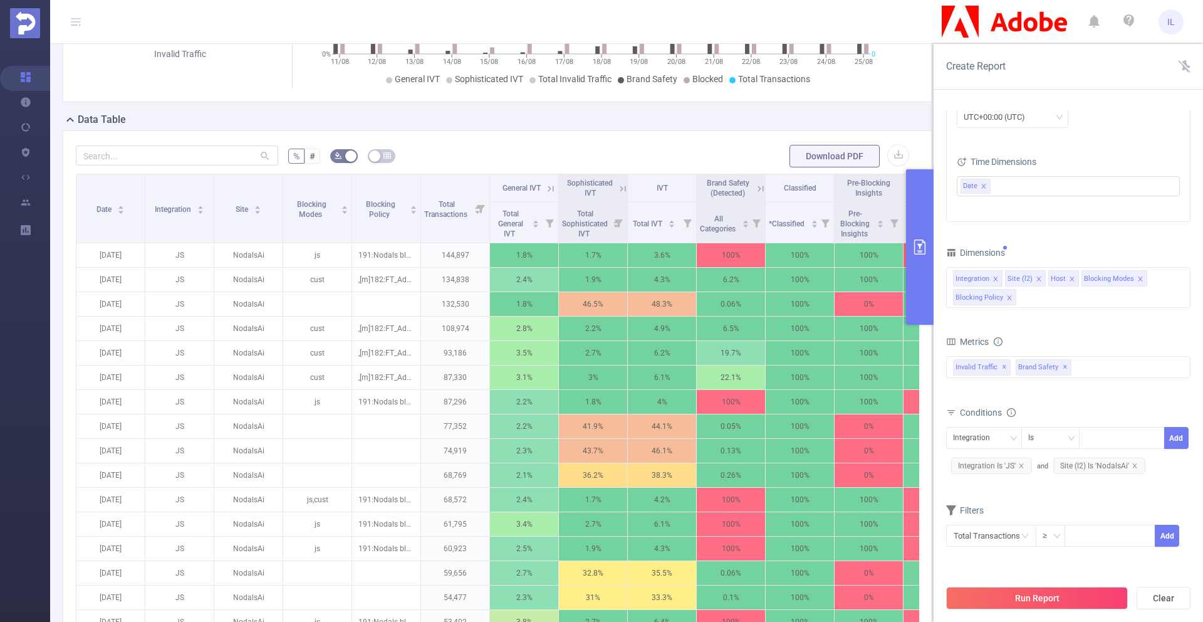
click at [1154, 557] on div "Total Transactions ≥ Add" at bounding box center [1068, 540] width 244 height 36
click at [1076, 593] on button "Run Report" at bounding box center [1037, 597] width 182 height 23
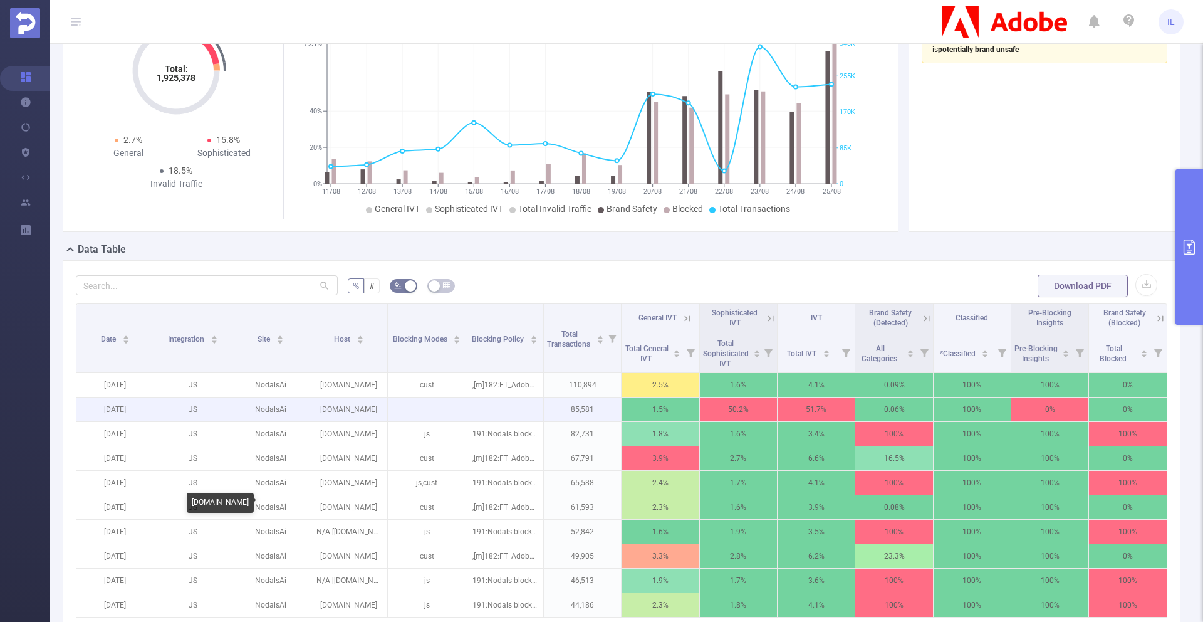
scroll to position [158, 0]
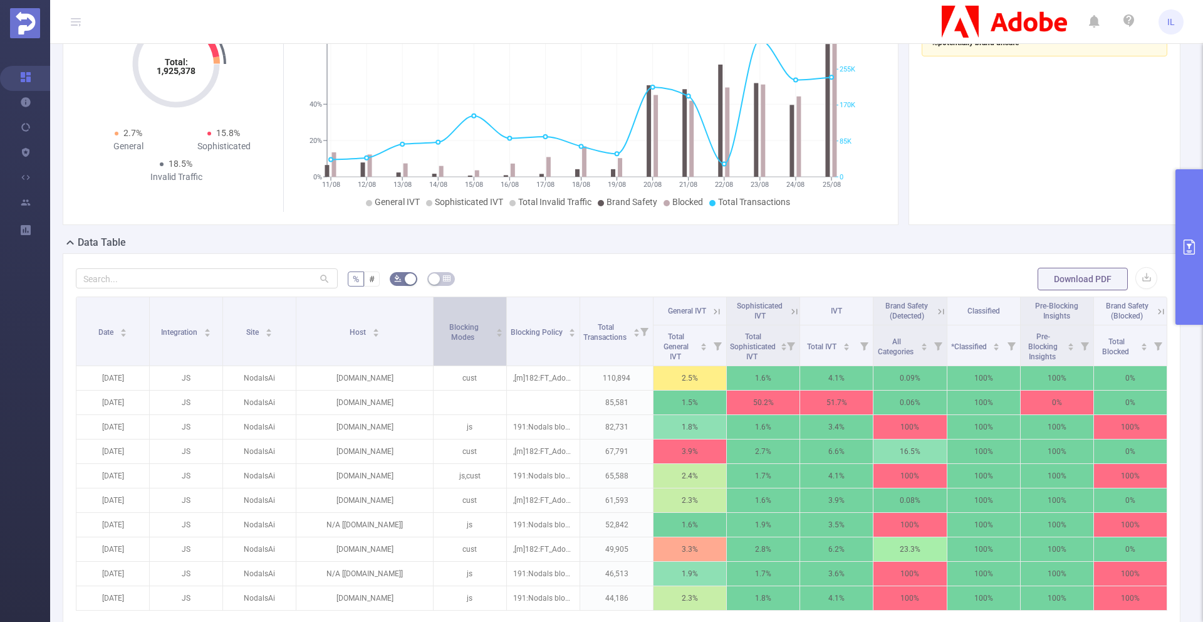
drag, startPoint x: 384, startPoint y: 350, endPoint x: 430, endPoint y: 350, distance: 46.4
click at [430, 325] on tr "Date Integration Site Host Blocking Modes Blocking Policy Total Transactions Ge…" at bounding box center [621, 311] width 1091 height 28
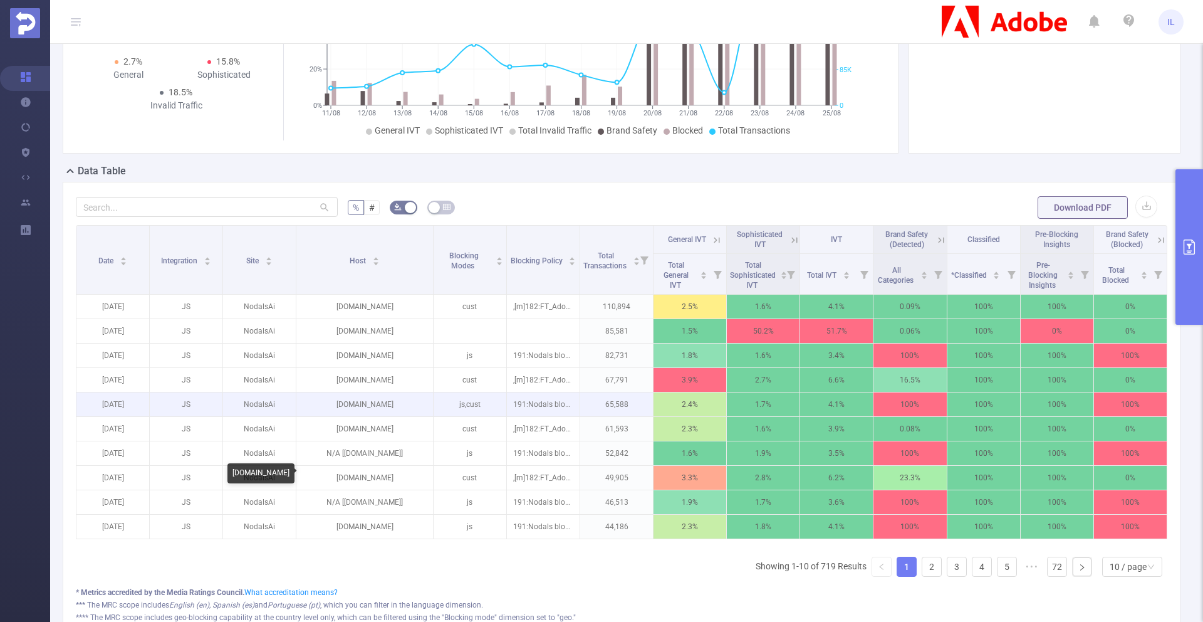
scroll to position [232, 0]
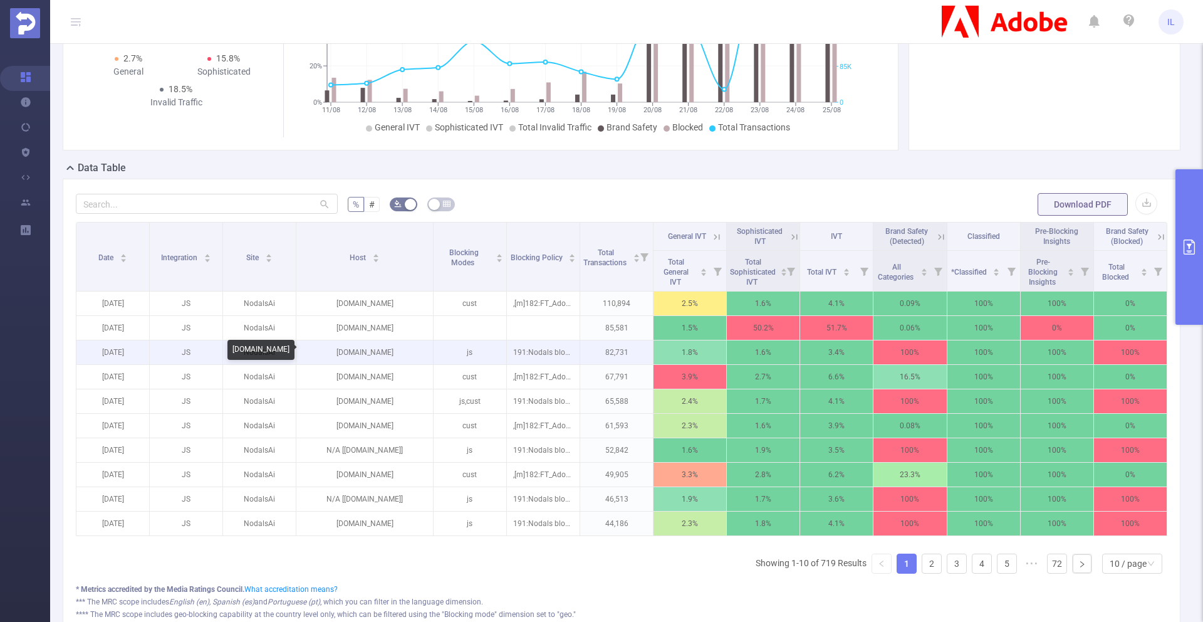
drag, startPoint x: 336, startPoint y: 349, endPoint x: 420, endPoint y: 348, distance: 84.6
click at [421, 348] on p "dailymail.co.uk" at bounding box center [364, 352] width 137 height 24
copy p "dailymail.co.uk"
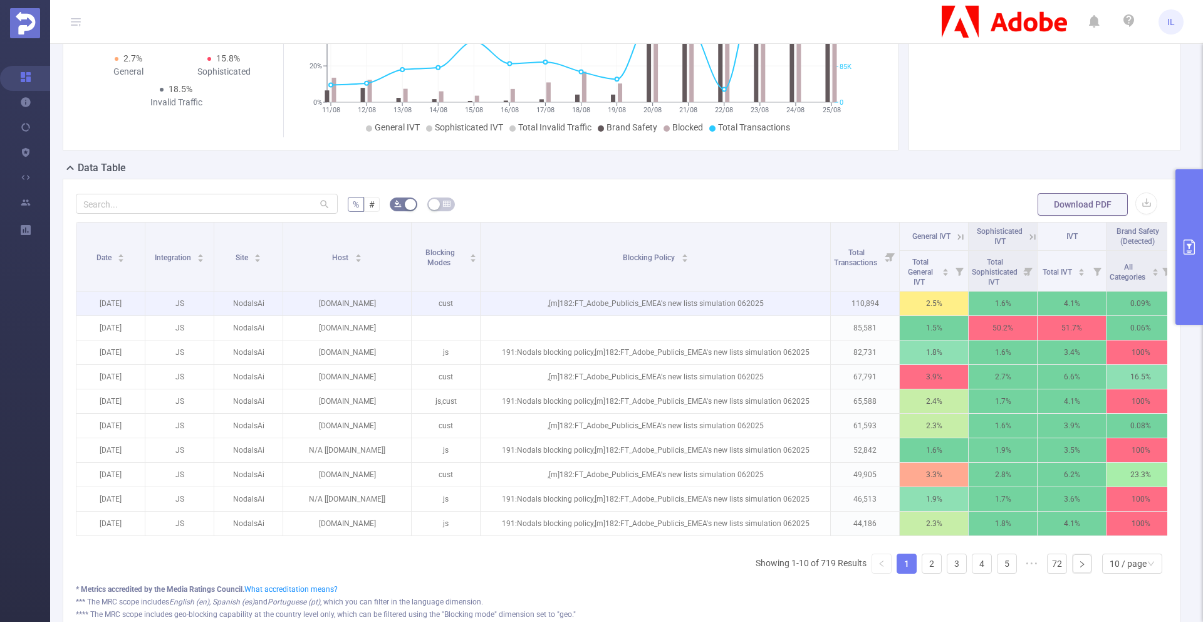
drag, startPoint x: 575, startPoint y: 268, endPoint x: 834, endPoint y: 297, distance: 260.4
click at [834, 297] on table "Date Integration Site Host Blocking Modes Blocking Policy Total Transactions Ge…" at bounding box center [729, 379] width 1306 height 314
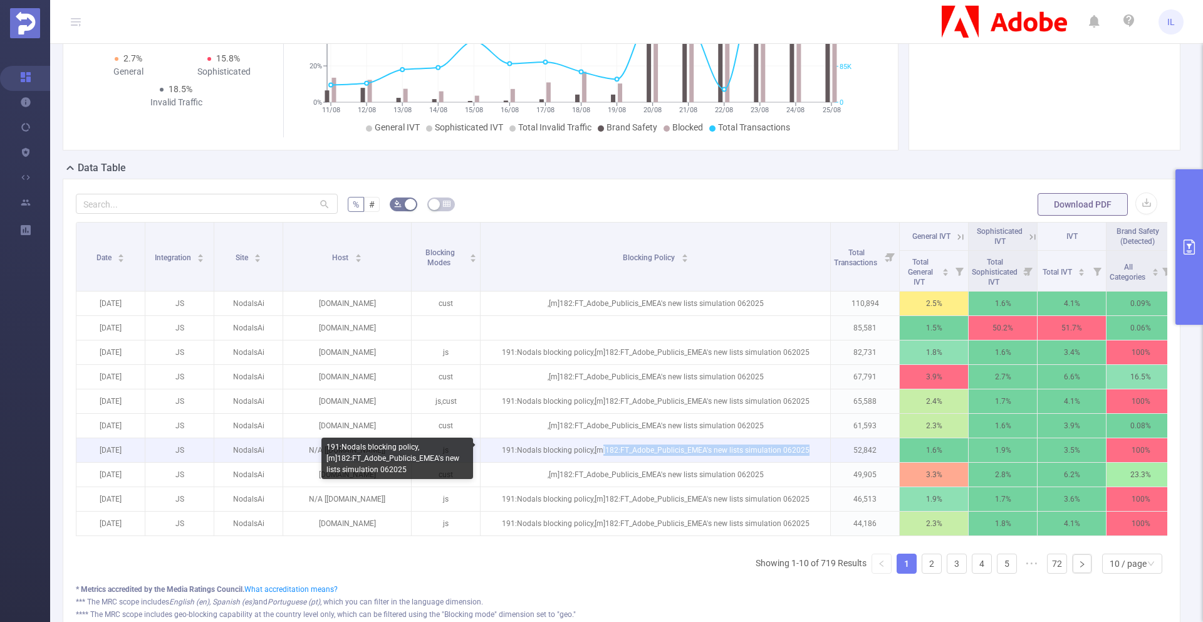
drag, startPoint x: 818, startPoint y: 449, endPoint x: 600, endPoint y: 447, distance: 218.1
click at [600, 447] on p "191:Nodals blocking policy,[m]182:FT_Adobe_Publicis_EMEA's new lists simulation…" at bounding box center [656, 450] width 350 height 24
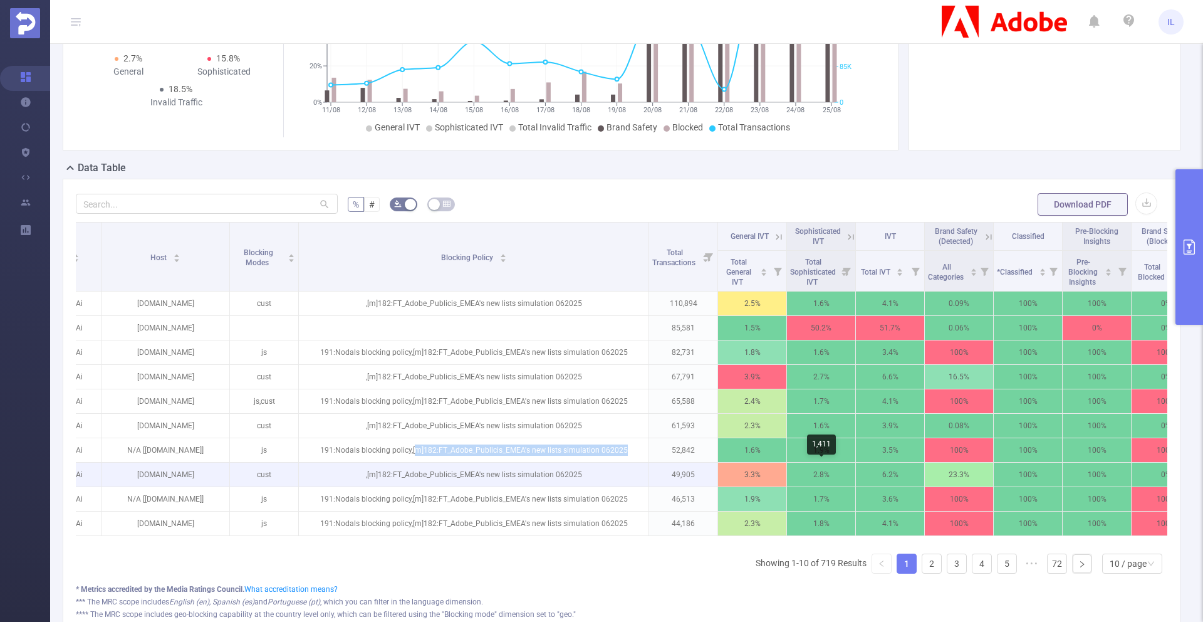
scroll to position [0, 227]
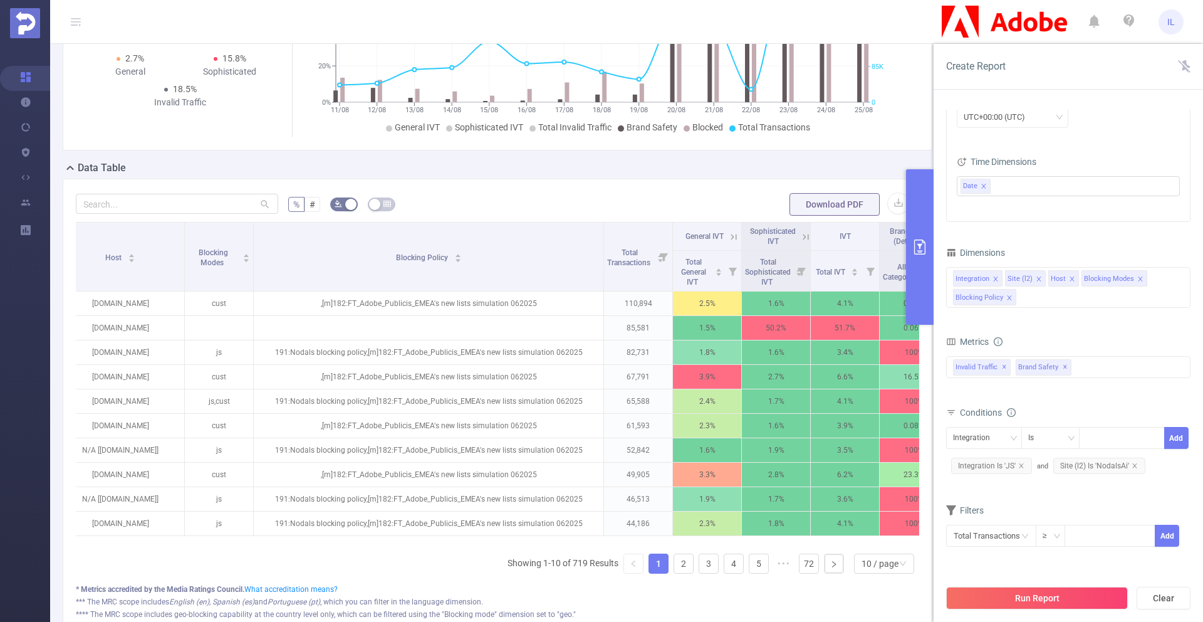
click at [1123, 499] on form "Dimensions Integration Site (l2) Host Blocking Modes Blocking Policy Metrics To…" at bounding box center [1068, 403] width 244 height 319
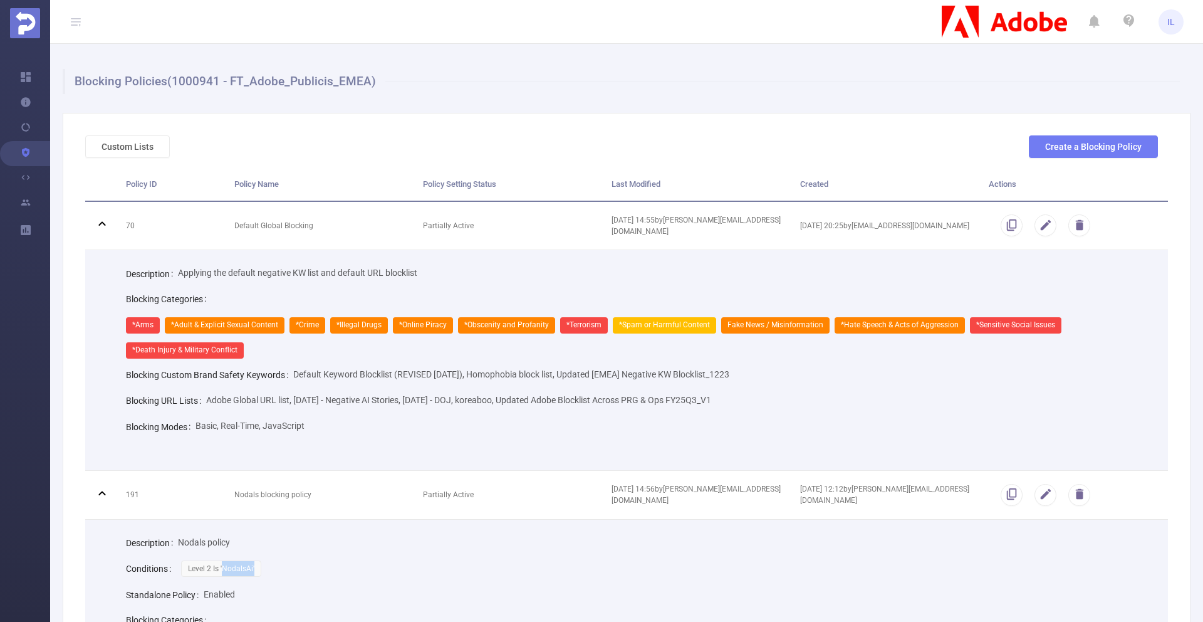
scroll to position [215, 0]
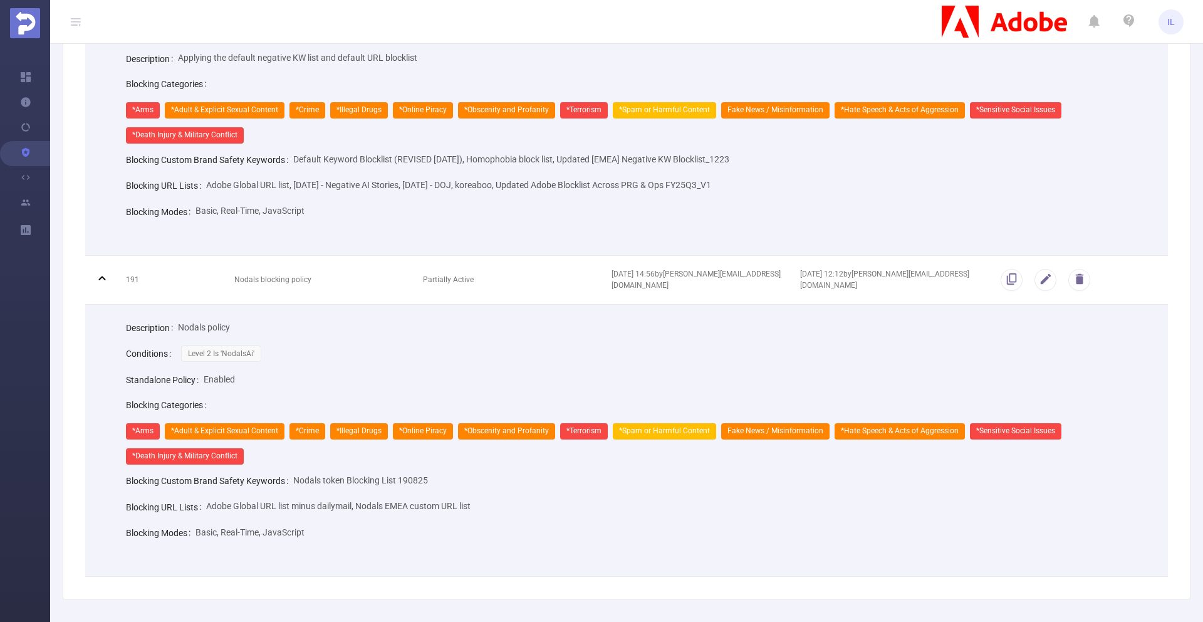
click at [460, 334] on div "Description Nodals policy" at bounding box center [637, 328] width 1023 height 26
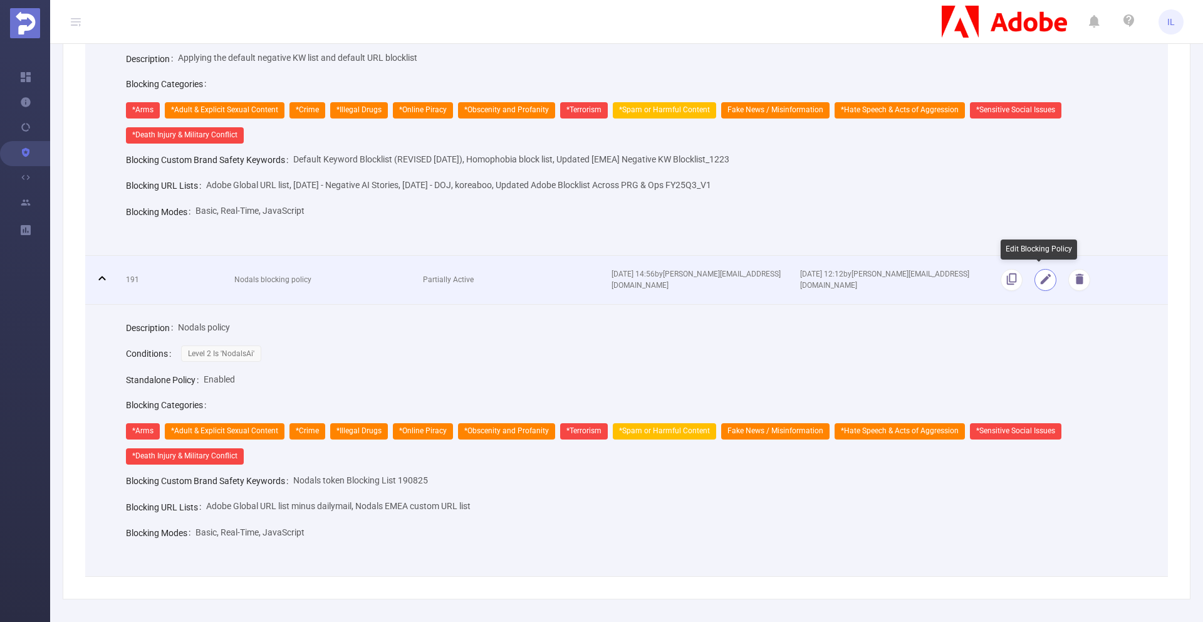
click at [1041, 280] on button "button" at bounding box center [1045, 280] width 22 height 22
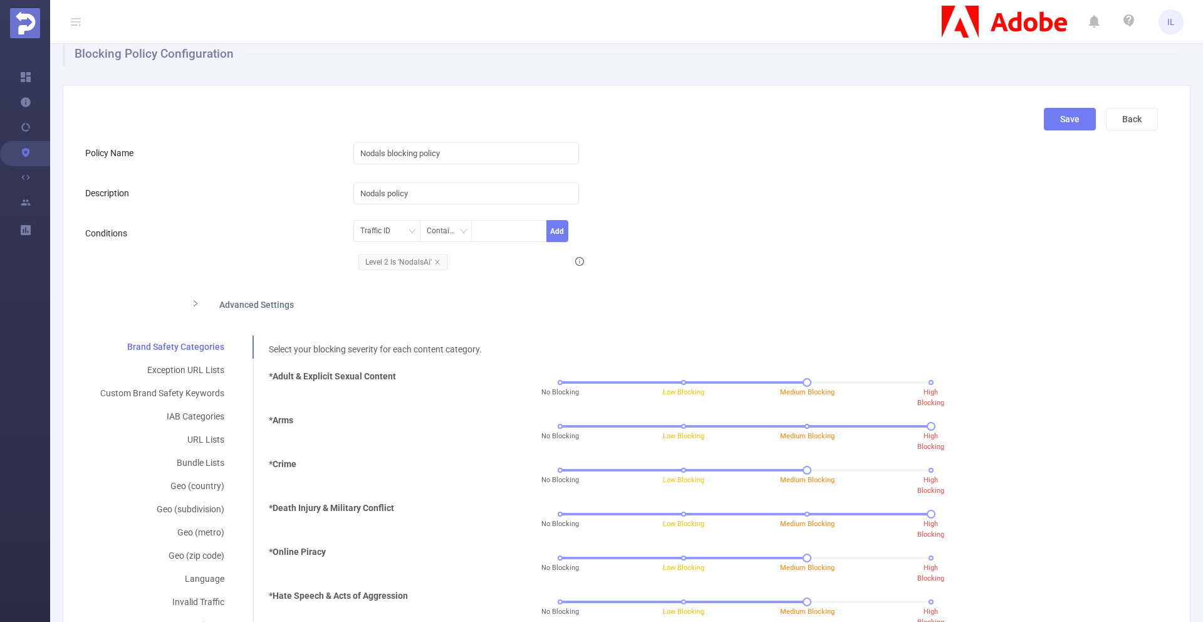
scroll to position [0, 0]
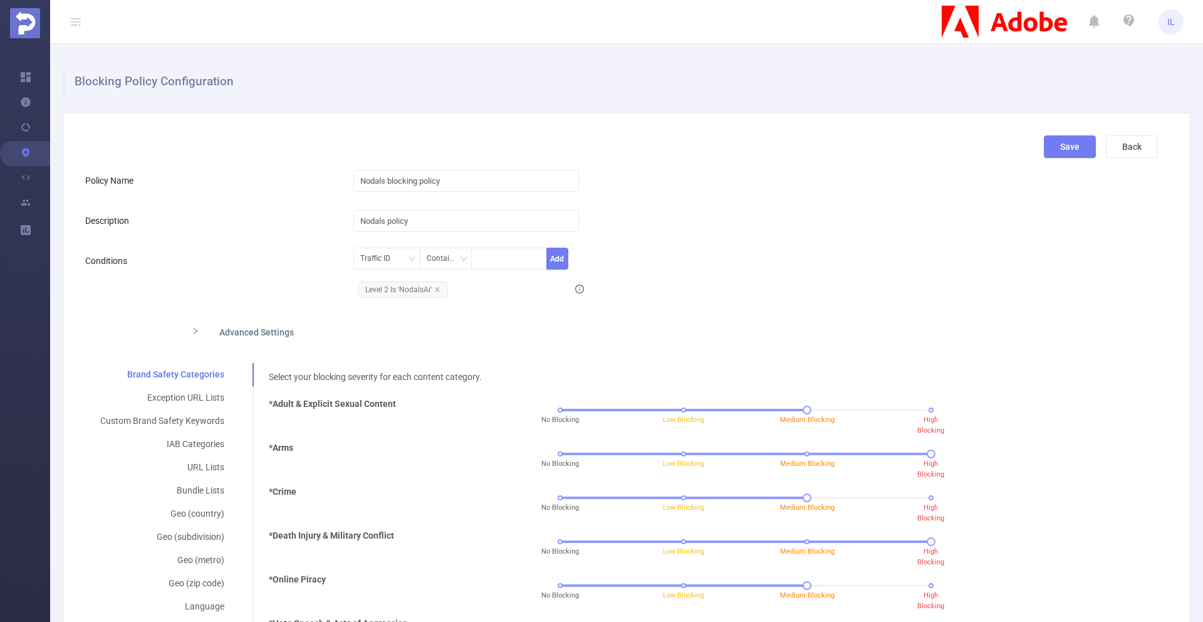
click at [233, 333] on div "Advanced Settings" at bounding box center [503, 331] width 643 height 26
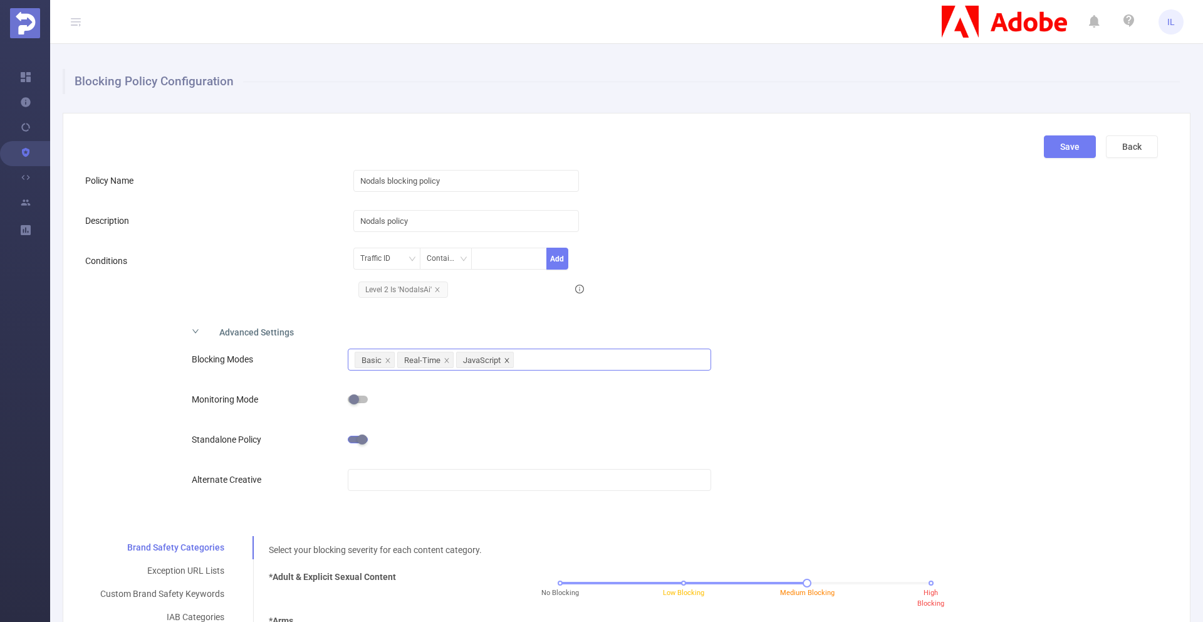
click at [505, 357] on icon "icon: close" at bounding box center [507, 360] width 6 height 6
click at [1054, 143] on button "Save" at bounding box center [1070, 146] width 52 height 23
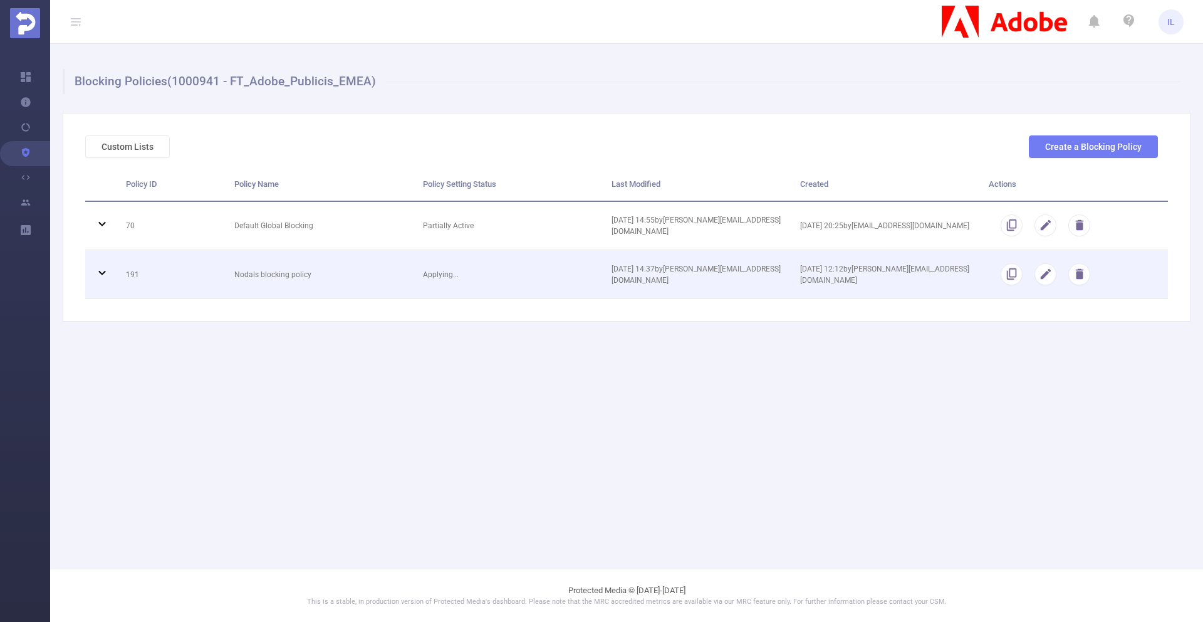
click at [531, 268] on td "Applying..." at bounding box center [508, 274] width 189 height 49
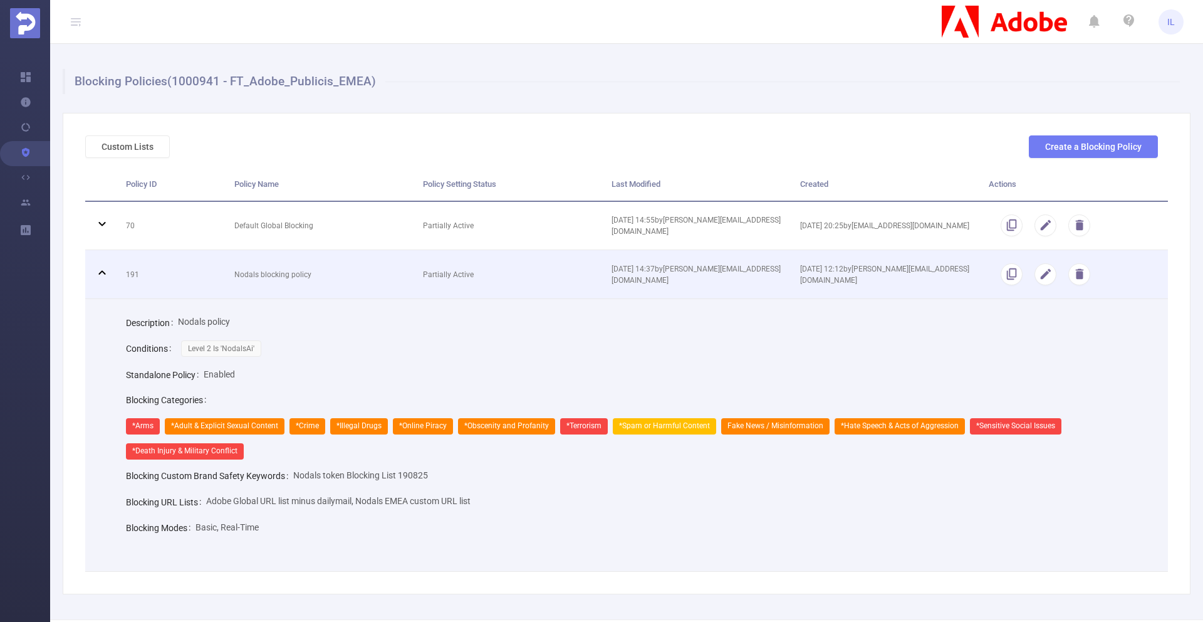
click at [531, 268] on td "Partially Active" at bounding box center [508, 274] width 189 height 49
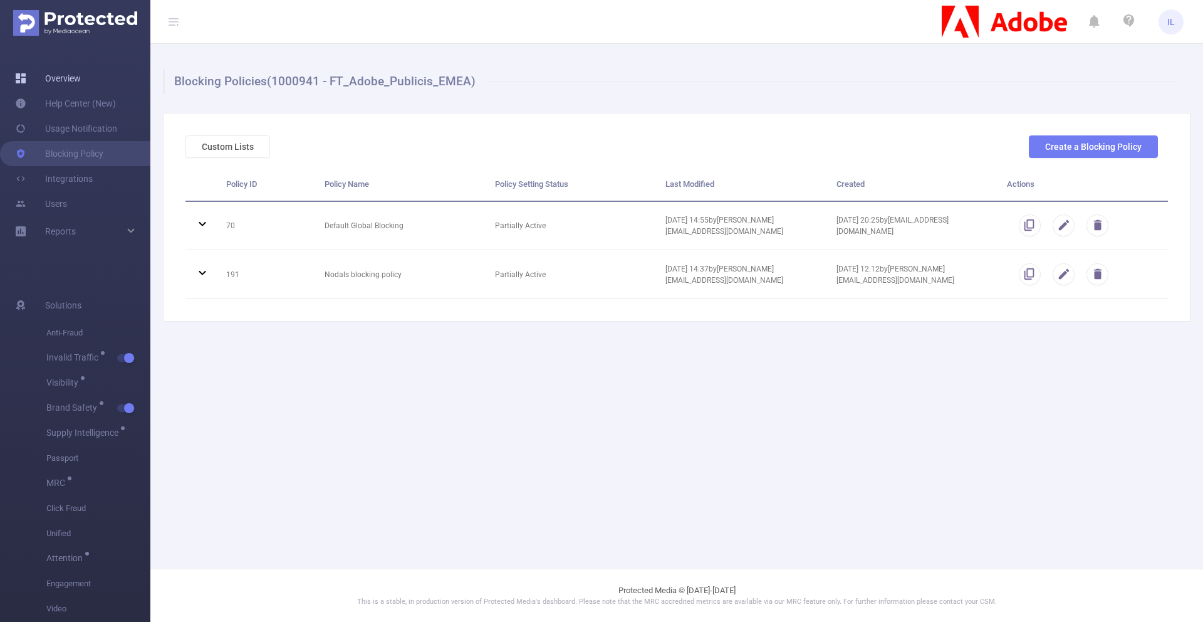
click at [31, 78] on link "Overview" at bounding box center [48, 78] width 66 height 25
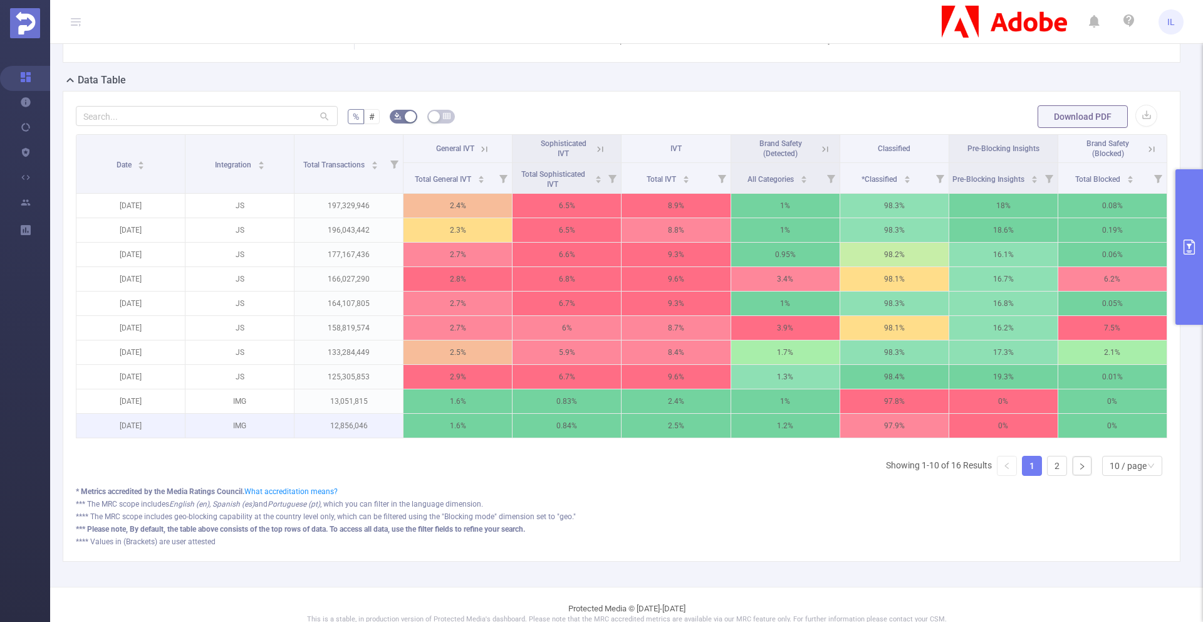
scroll to position [347, 0]
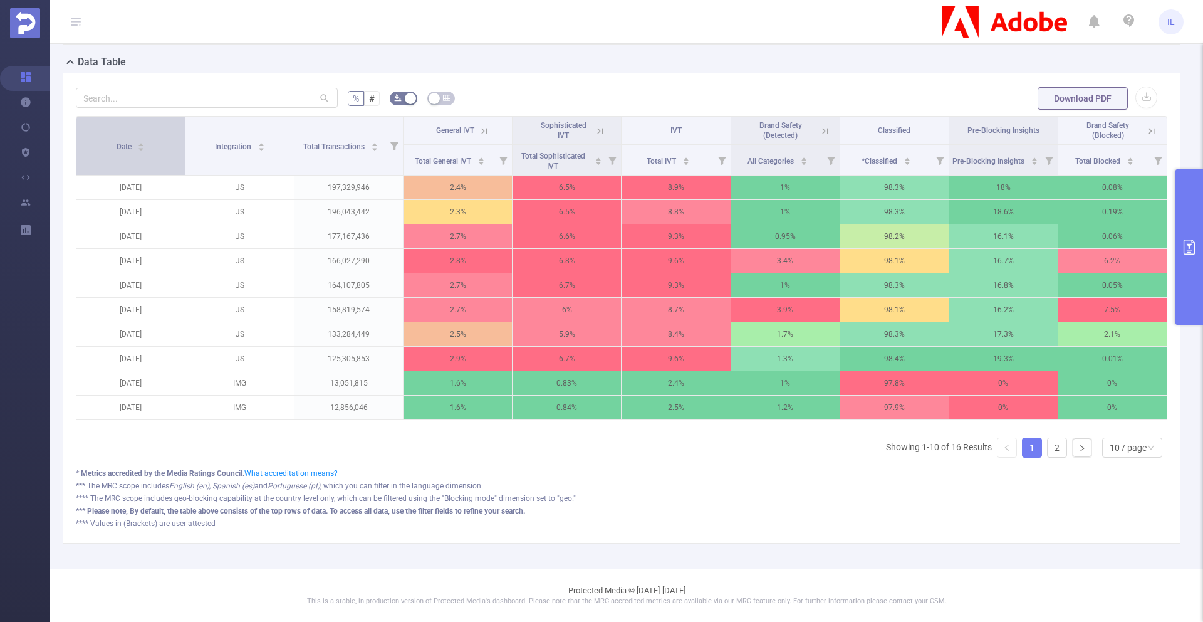
click at [139, 148] on div "Date" at bounding box center [131, 145] width 29 height 13
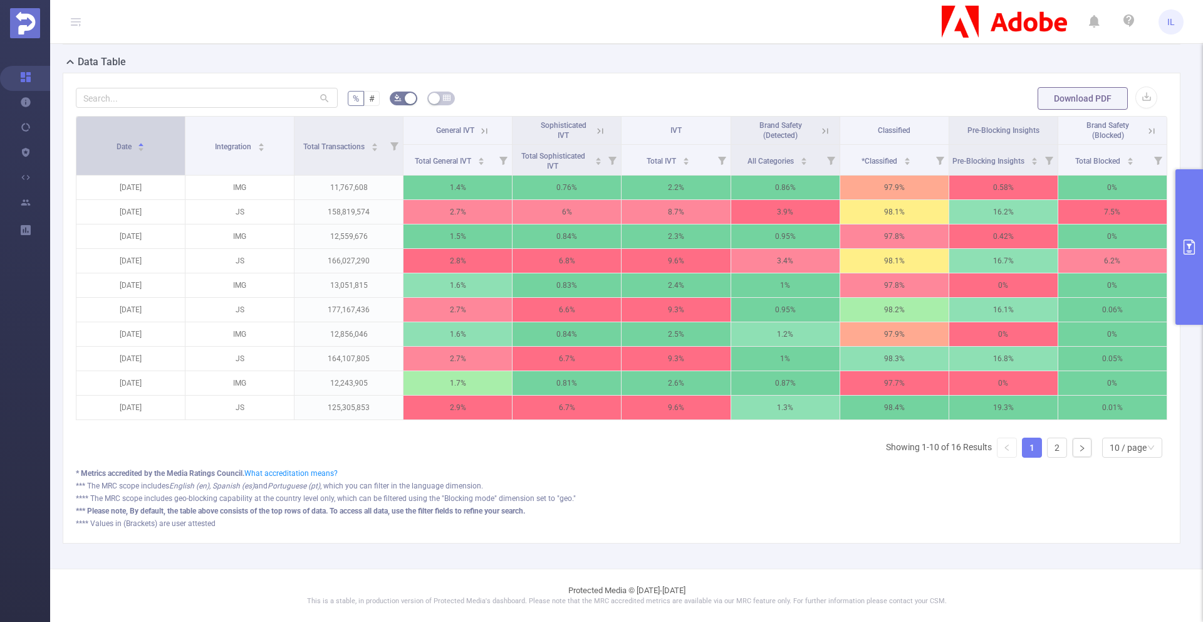
click at [134, 141] on div "Date" at bounding box center [131, 145] width 29 height 13
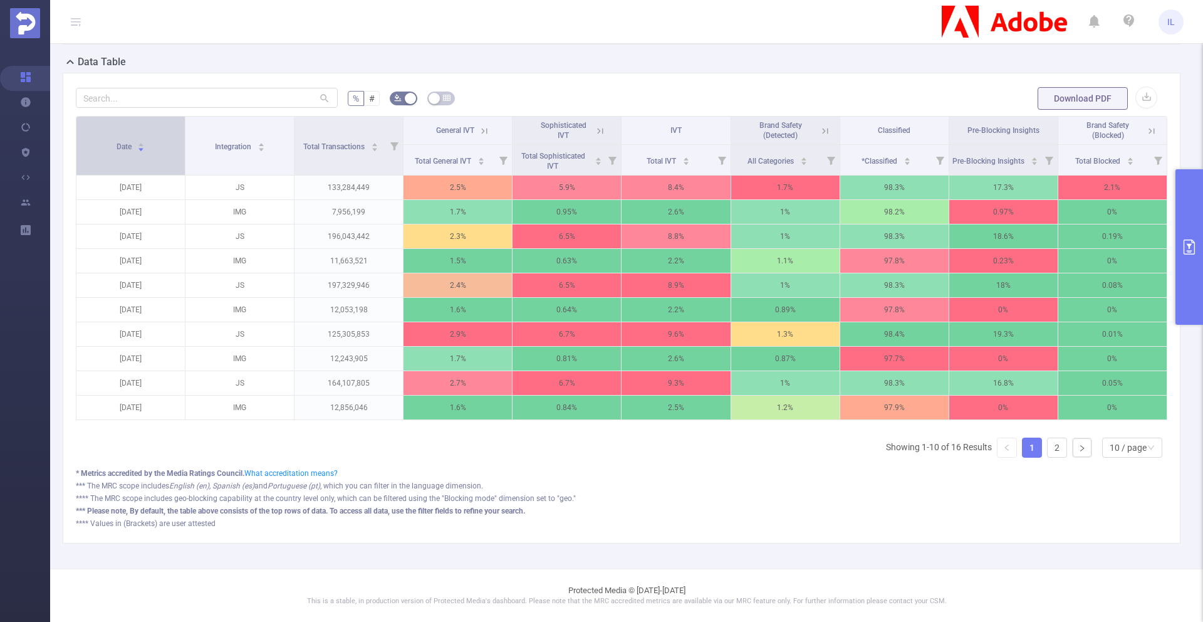
click at [134, 141] on div "Date" at bounding box center [131, 145] width 29 height 13
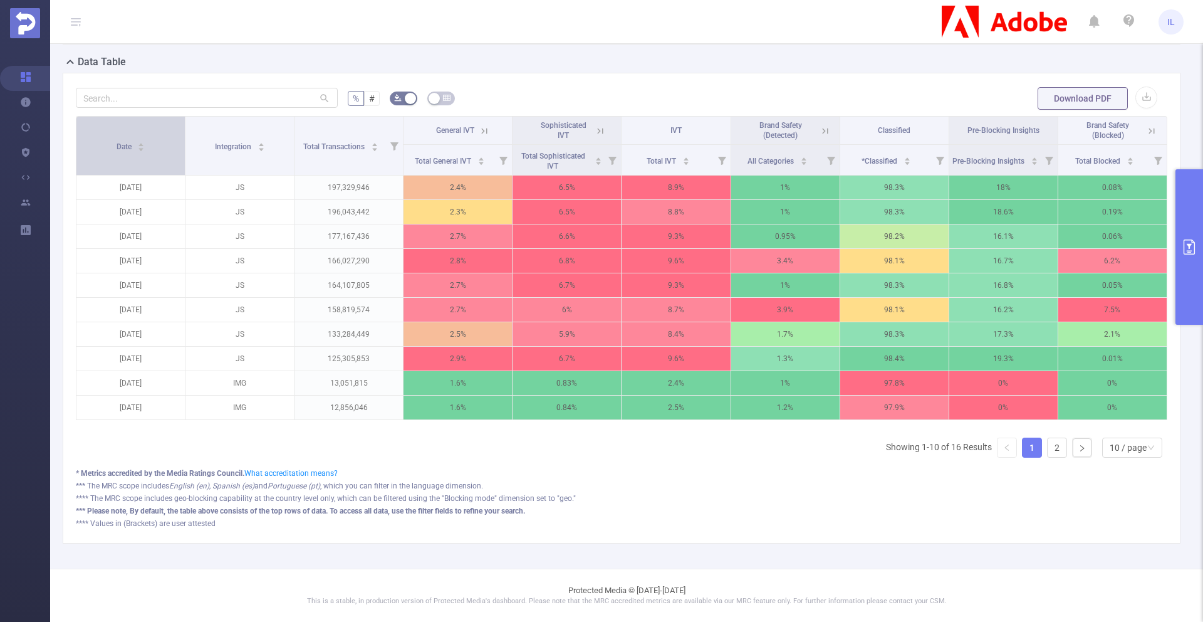
click at [134, 141] on div "Date" at bounding box center [131, 145] width 29 height 13
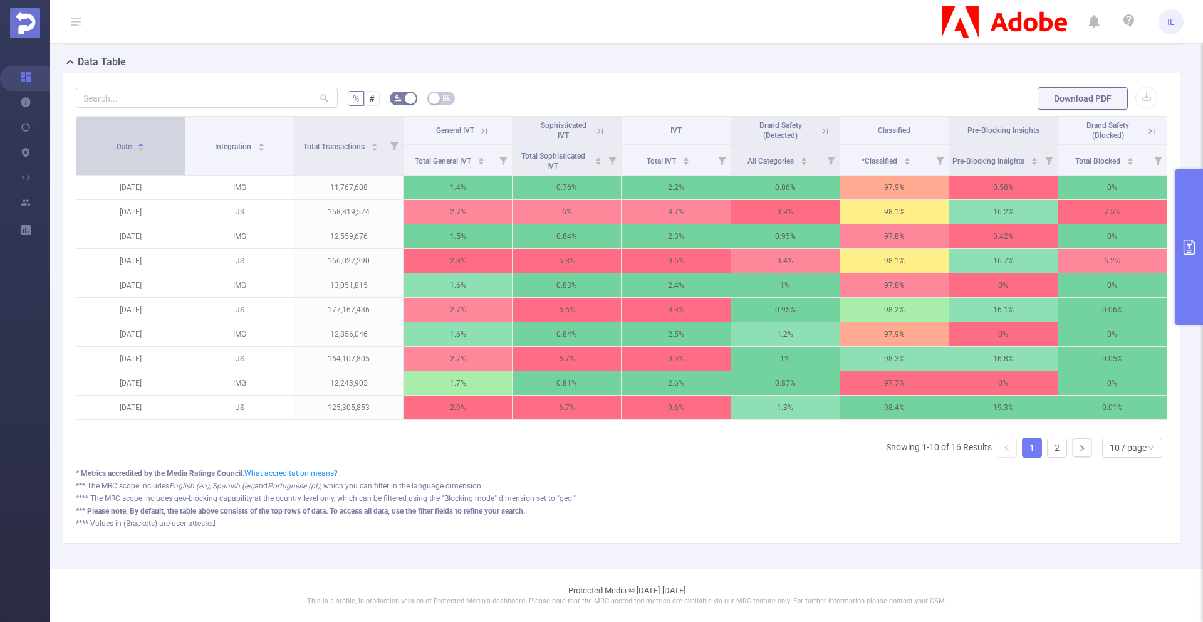
click at [142, 146] on icon "icon: caret-down" at bounding box center [141, 149] width 7 height 7
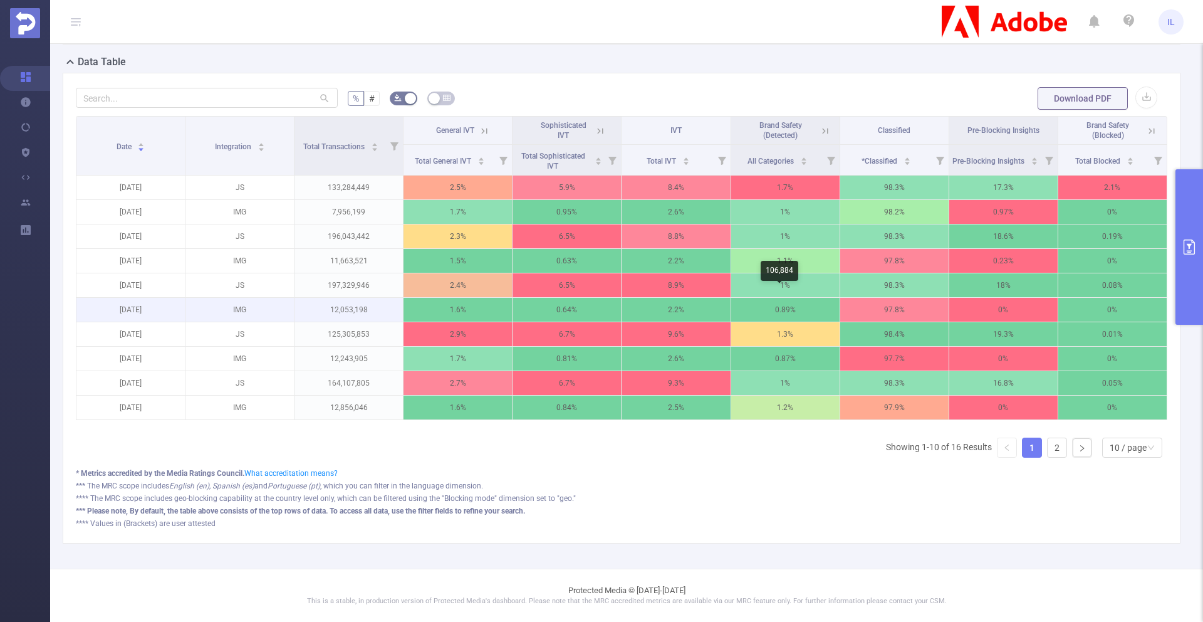
scroll to position [0, 3]
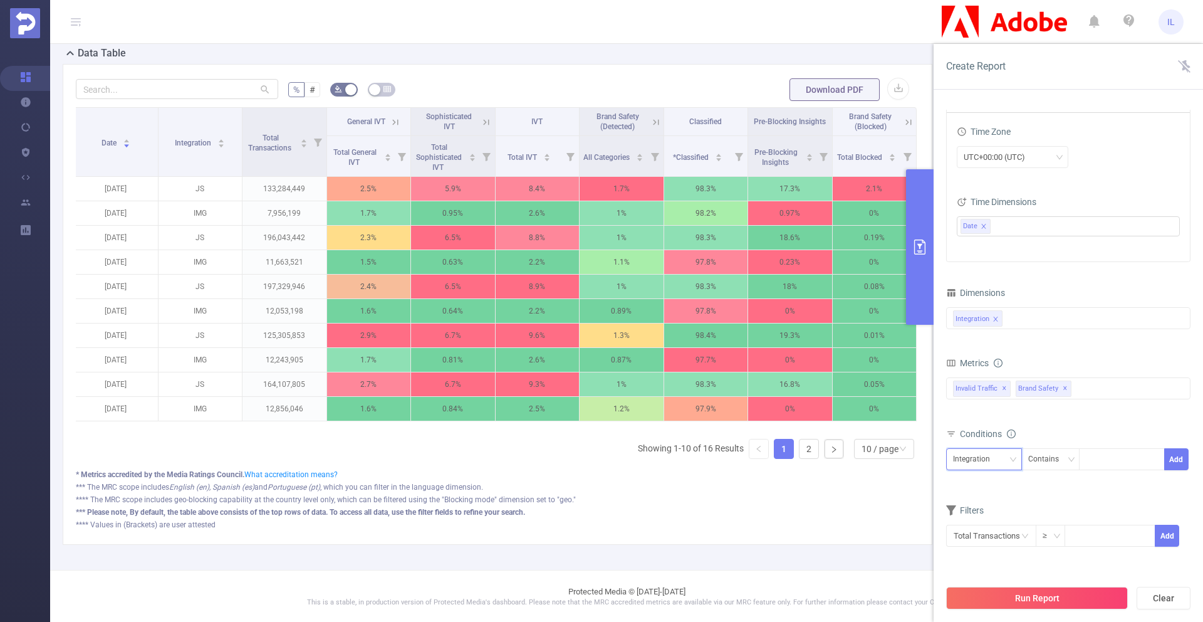
click at [1010, 464] on div "Integration" at bounding box center [984, 459] width 62 height 21
click at [1118, 462] on div at bounding box center [1122, 459] width 72 height 21
click at [1051, 462] on div "Contains" at bounding box center [1047, 459] width 39 height 21
click at [1036, 496] on li "Is" at bounding box center [1062, 505] width 83 height 20
click at [1118, 456] on div at bounding box center [1122, 459] width 72 height 21
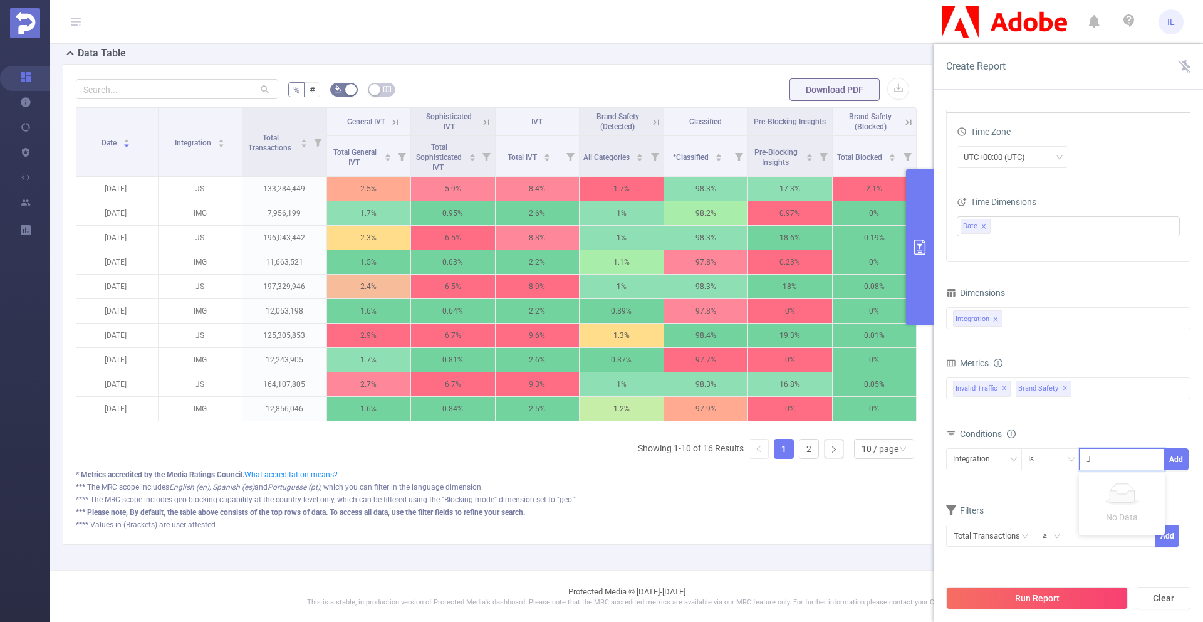
type input "JS"
click at [1110, 484] on li "JS" at bounding box center [1122, 485] width 86 height 20
click at [1185, 462] on button "Add" at bounding box center [1176, 459] width 24 height 22
click at [1049, 595] on button "Run Report" at bounding box center [1037, 597] width 182 height 23
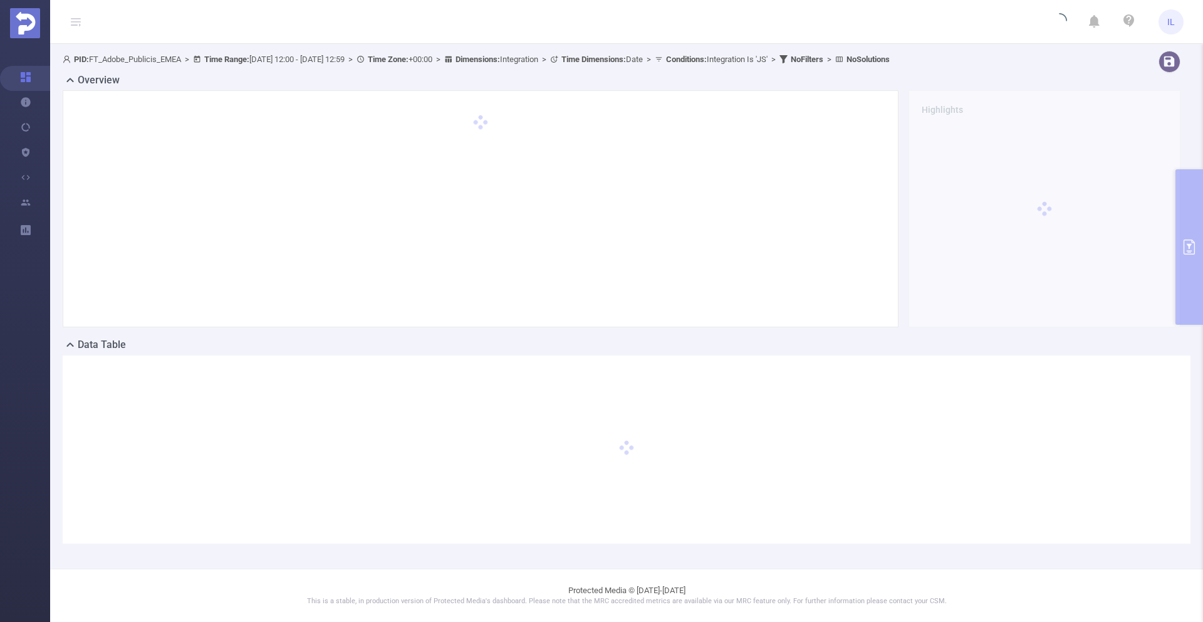
scroll to position [55, 0]
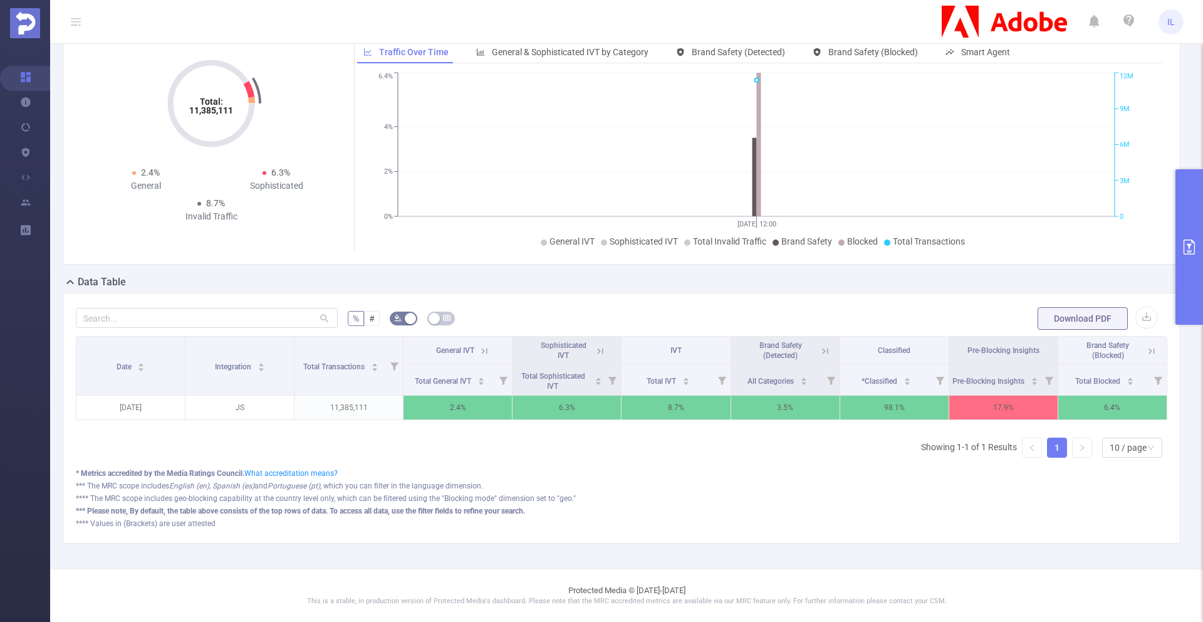
scroll to position [127, 0]
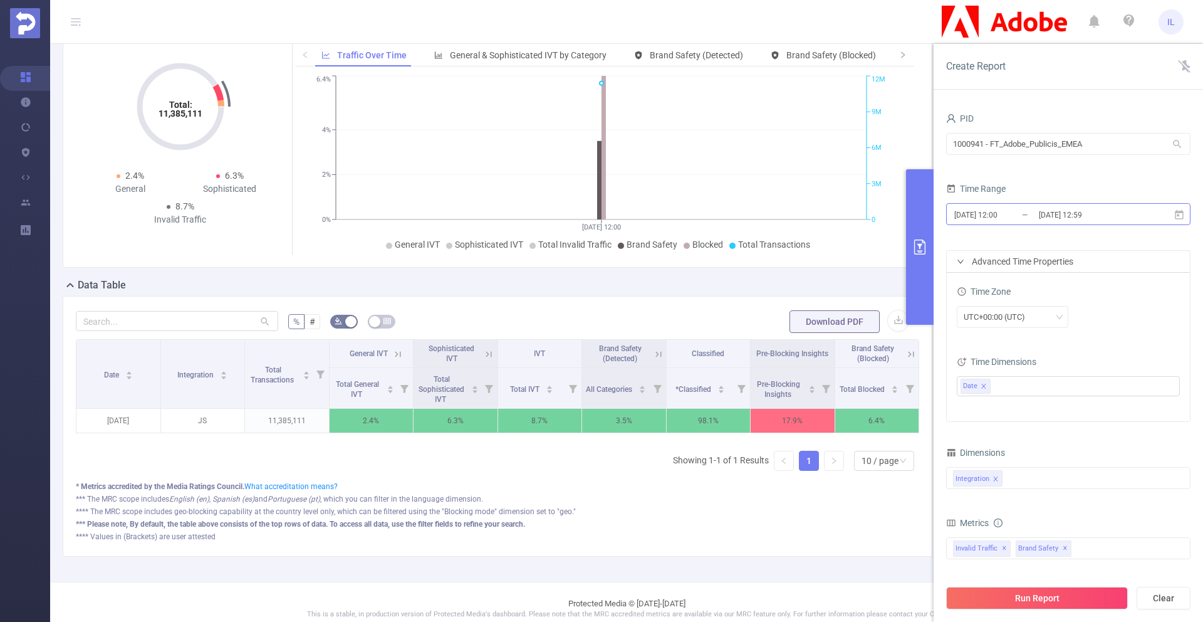
click at [1068, 214] on input "[DATE] 12:59" at bounding box center [1089, 214] width 102 height 17
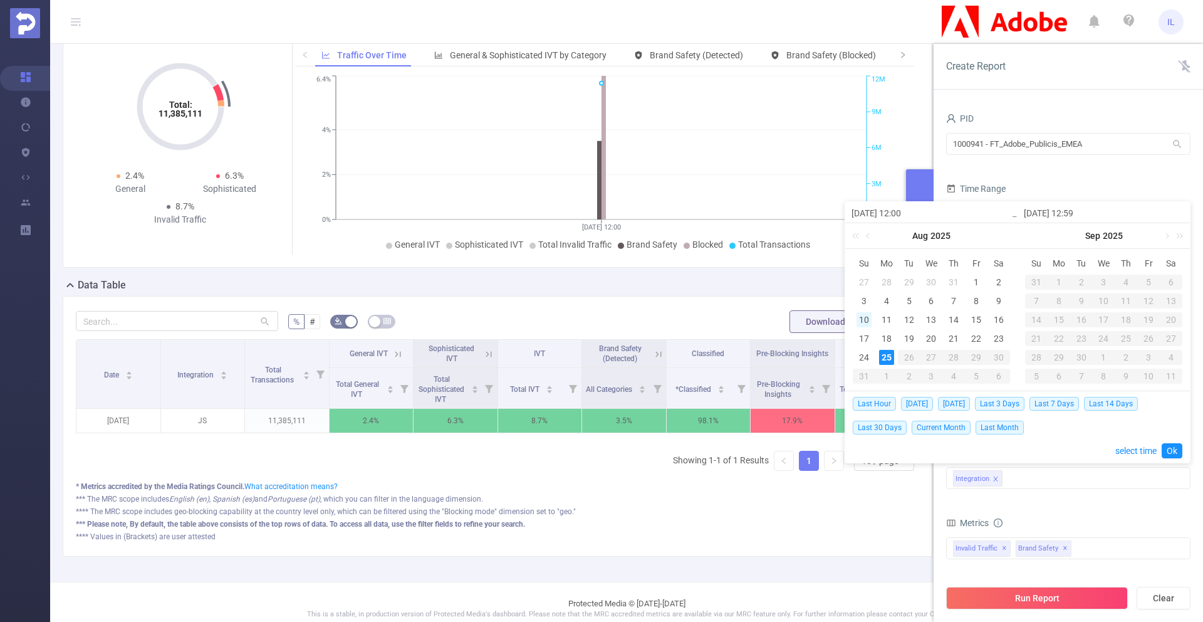
click at [867, 319] on div "10" at bounding box center [863, 319] width 15 height 15
click at [888, 360] on div "25" at bounding box center [886, 357] width 15 height 15
type input "[DATE] 12:00"
click at [1170, 450] on link "Ok" at bounding box center [1172, 450] width 21 height 15
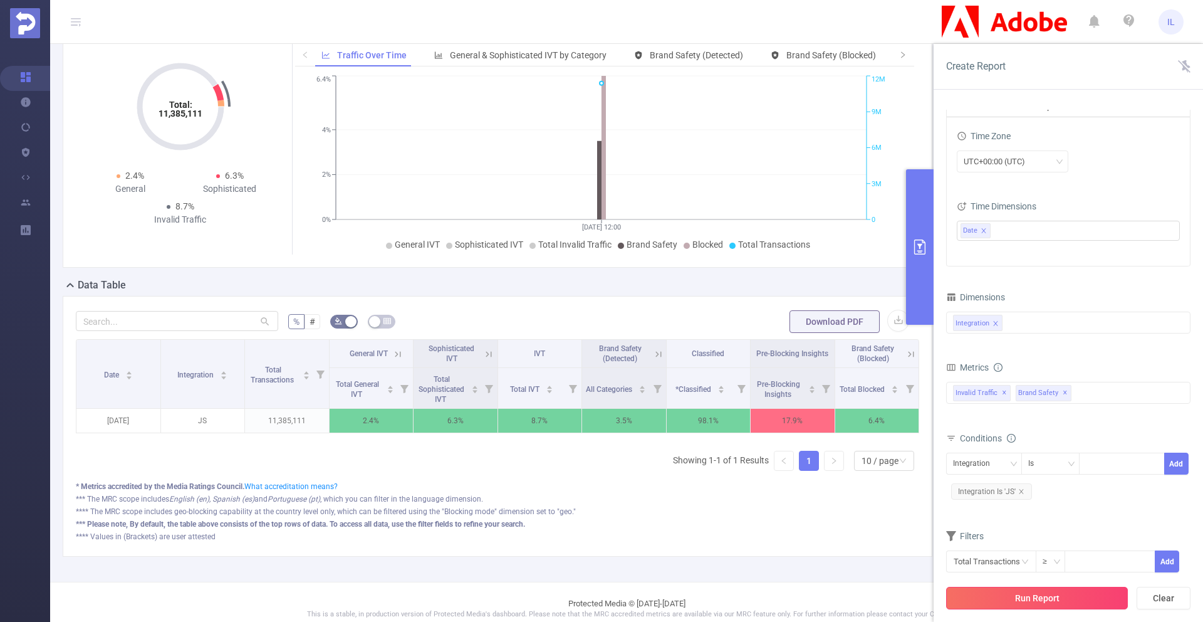
click at [1039, 592] on button "Run Report" at bounding box center [1037, 597] width 182 height 23
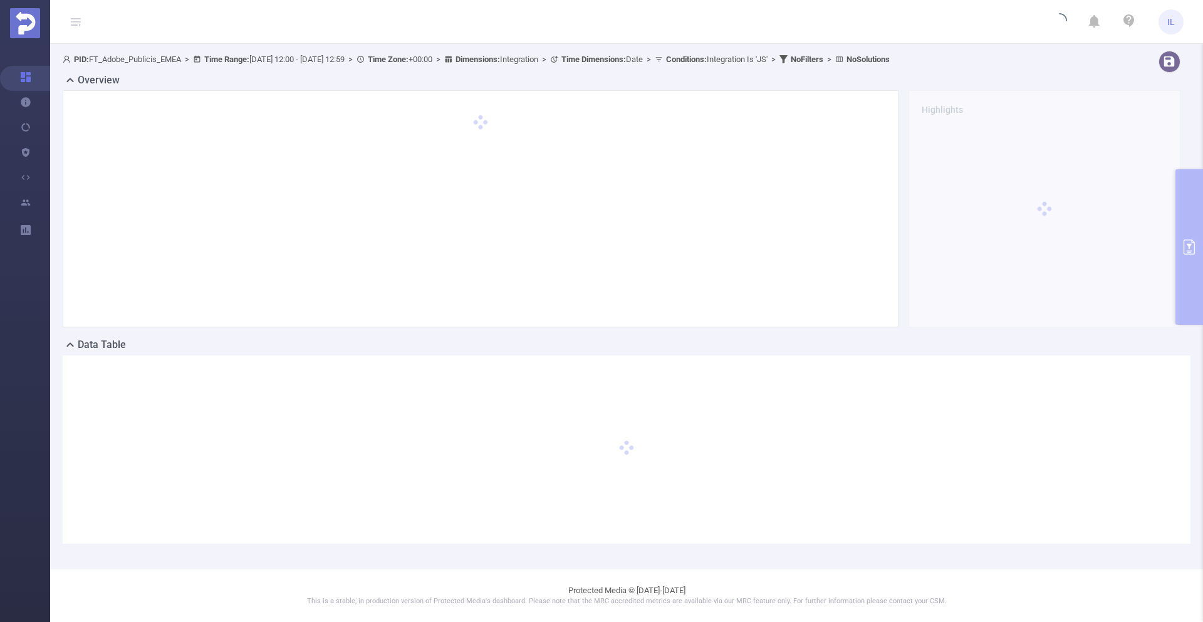
scroll to position [55, 0]
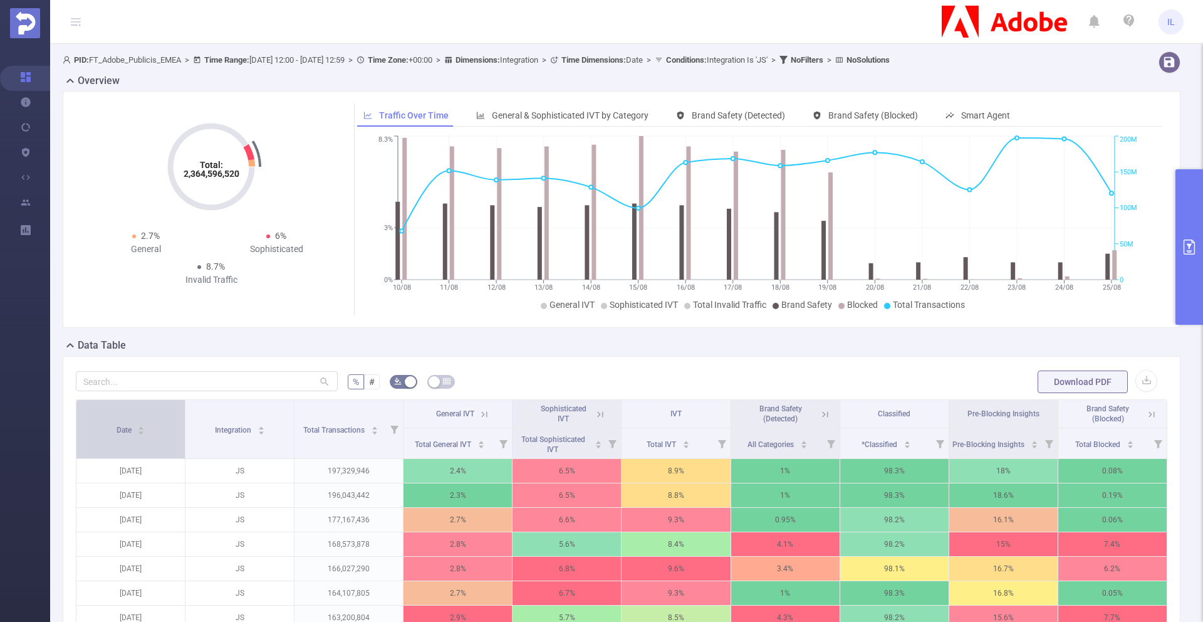
click at [143, 427] on icon "icon: caret-up" at bounding box center [141, 427] width 7 height 7
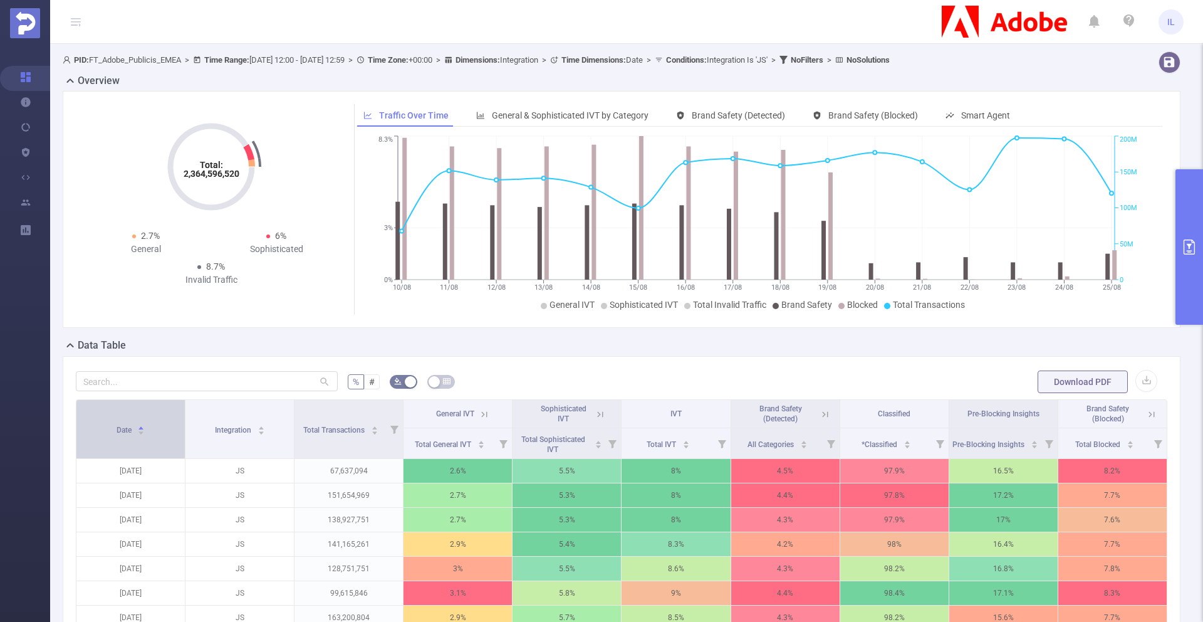
click at [145, 426] on div "Date" at bounding box center [131, 428] width 29 height 13
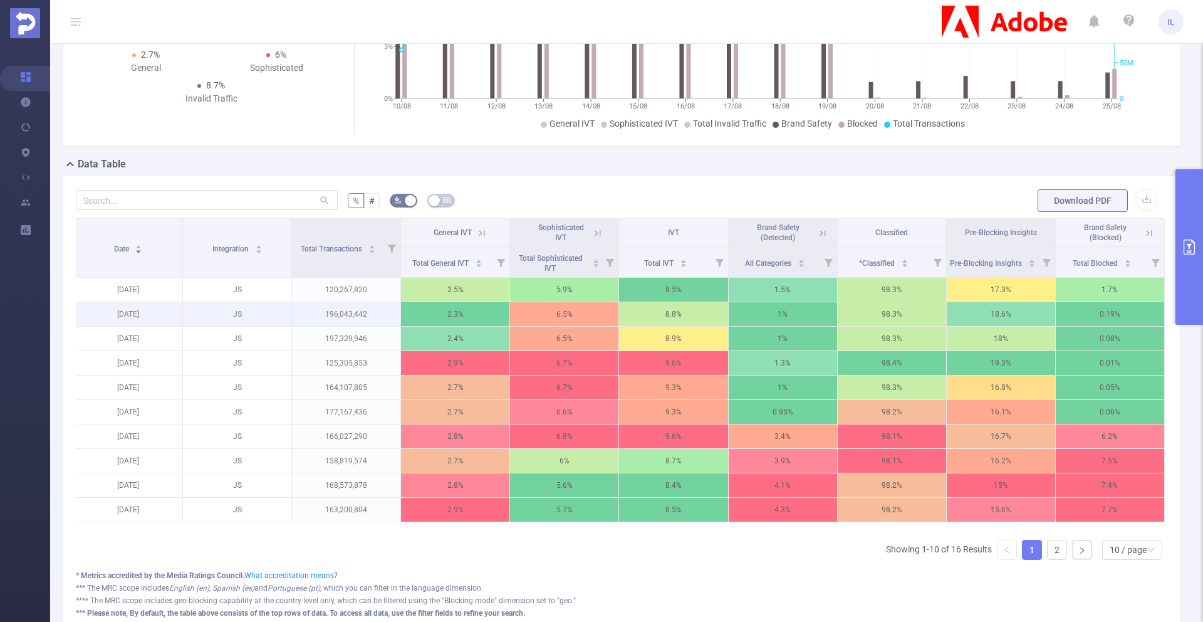
scroll to position [211, 0]
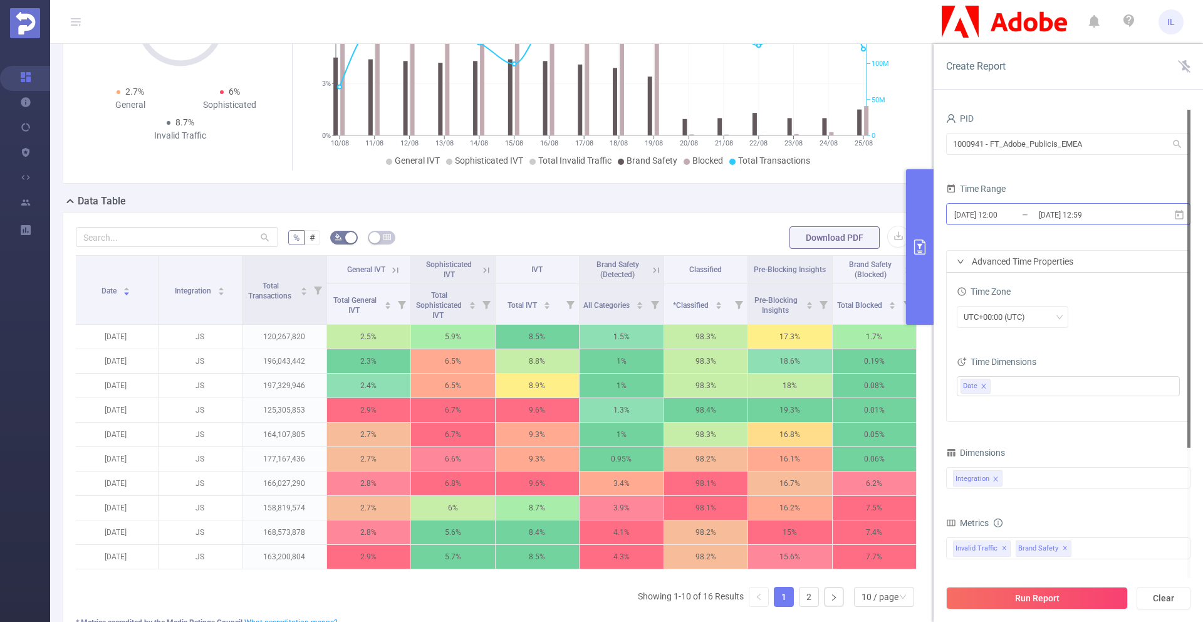
click at [1059, 212] on input "[DATE] 12:59" at bounding box center [1089, 214] width 102 height 17
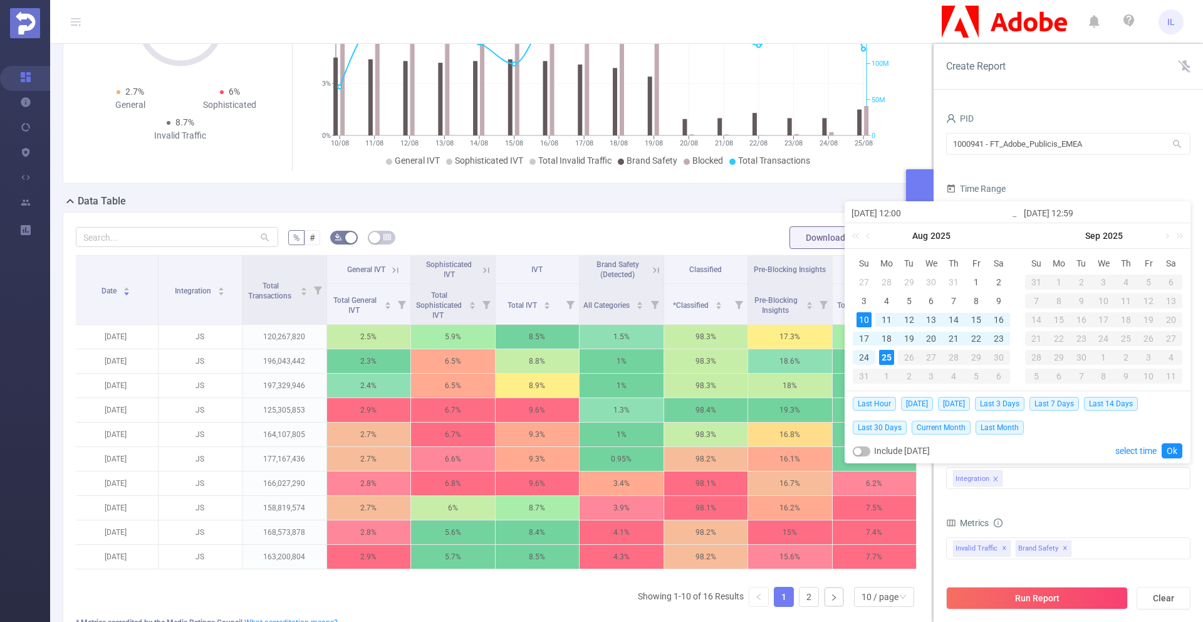
click at [865, 355] on div "24" at bounding box center [863, 357] width 15 height 15
click at [886, 356] on div "25" at bounding box center [886, 357] width 15 height 15
type input "[DATE] 12:00"
click at [1172, 449] on link "Ok" at bounding box center [1172, 450] width 21 height 15
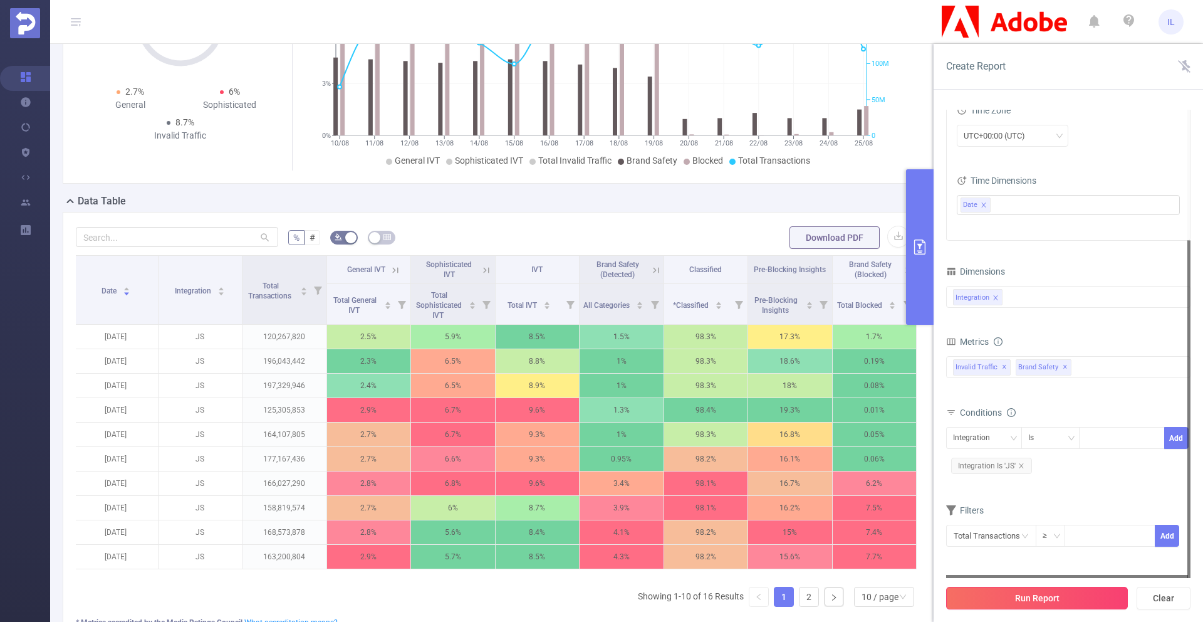
click at [1078, 591] on button "Run Report" at bounding box center [1037, 597] width 182 height 23
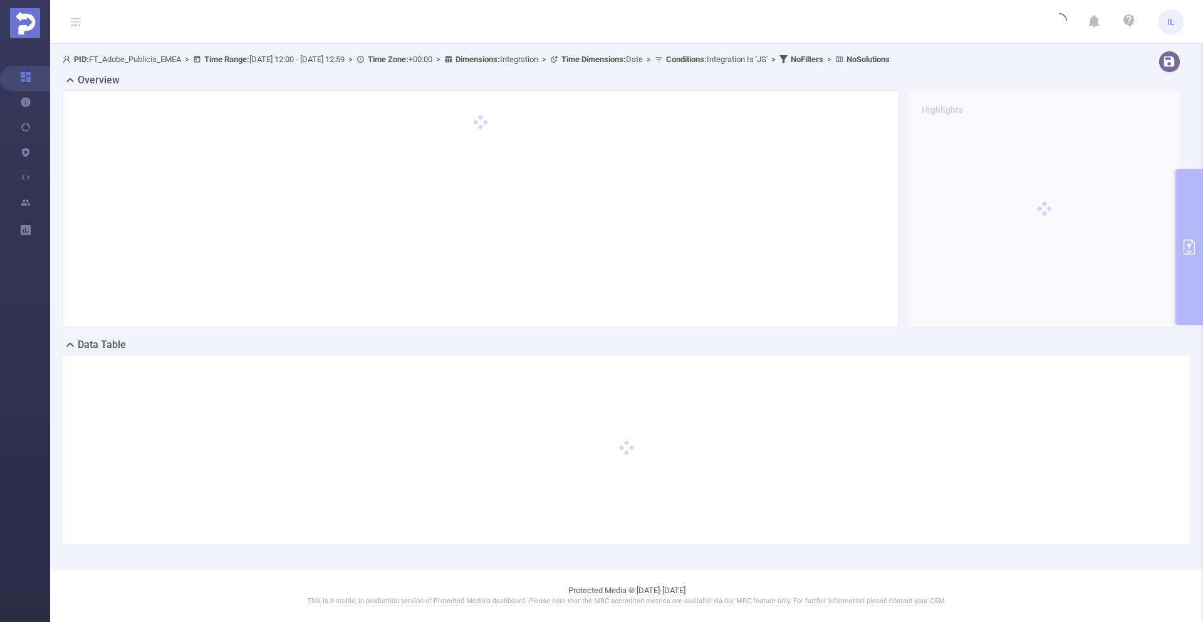
scroll to position [55, 0]
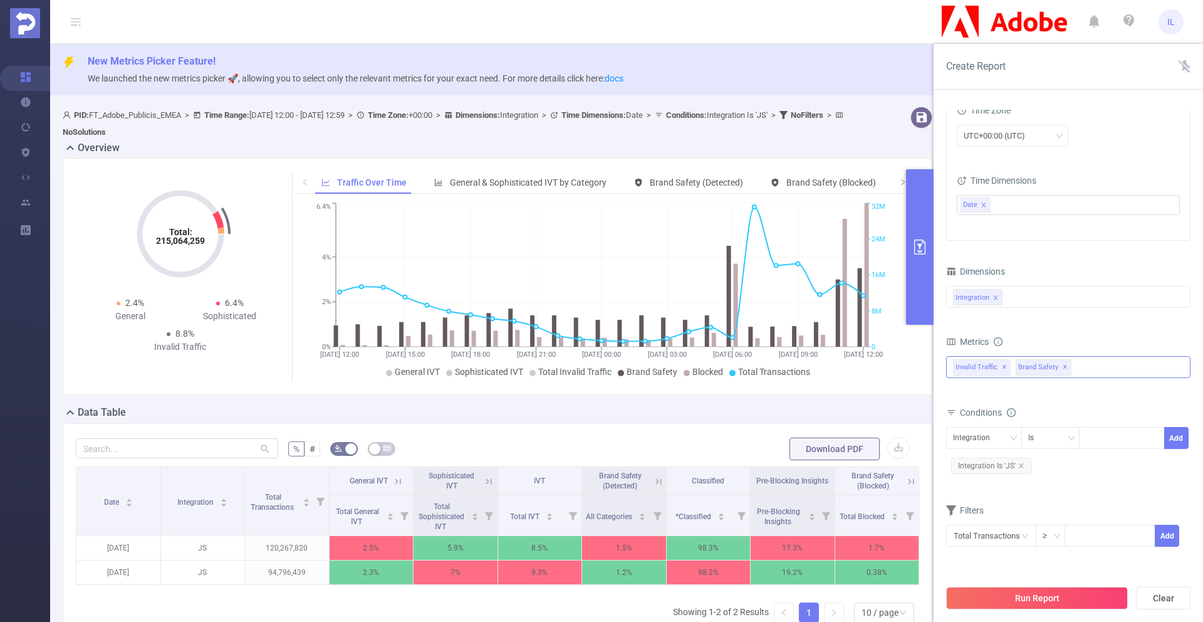
click at [1089, 365] on div "Invalid Traffic ✕ Brand Safety ✕" at bounding box center [1068, 367] width 244 height 22
click at [1044, 288] on div "Integration" at bounding box center [1068, 296] width 231 height 21
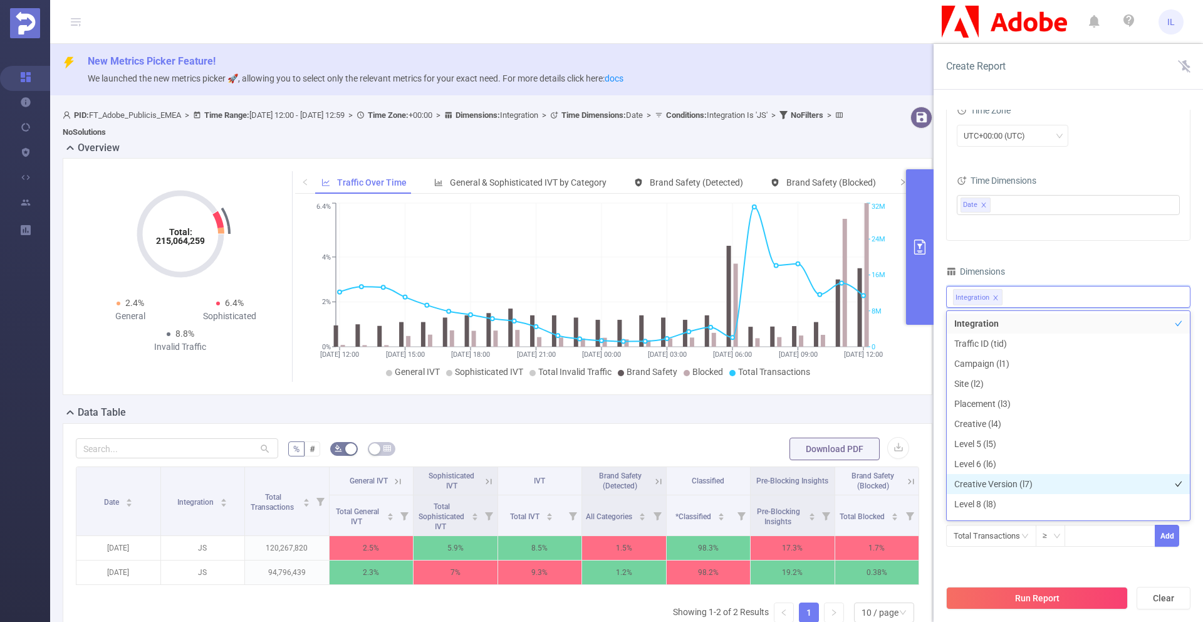
scroll to position [357, 0]
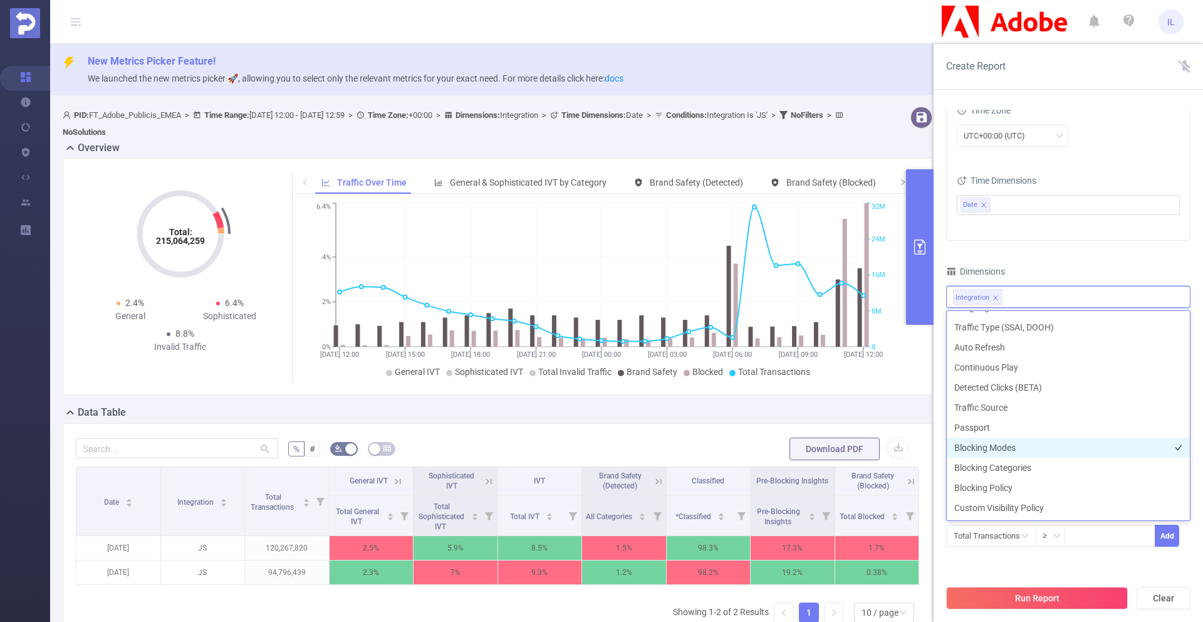
click at [1004, 452] on li "Blocking Modes" at bounding box center [1068, 447] width 243 height 20
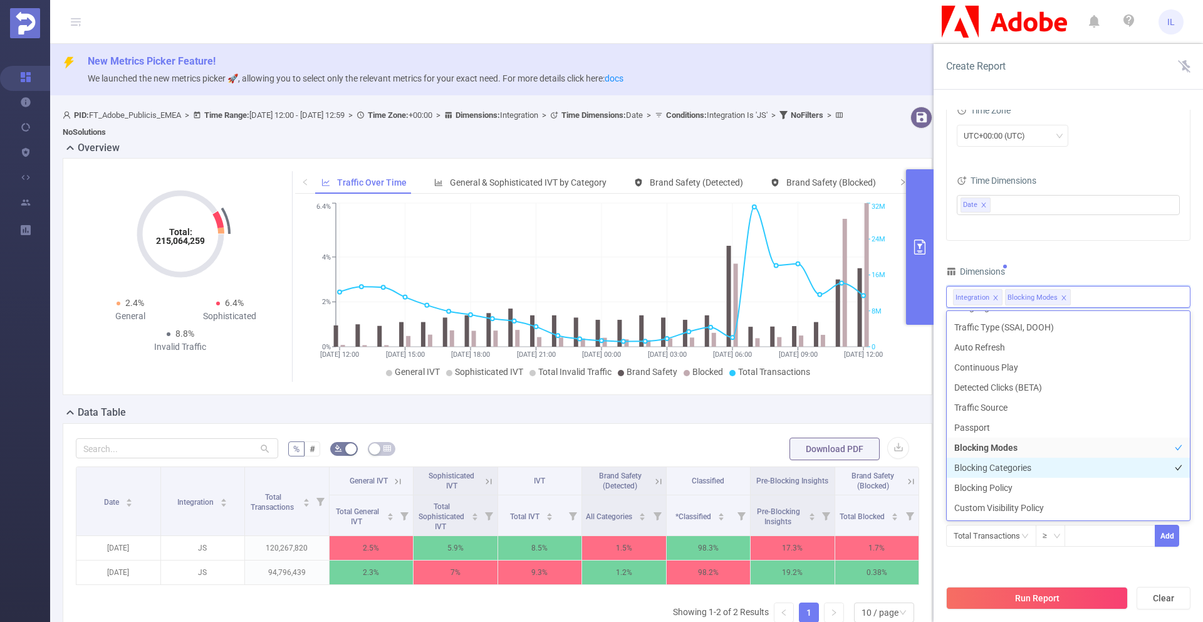
click at [1004, 464] on li "Blocking Categories" at bounding box center [1068, 467] width 243 height 20
click at [1004, 488] on li "Blocking Policy" at bounding box center [1068, 487] width 243 height 20
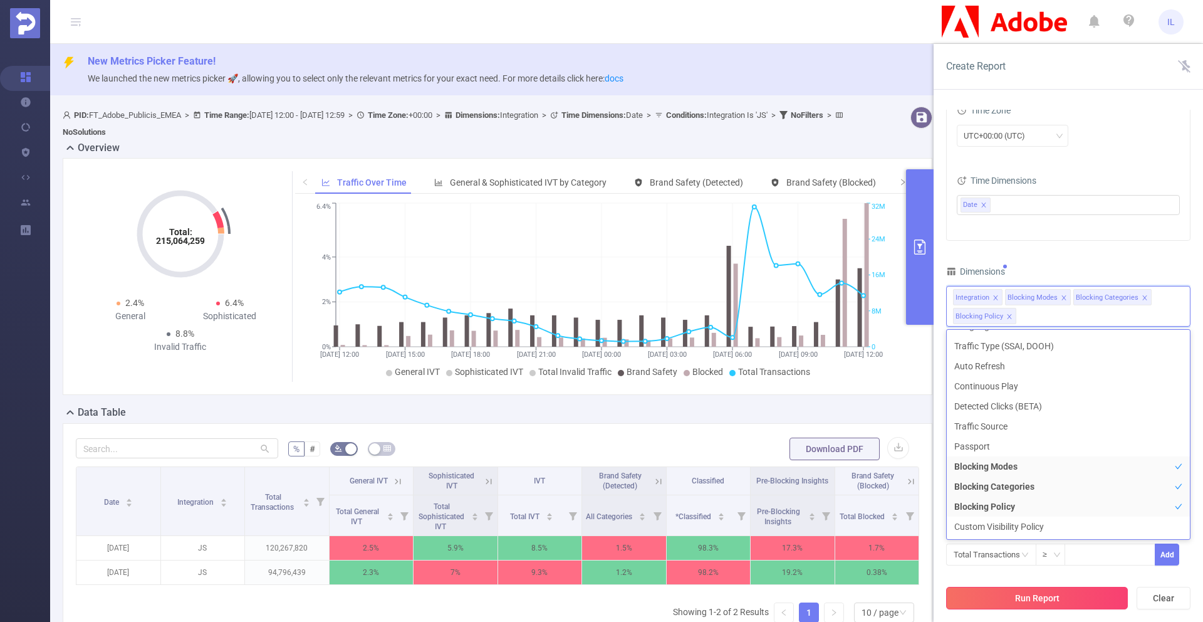
click at [1097, 592] on button "Run Report" at bounding box center [1037, 597] width 182 height 23
